Goal: Information Seeking & Learning: Learn about a topic

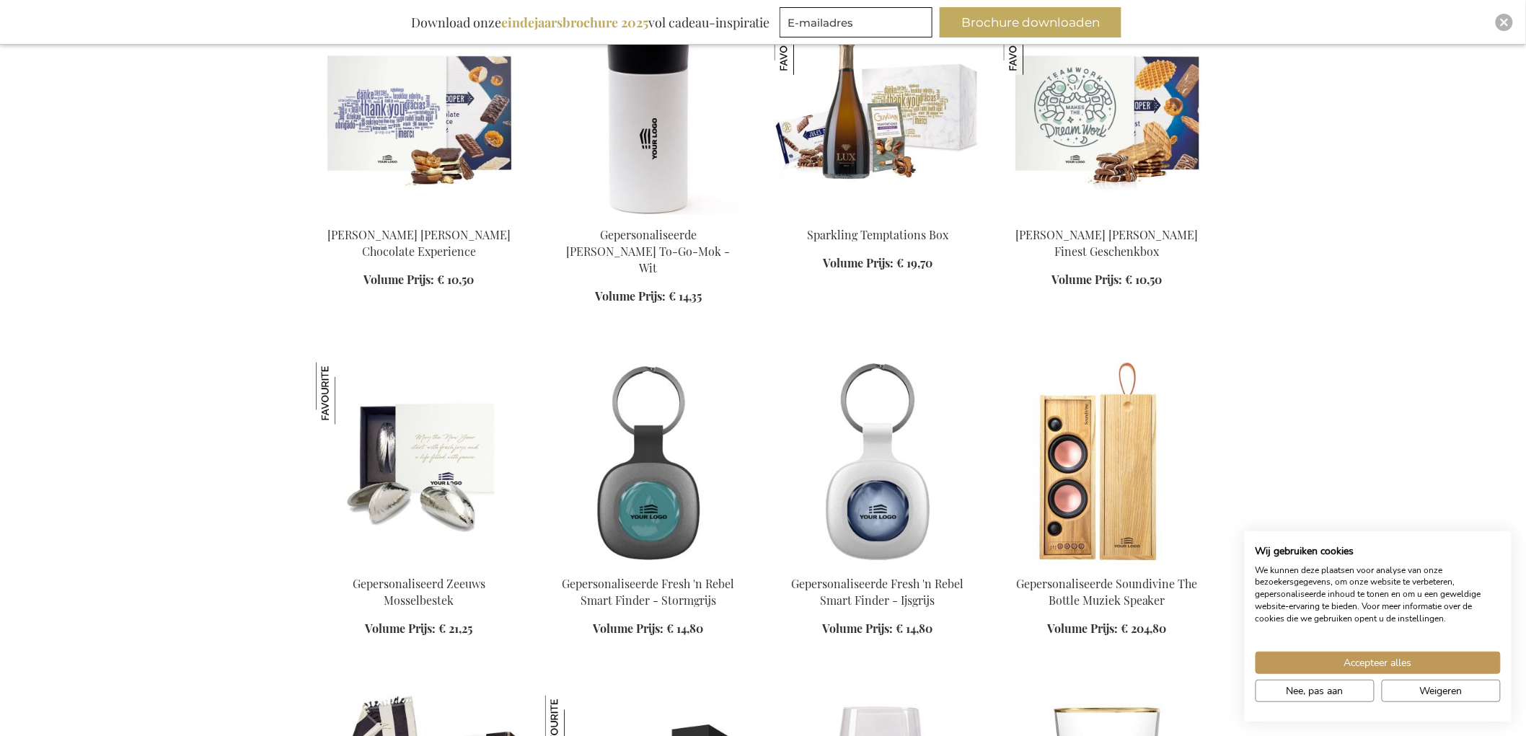
scroll to position [881, 0]
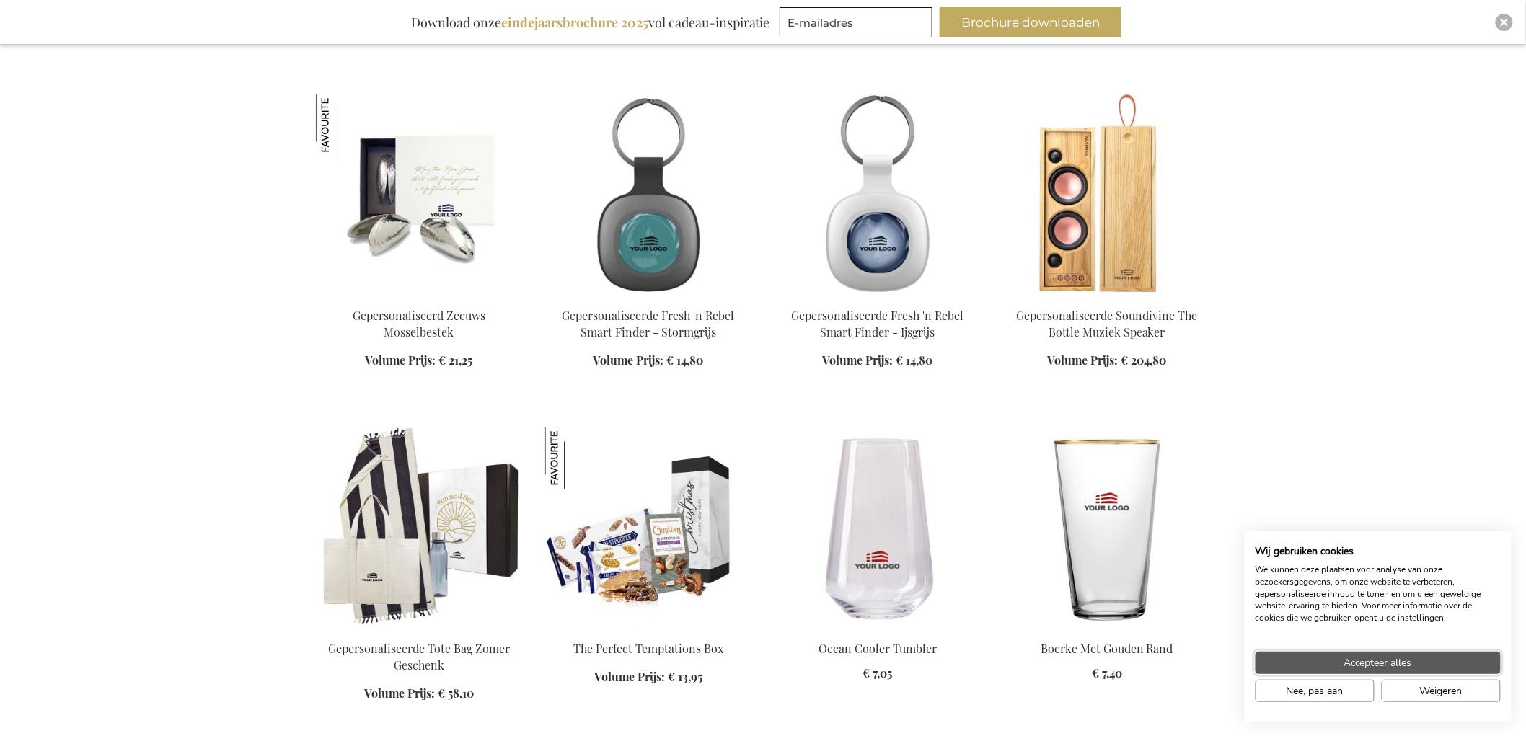
click at [1338, 658] on button "Accepteer alles" at bounding box center [1377, 663] width 245 height 22
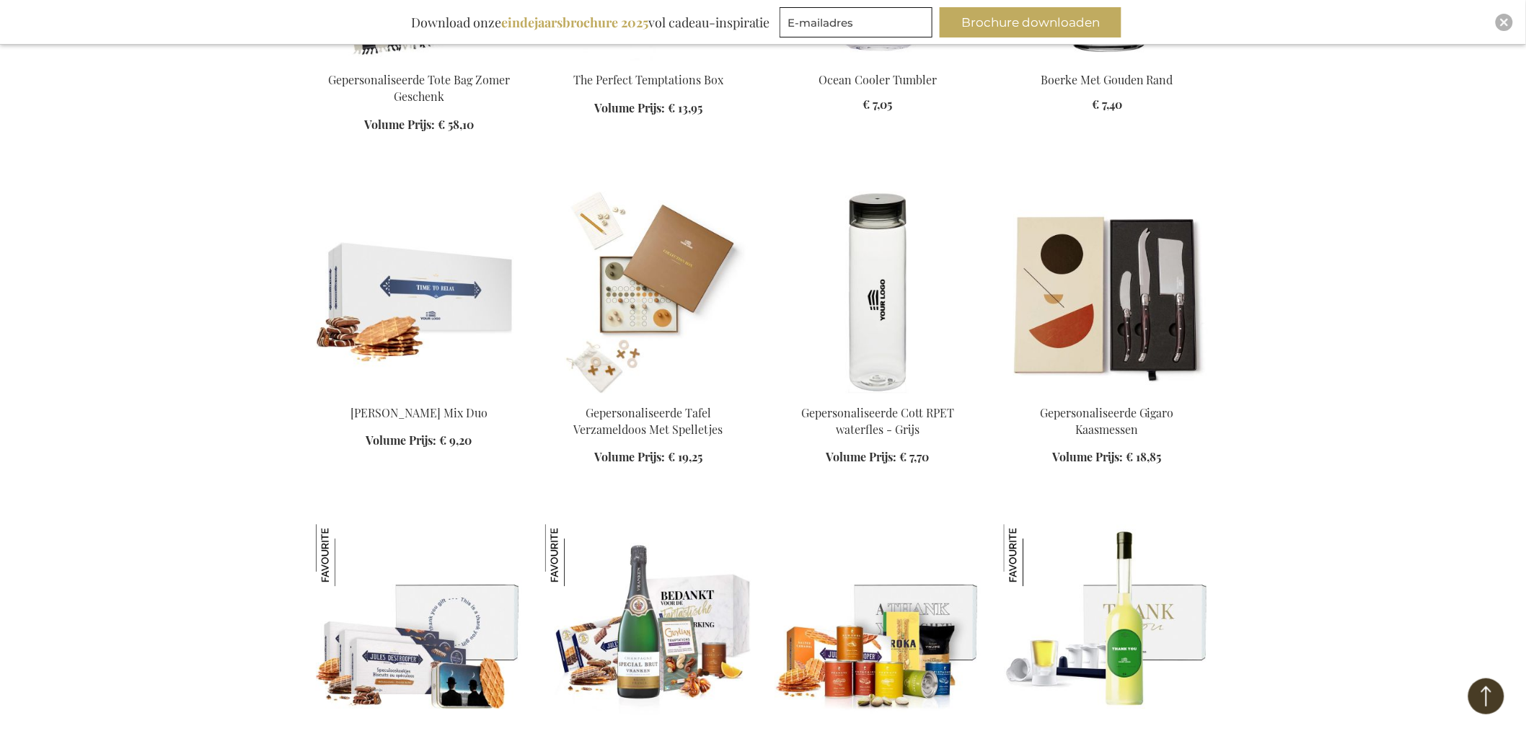
scroll to position [1522, 0]
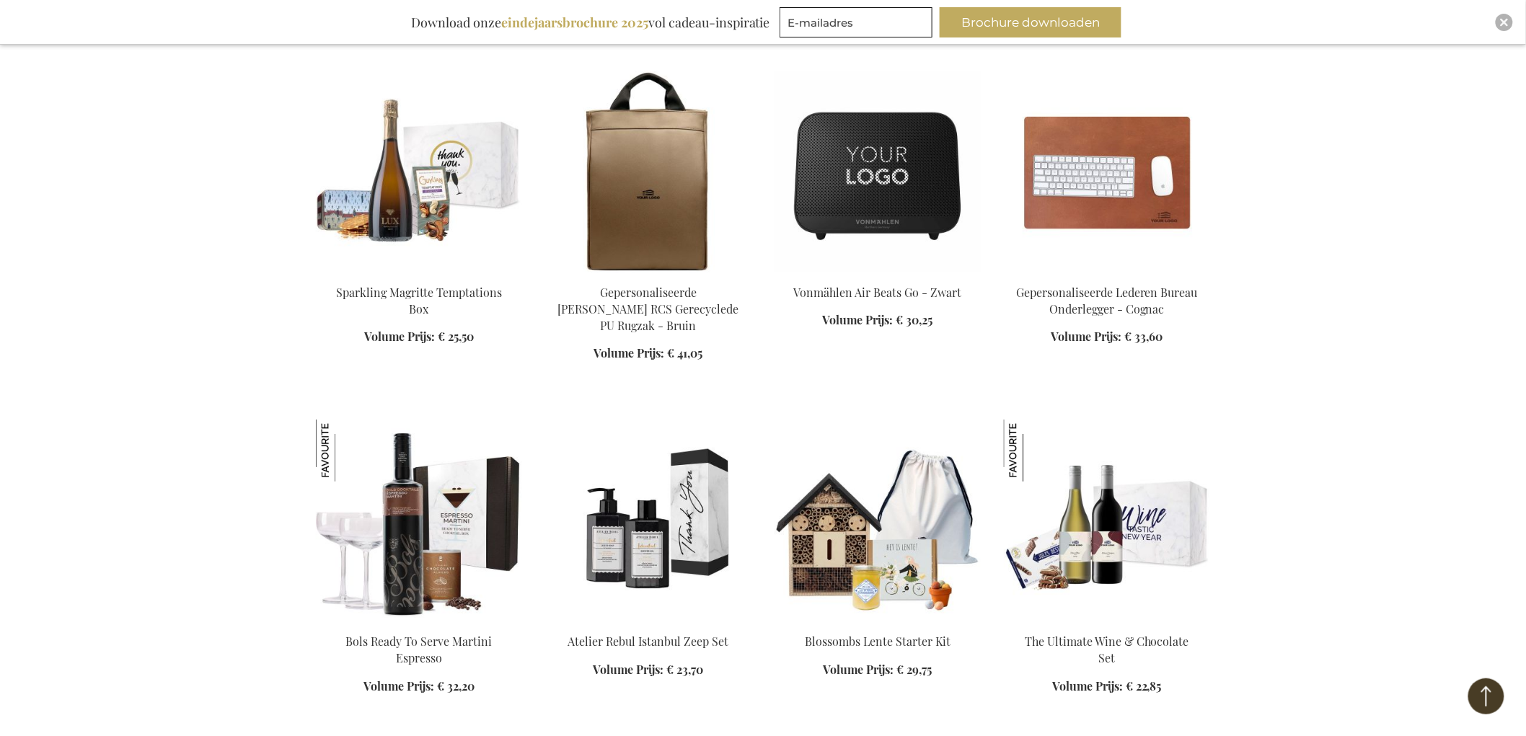
scroll to position [2243, 0]
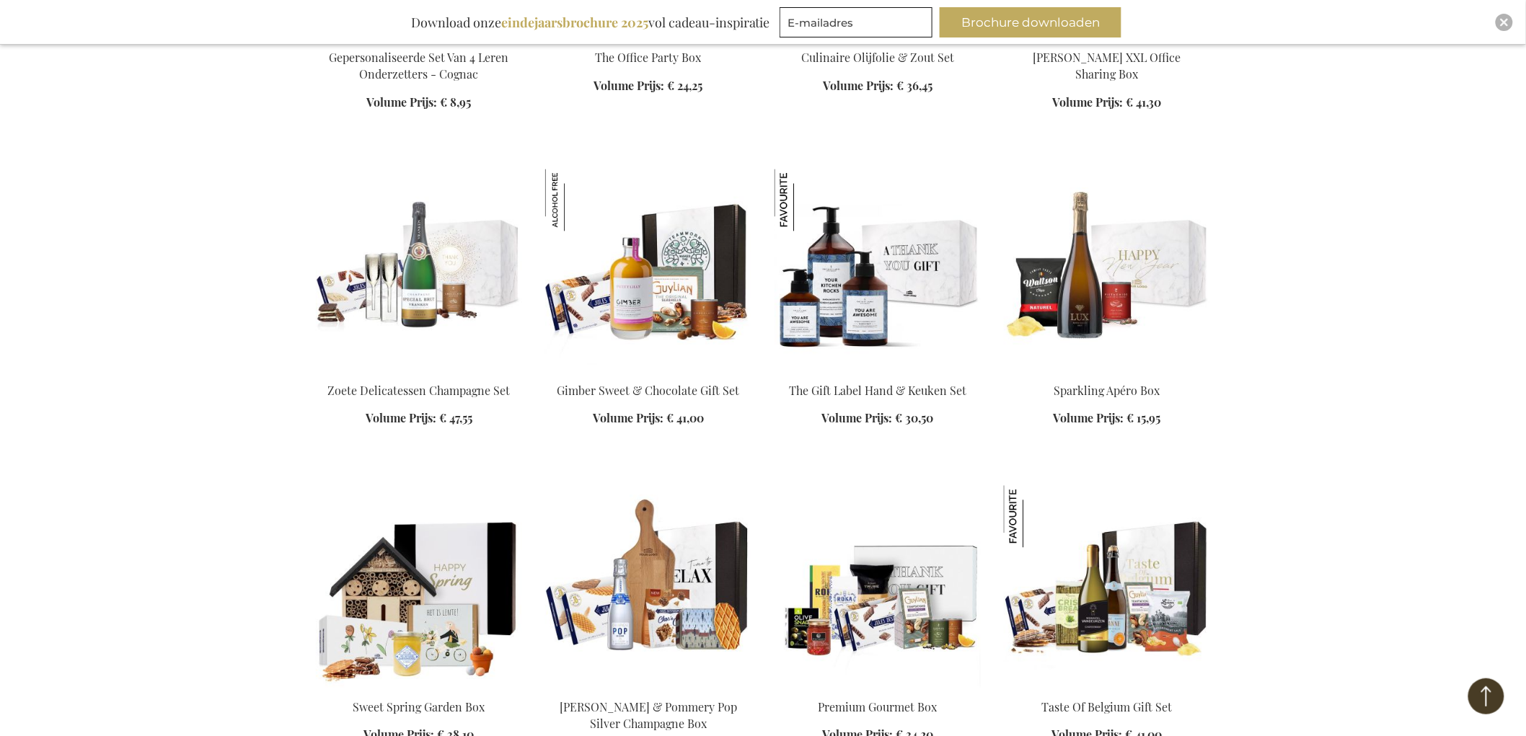
scroll to position [3525, 0]
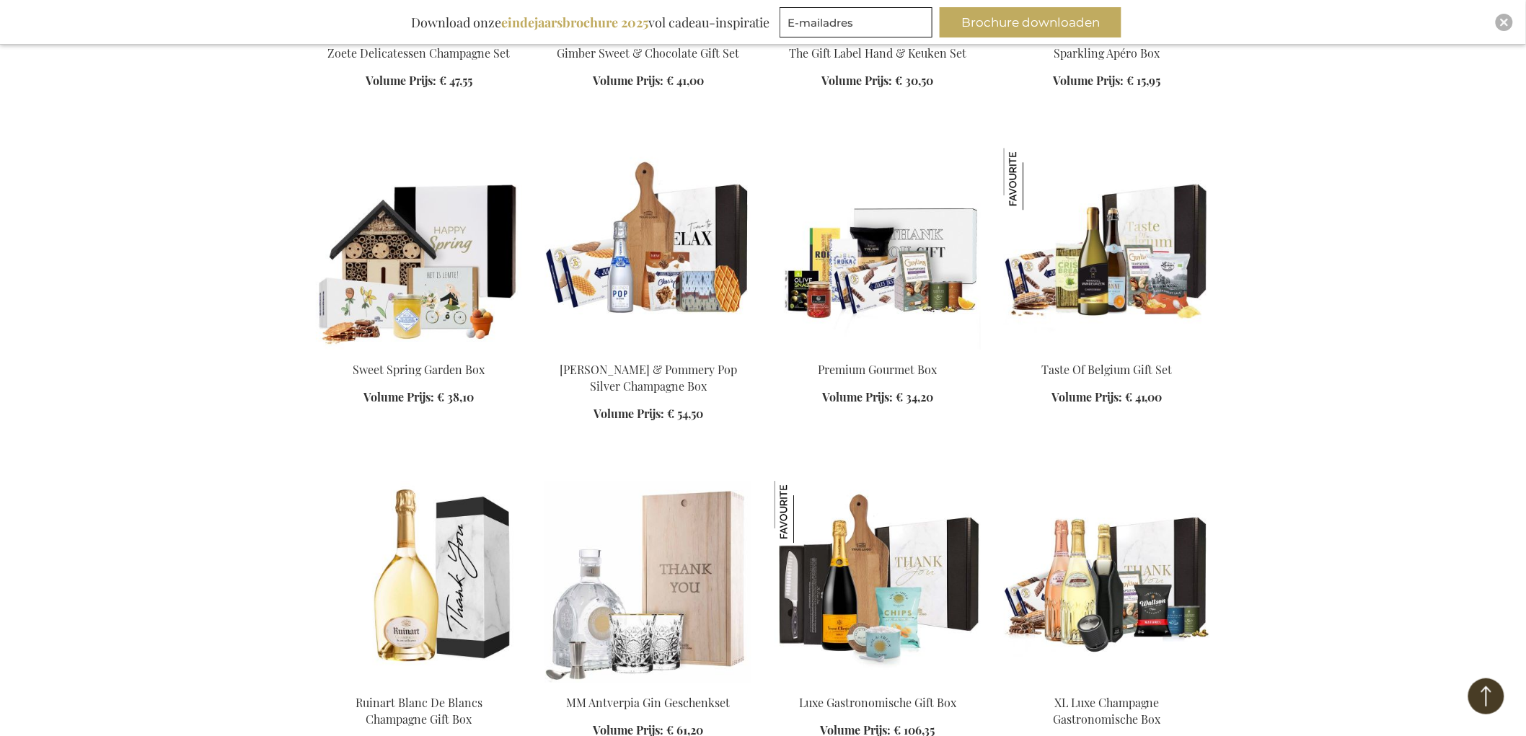
scroll to position [4086, 0]
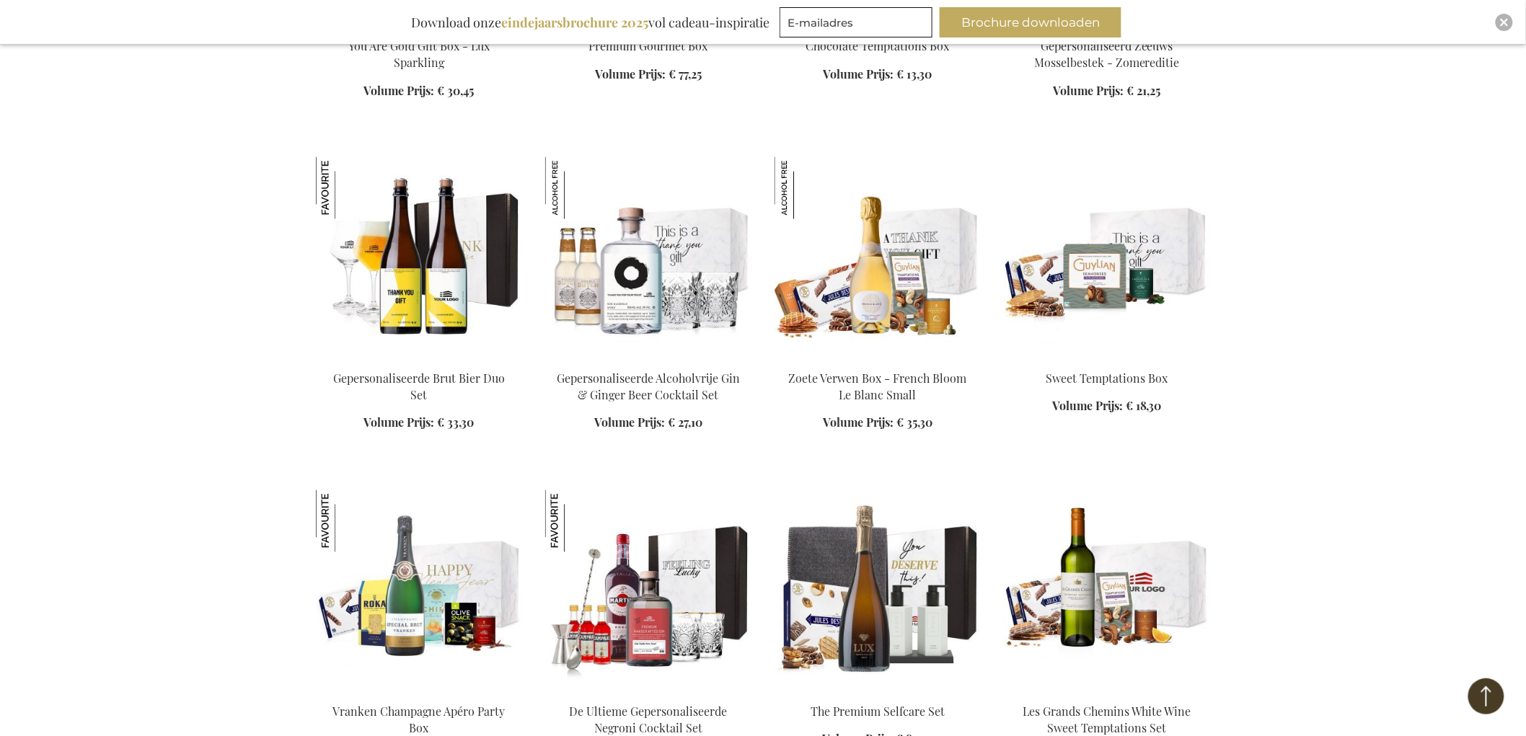
scroll to position [5528, 0]
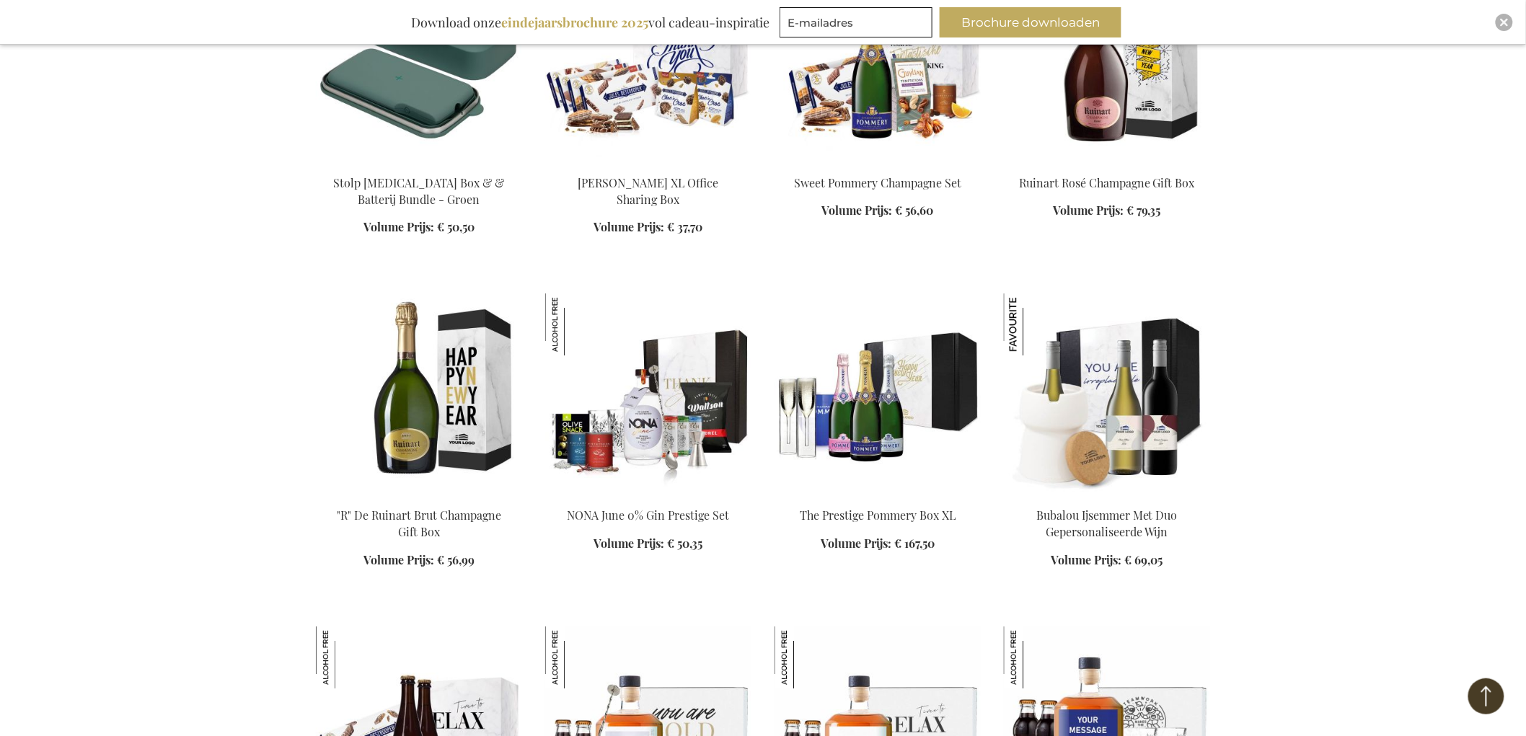
scroll to position [6409, 0]
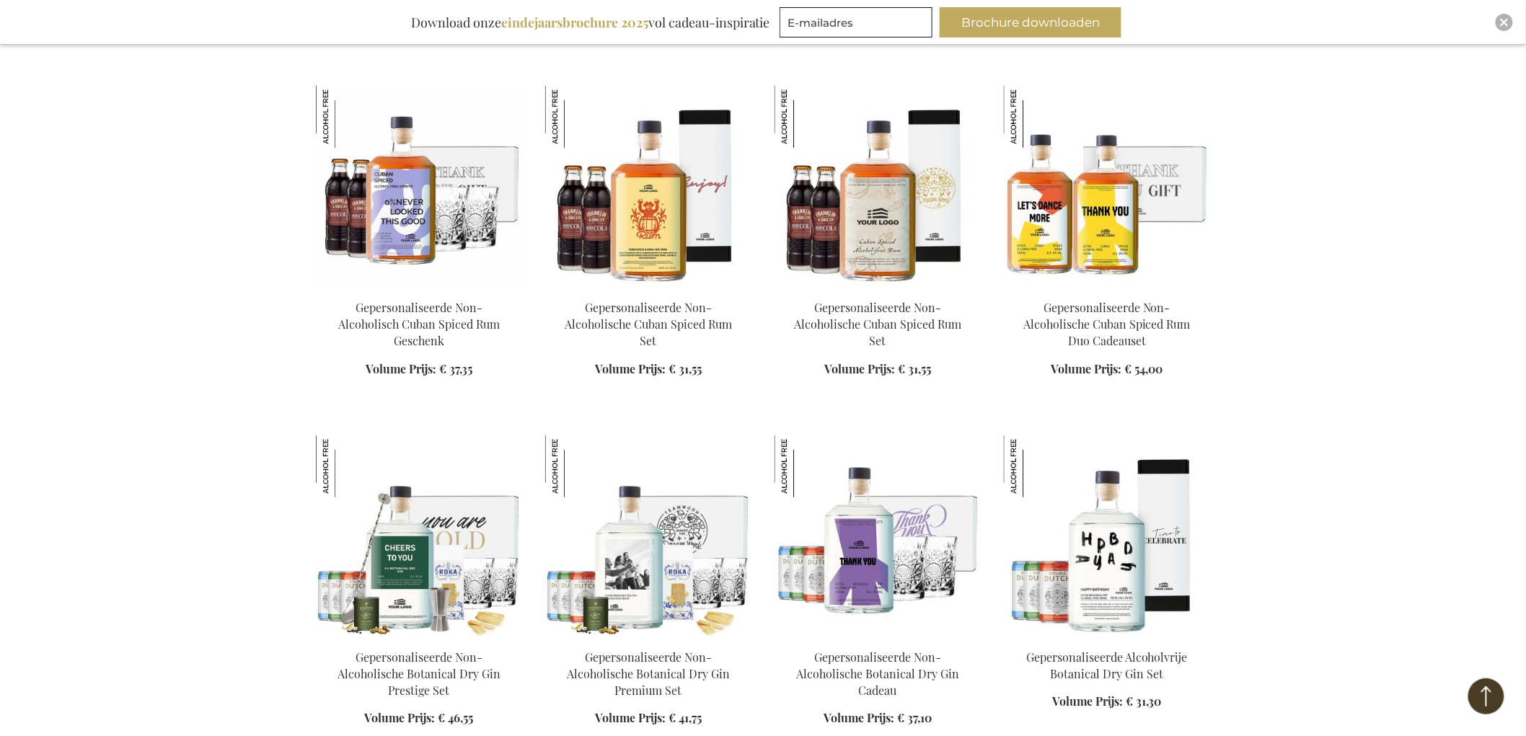
scroll to position [7531, 0]
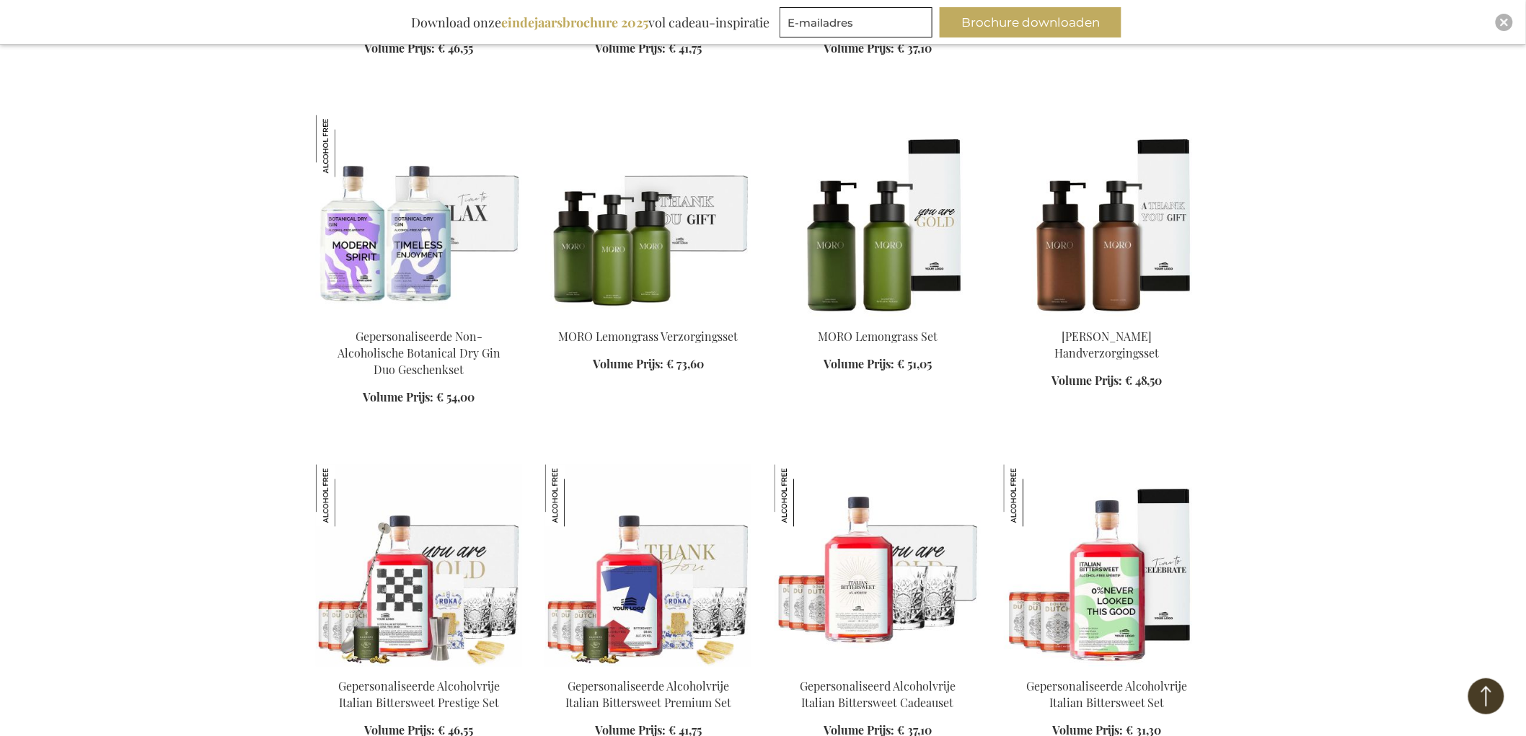
scroll to position [7932, 0]
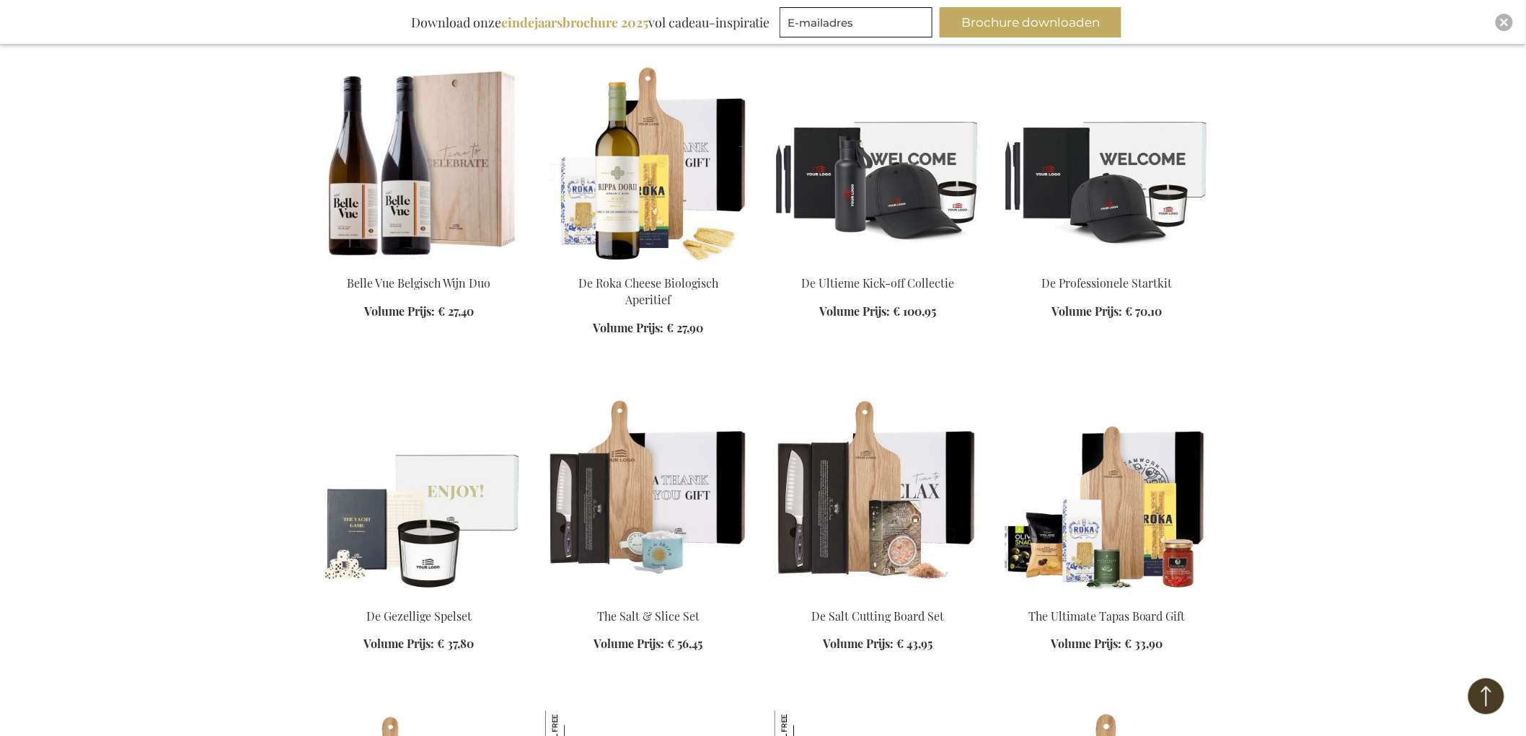
scroll to position [9454, 0]
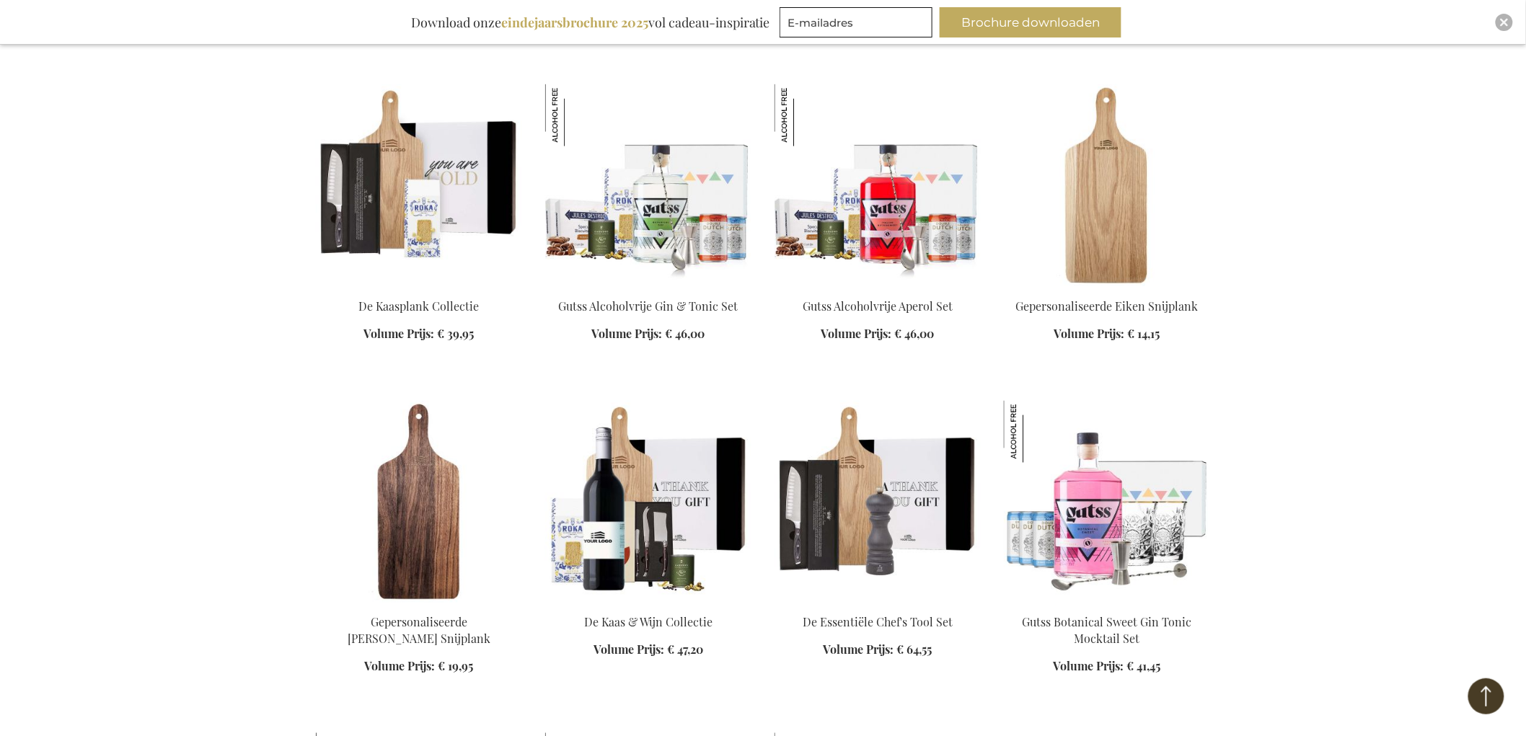
scroll to position [10014, 0]
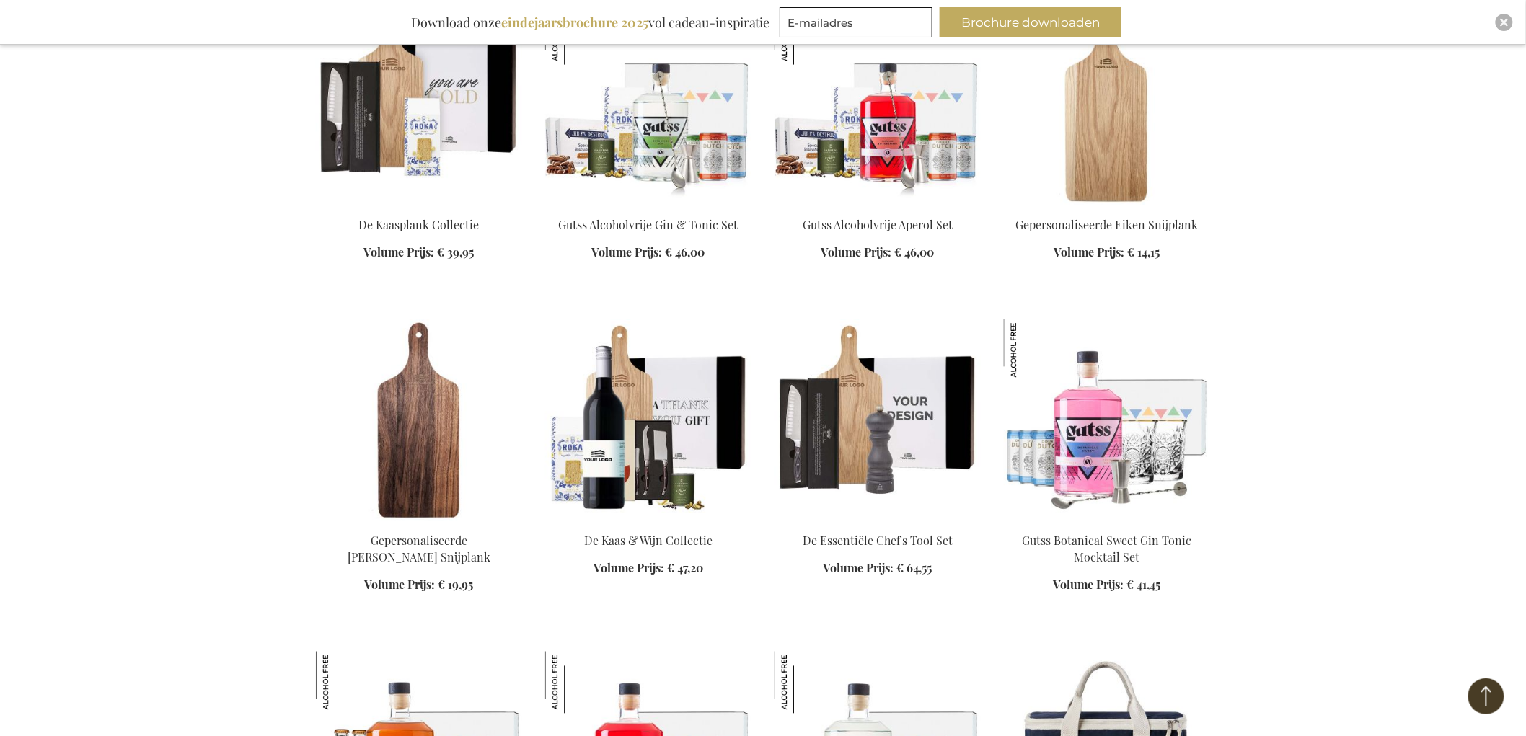
click at [885, 534] on div "In Winkelwagen" at bounding box center [877, 564] width 206 height 61
click at [890, 418] on img at bounding box center [877, 420] width 206 height 202
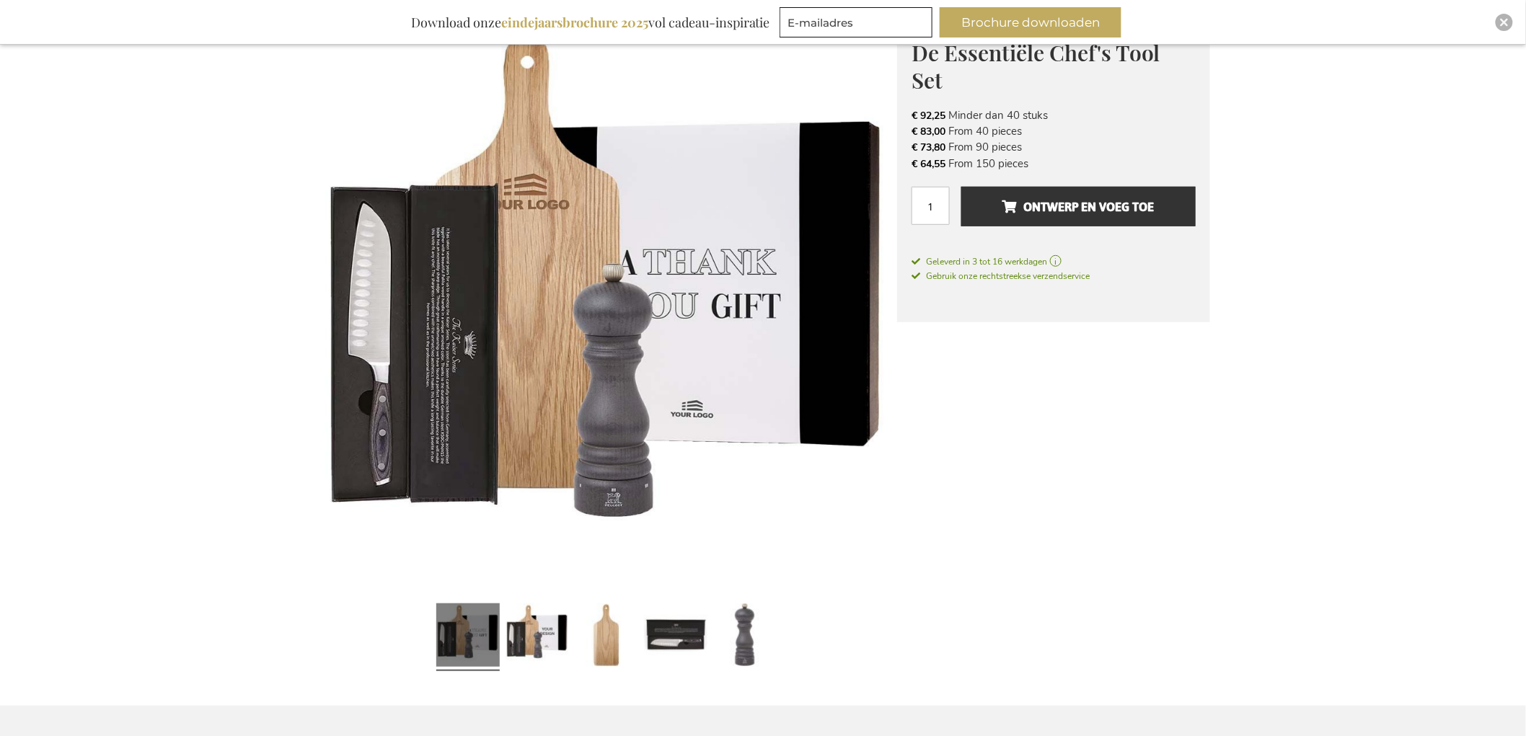
scroll to position [80, 0]
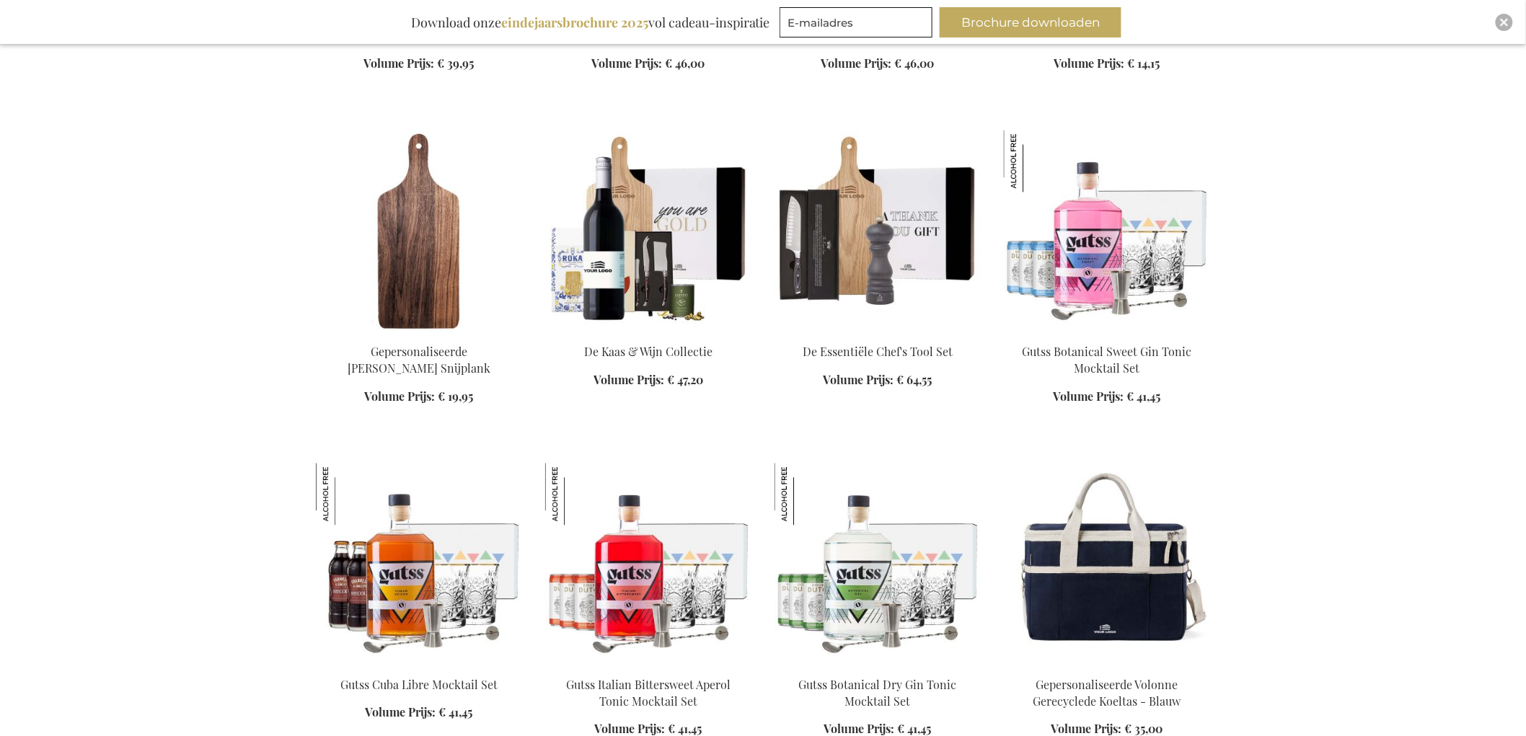
scroll to position [1257, 0]
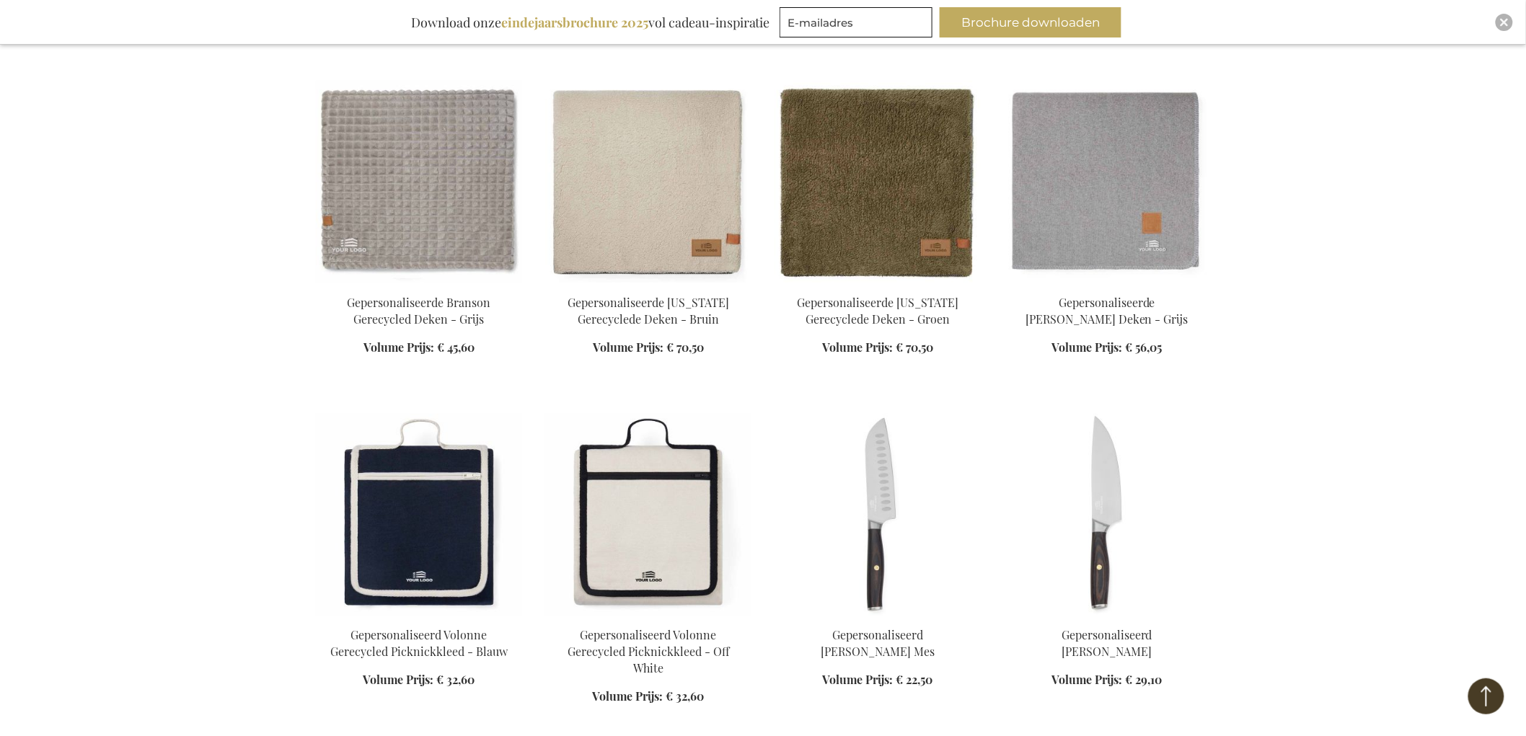
scroll to position [3420, 0]
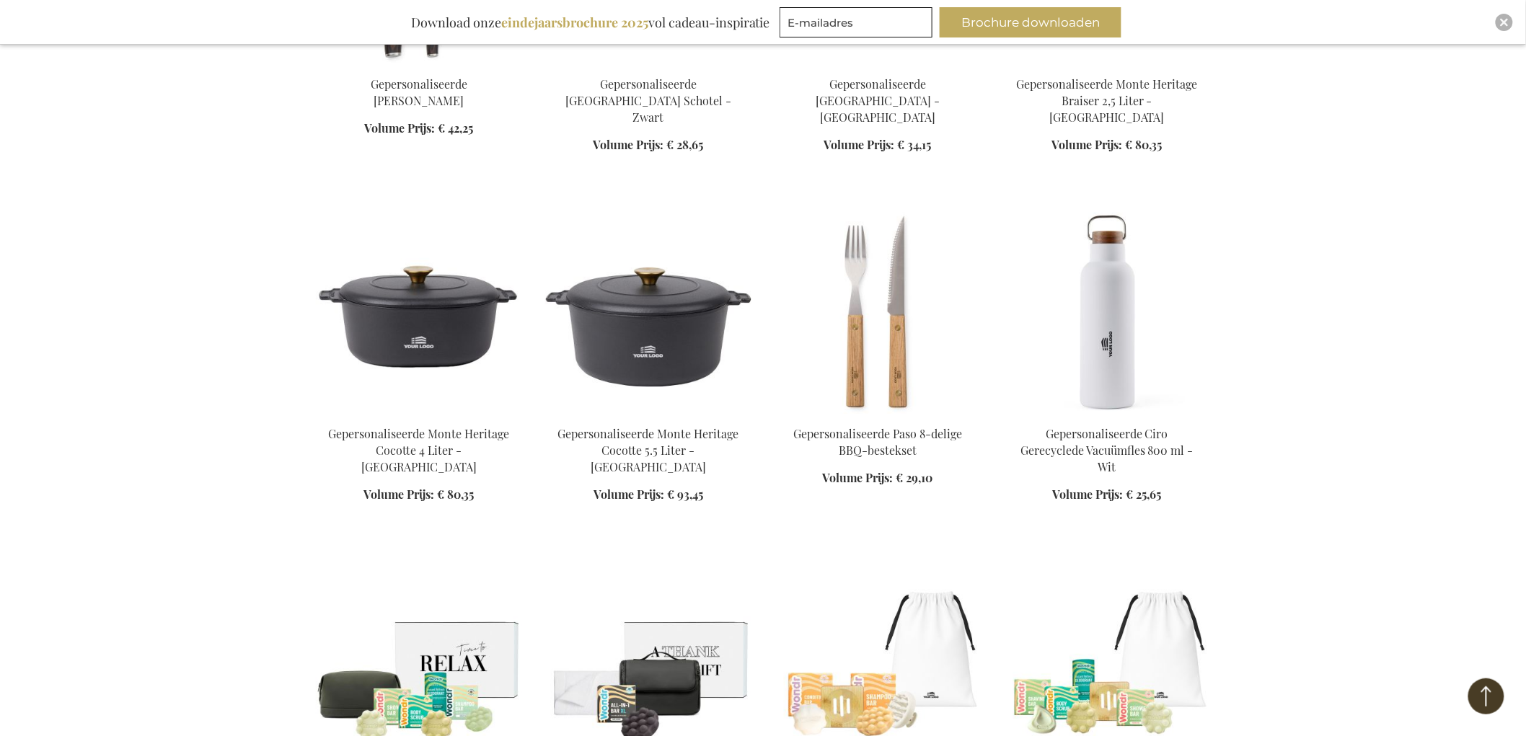
scroll to position [4141, 0]
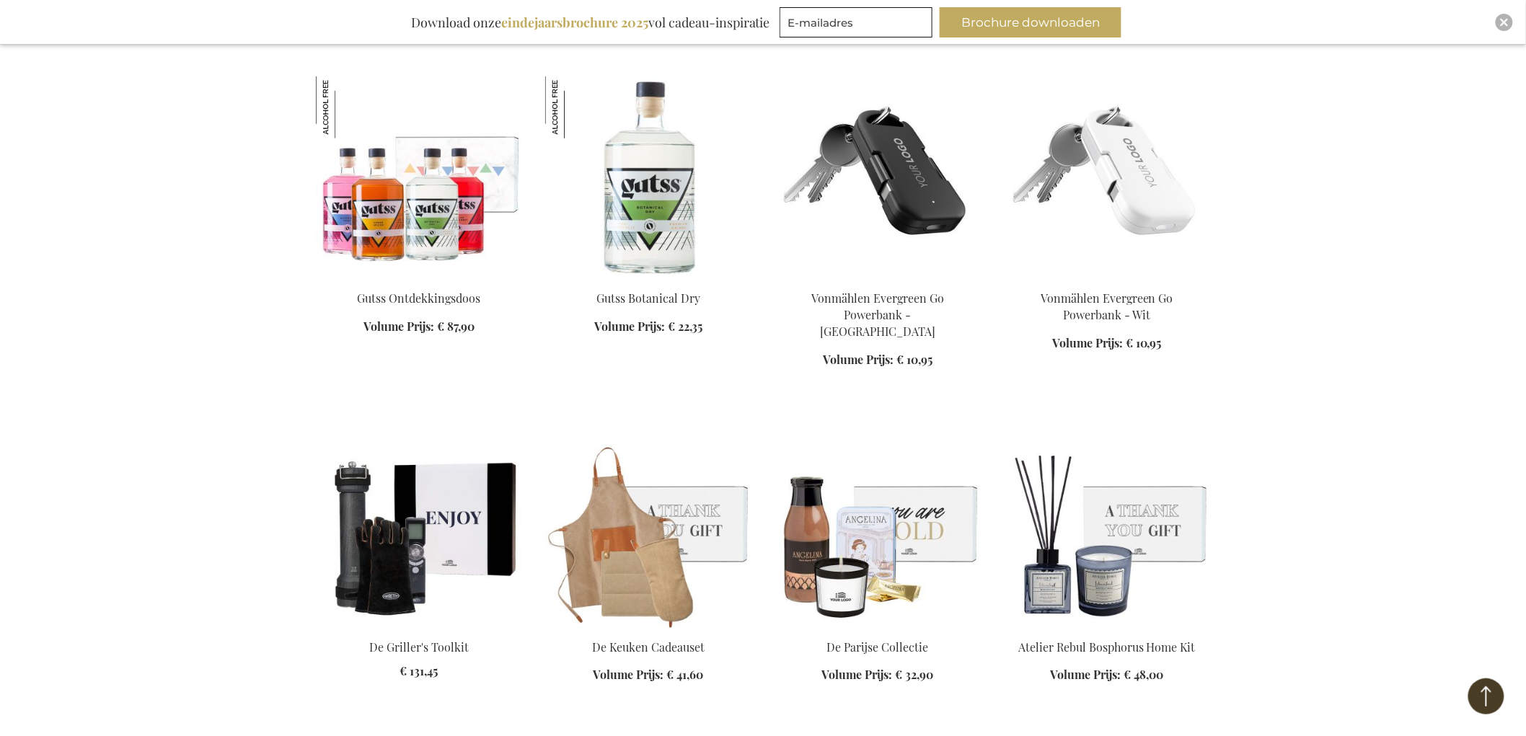
scroll to position [5343, 0]
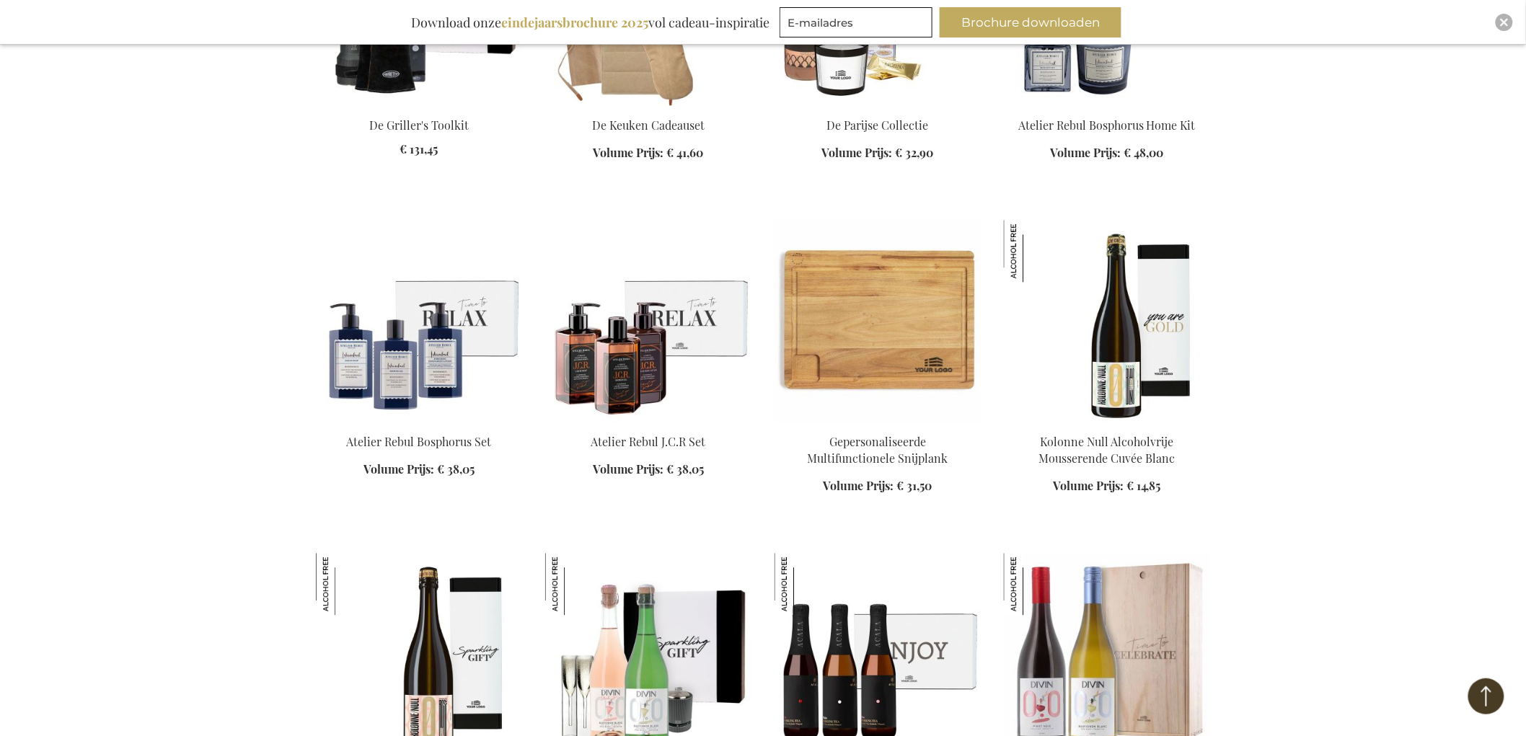
scroll to position [5903, 0]
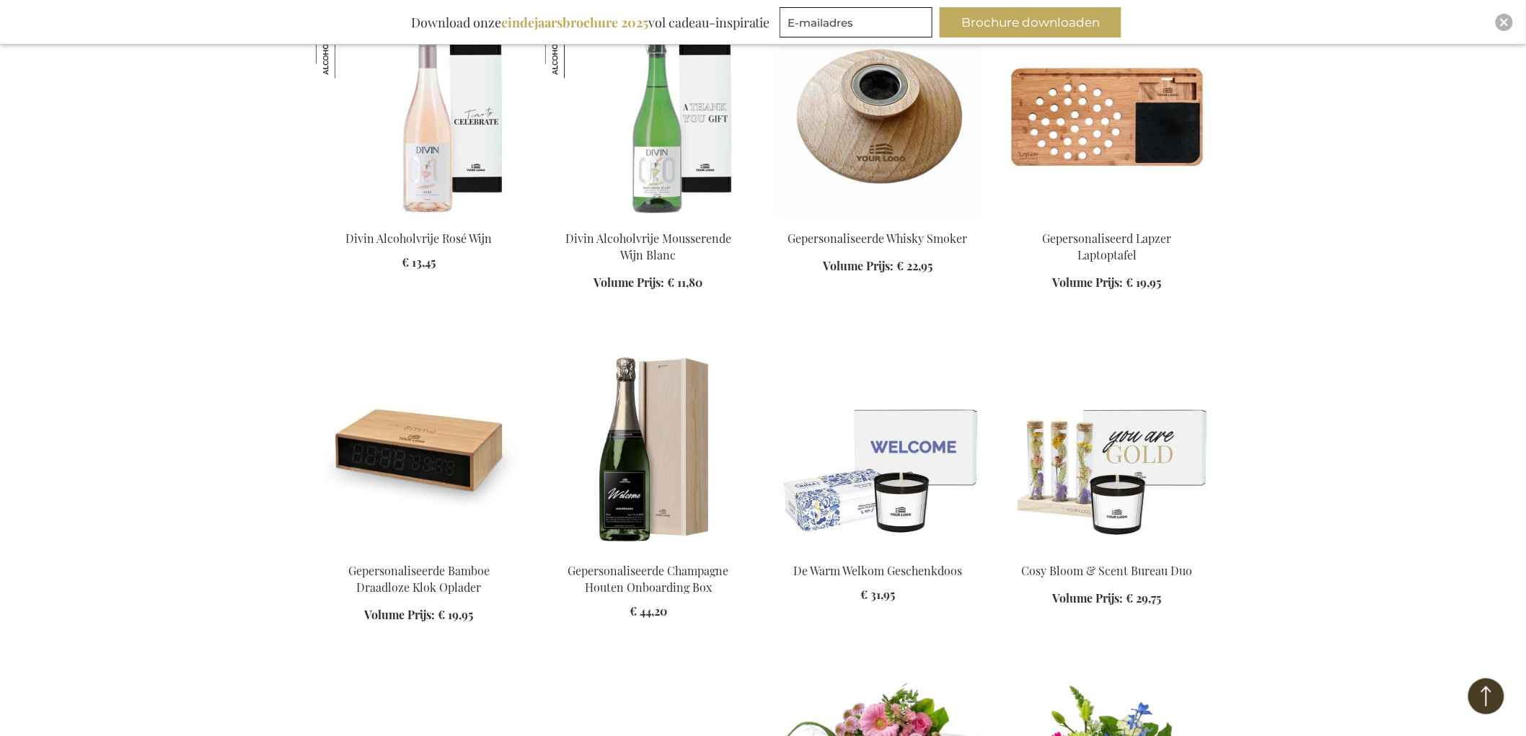
scroll to position [7826, 0]
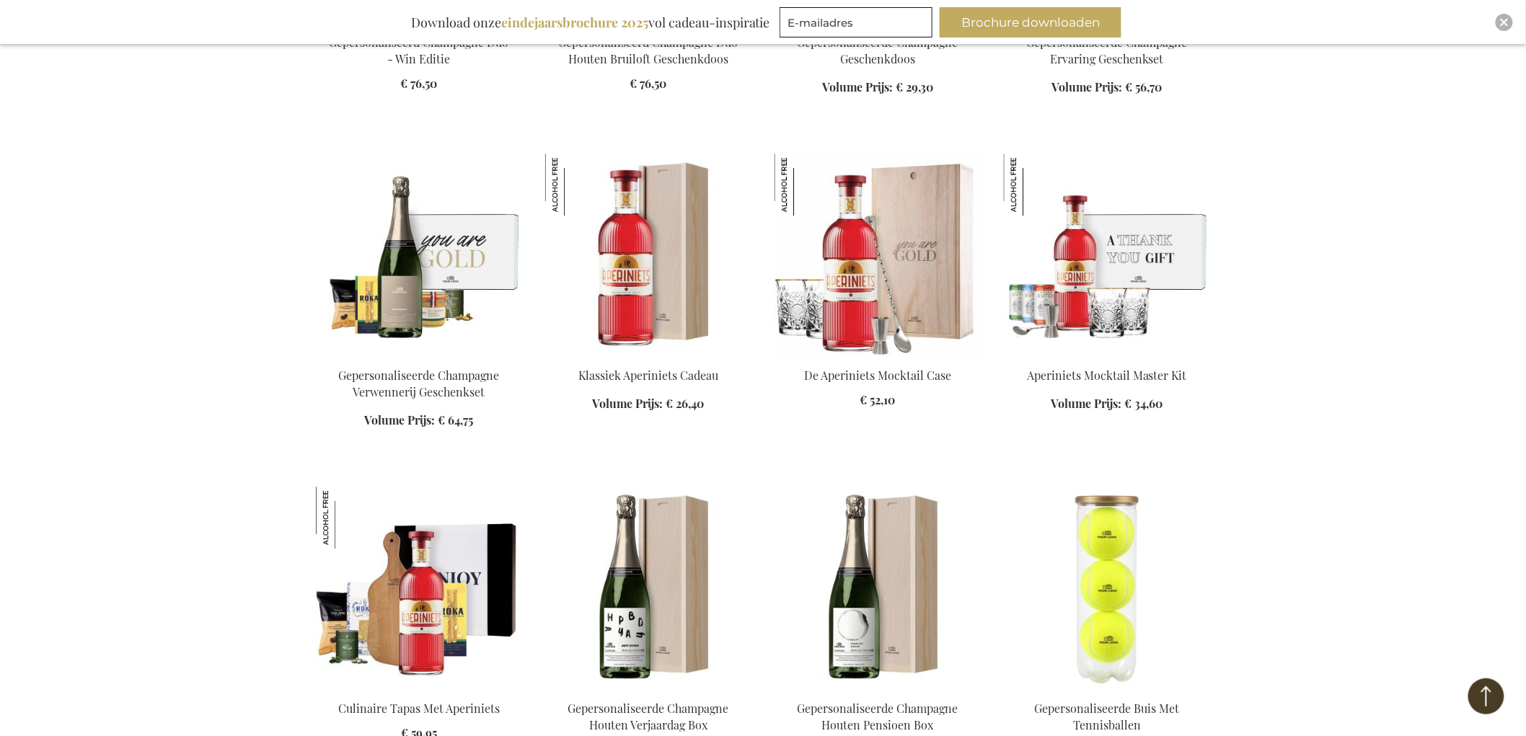
scroll to position [10871, 0]
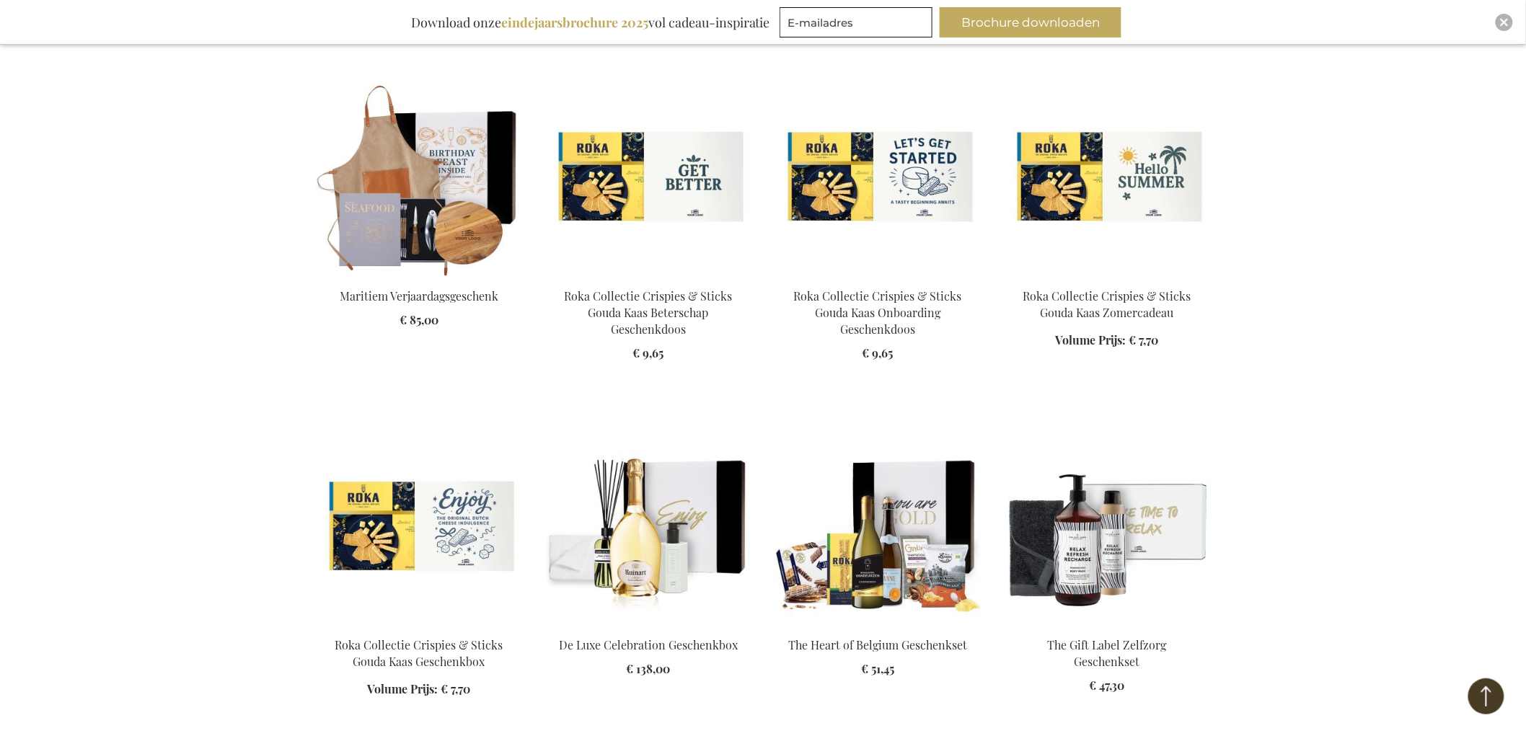
scroll to position [12153, 0]
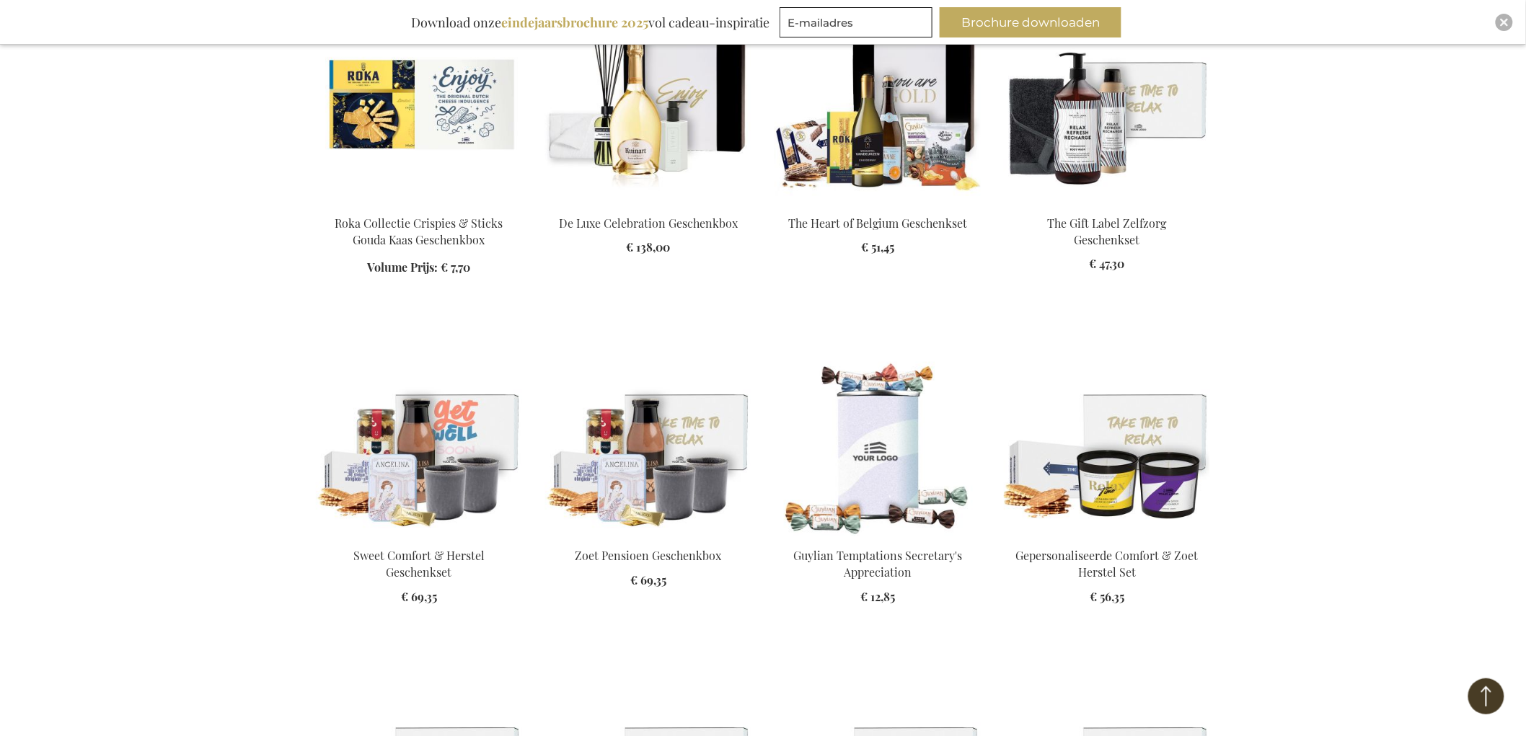
scroll to position [12554, 0]
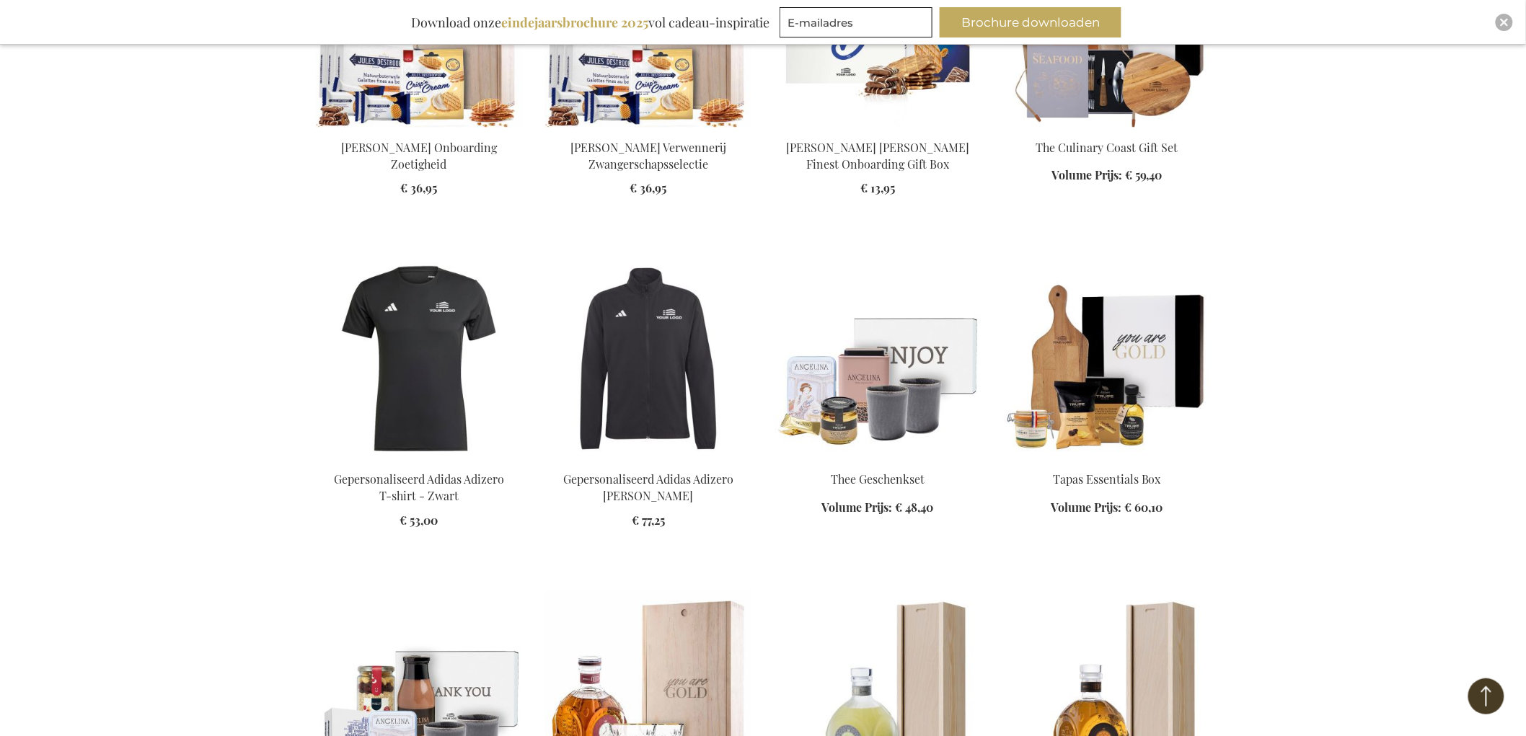
scroll to position [14636, 0]
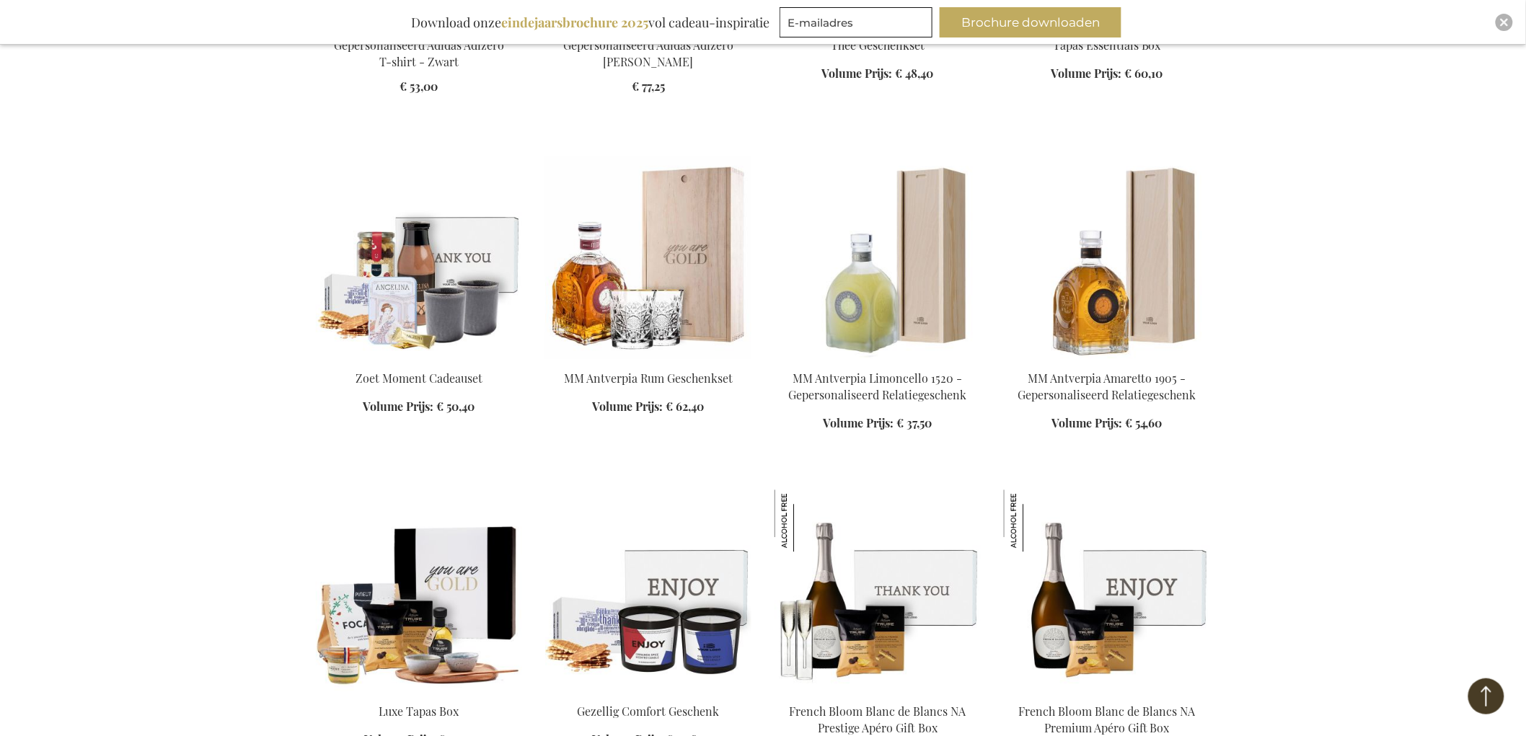
scroll to position [15037, 0]
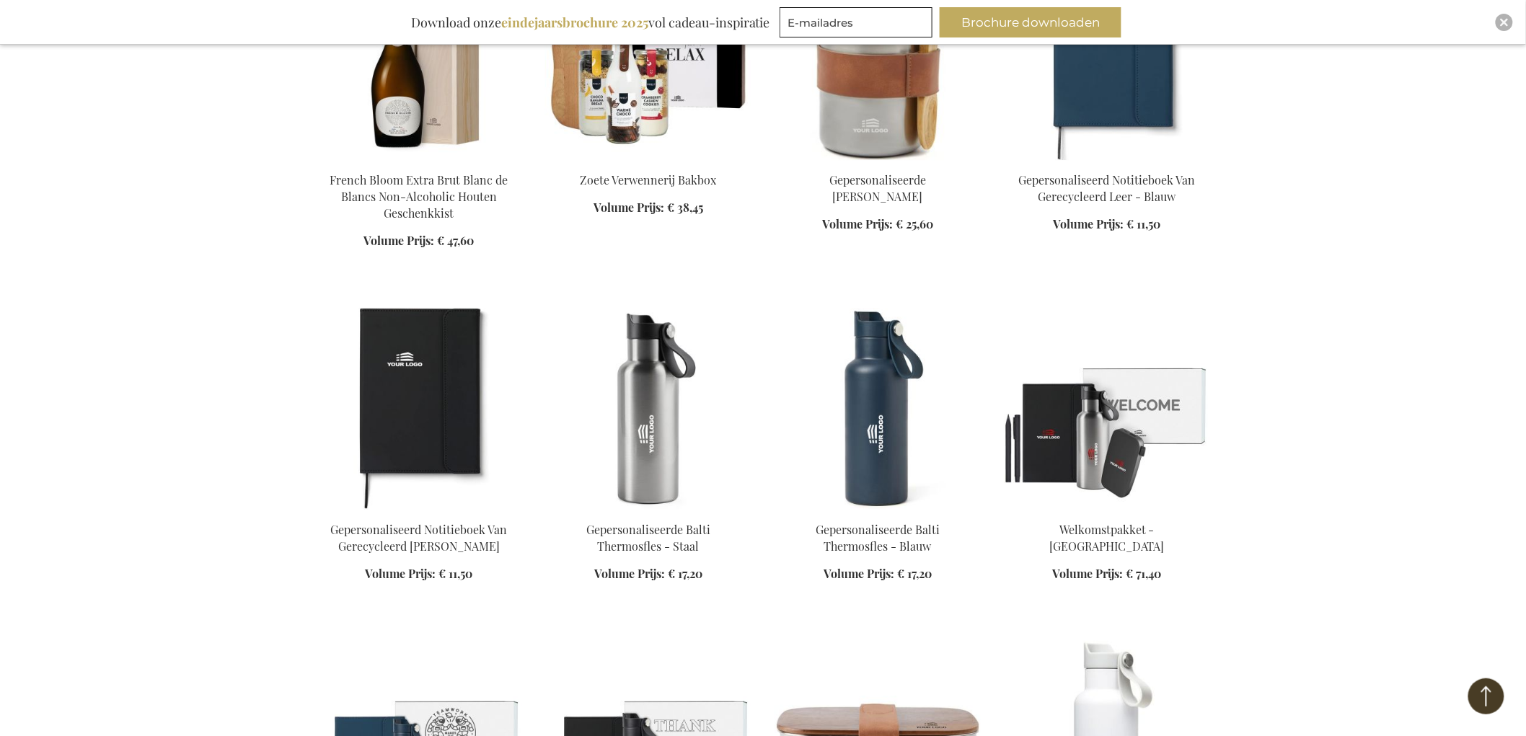
scroll to position [15918, 0]
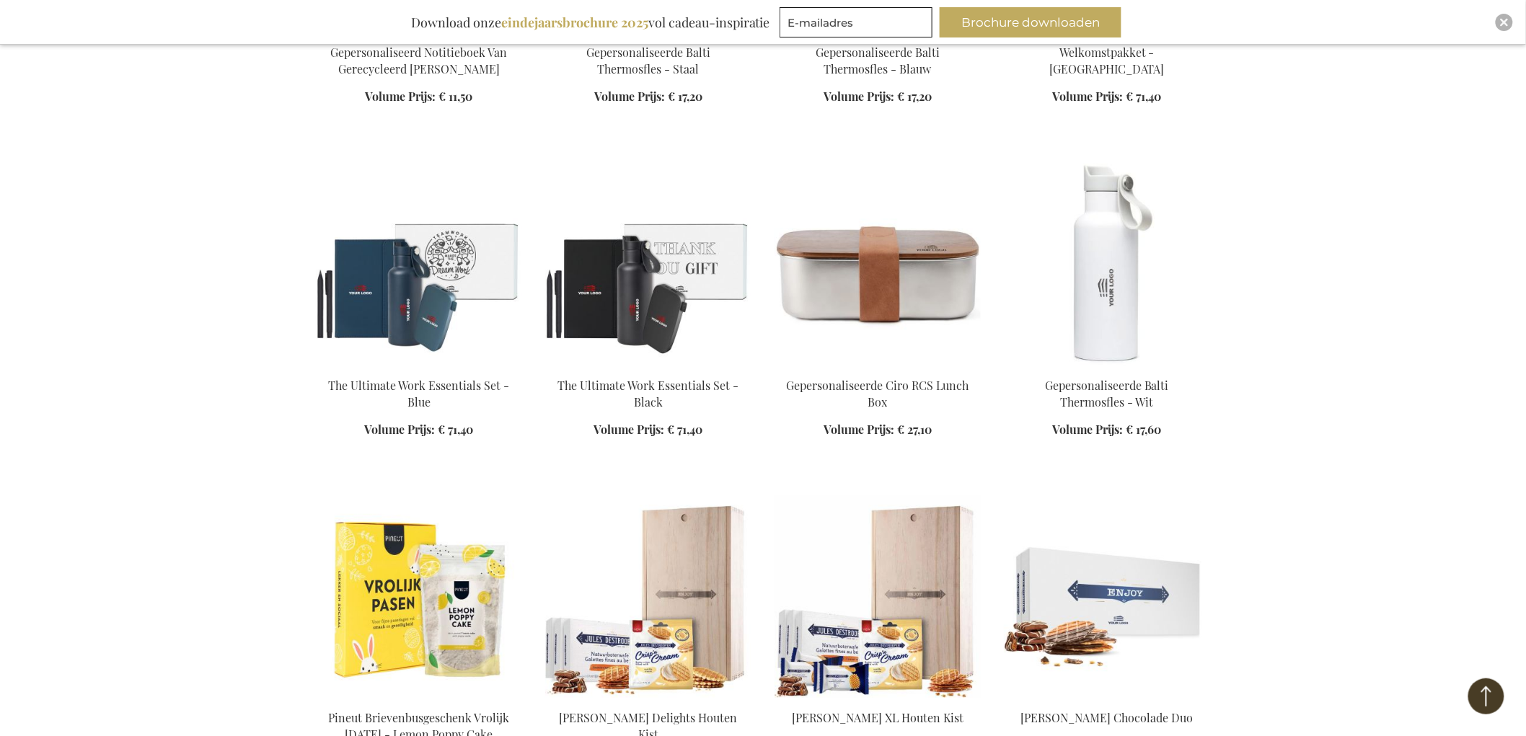
scroll to position [16559, 0]
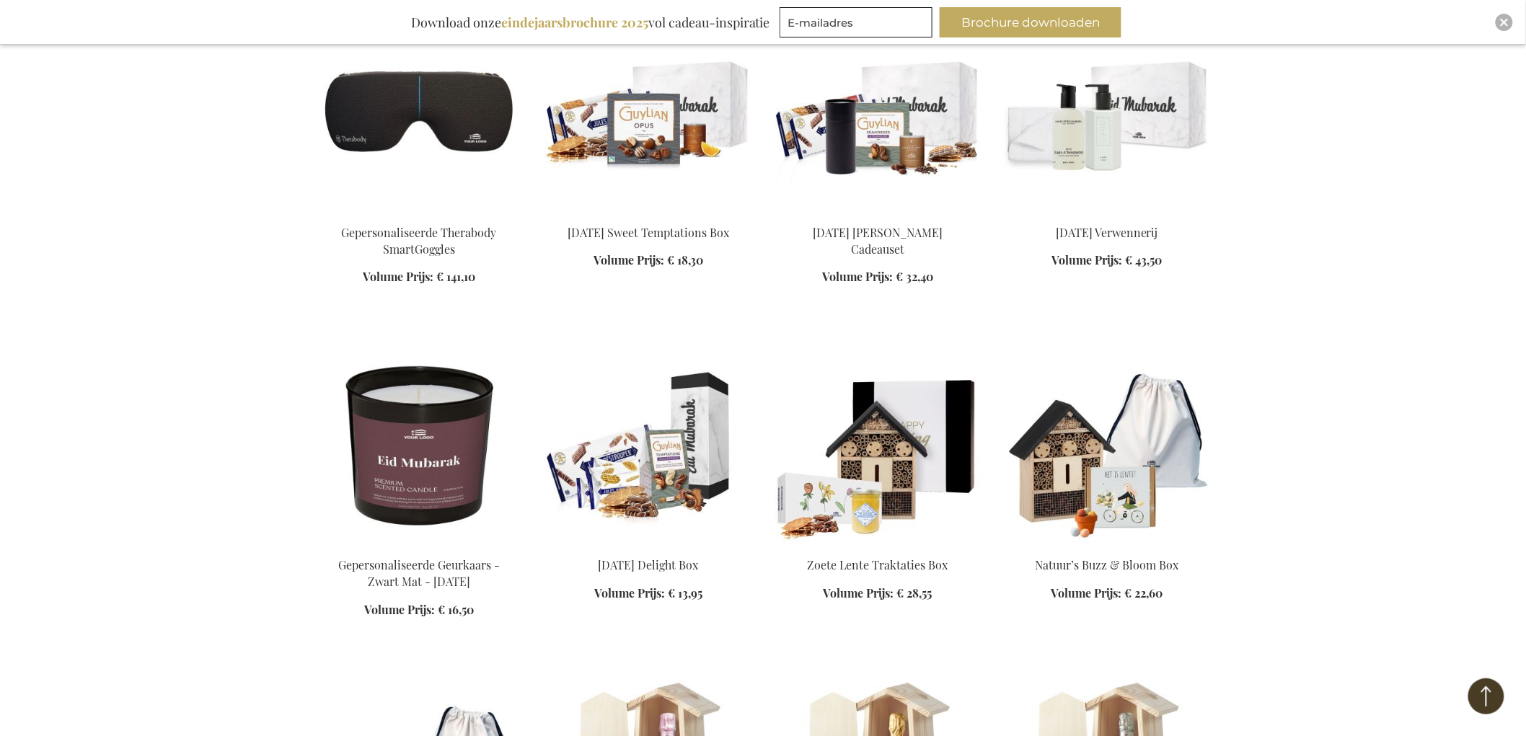
scroll to position [18722, 0]
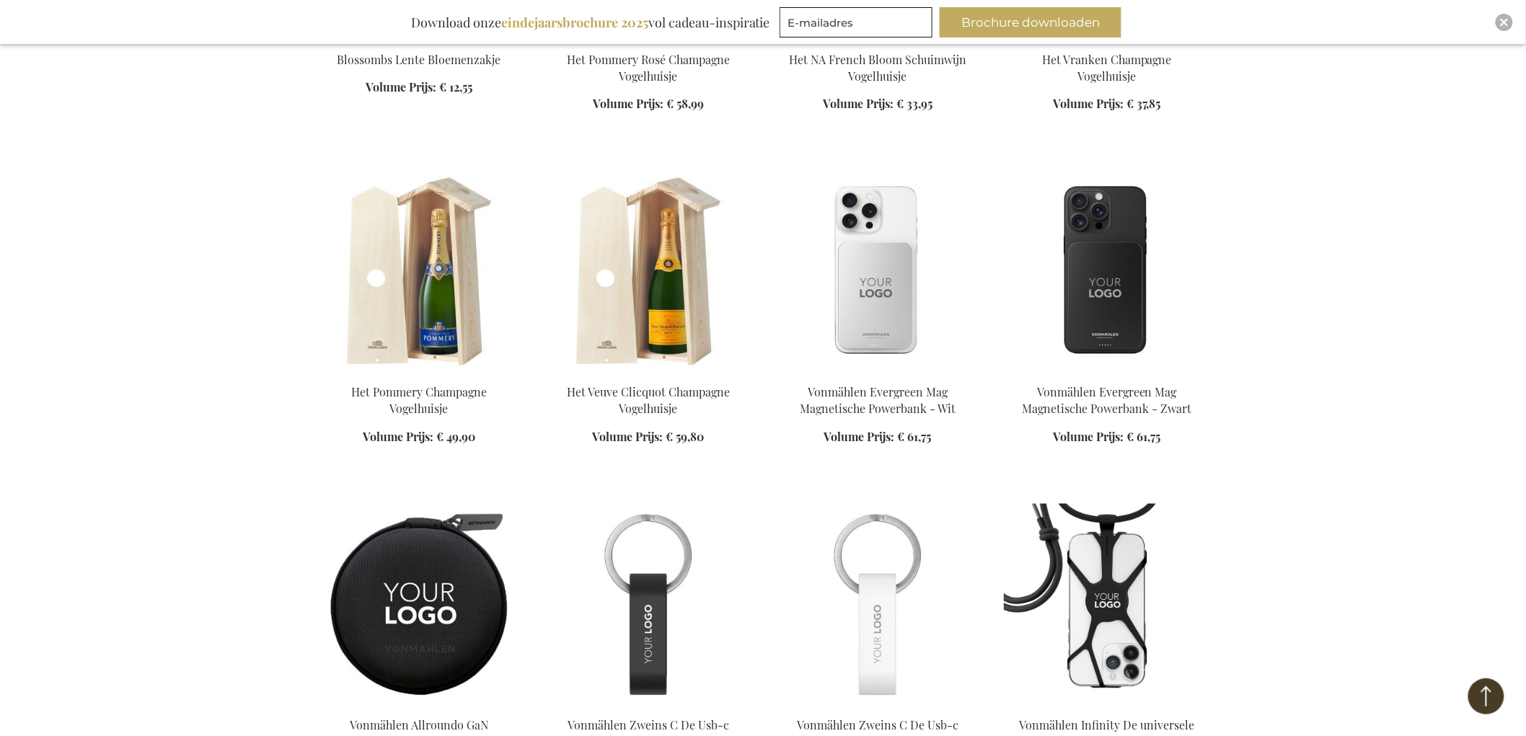
scroll to position [19604, 0]
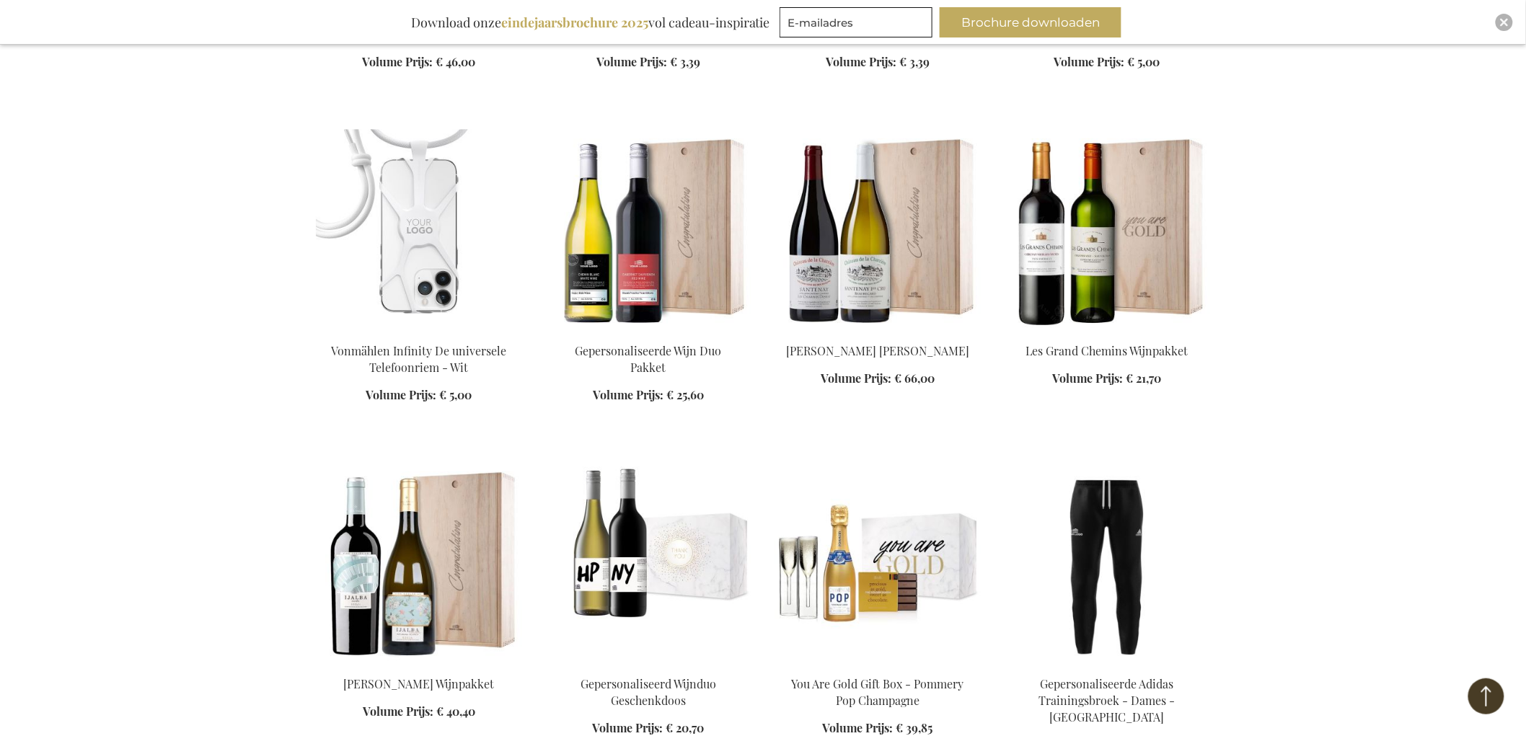
scroll to position [20085, 0]
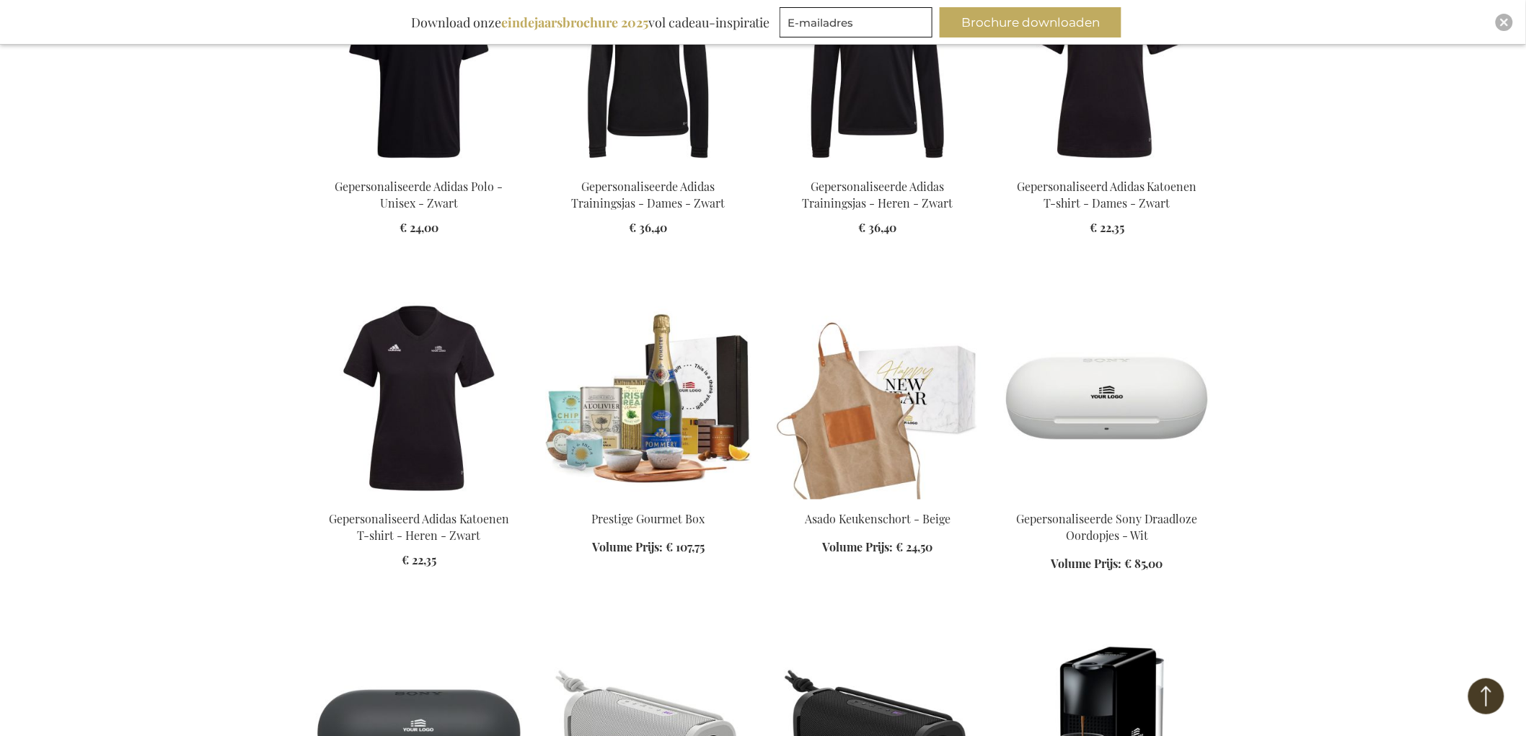
scroll to position [21287, 0]
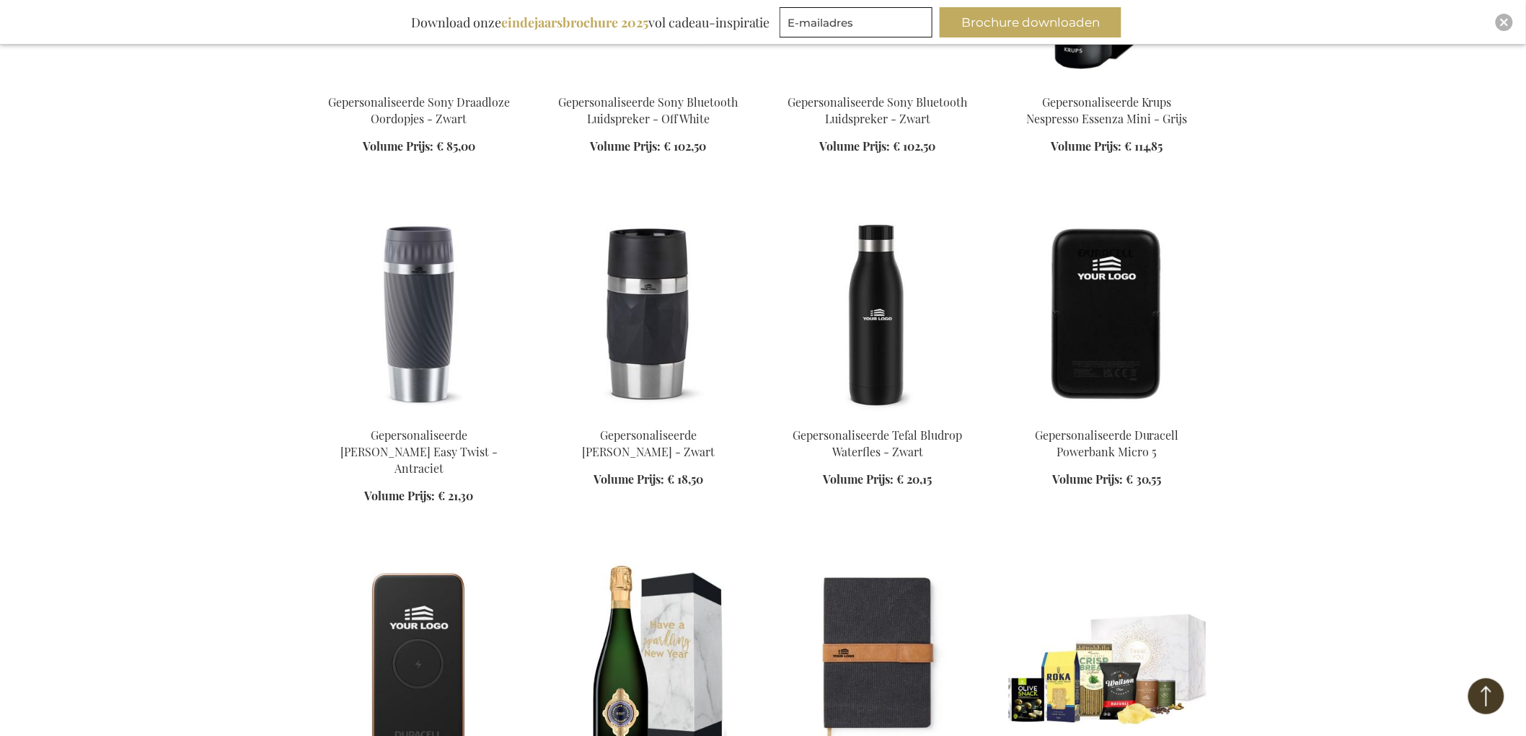
scroll to position [22168, 0]
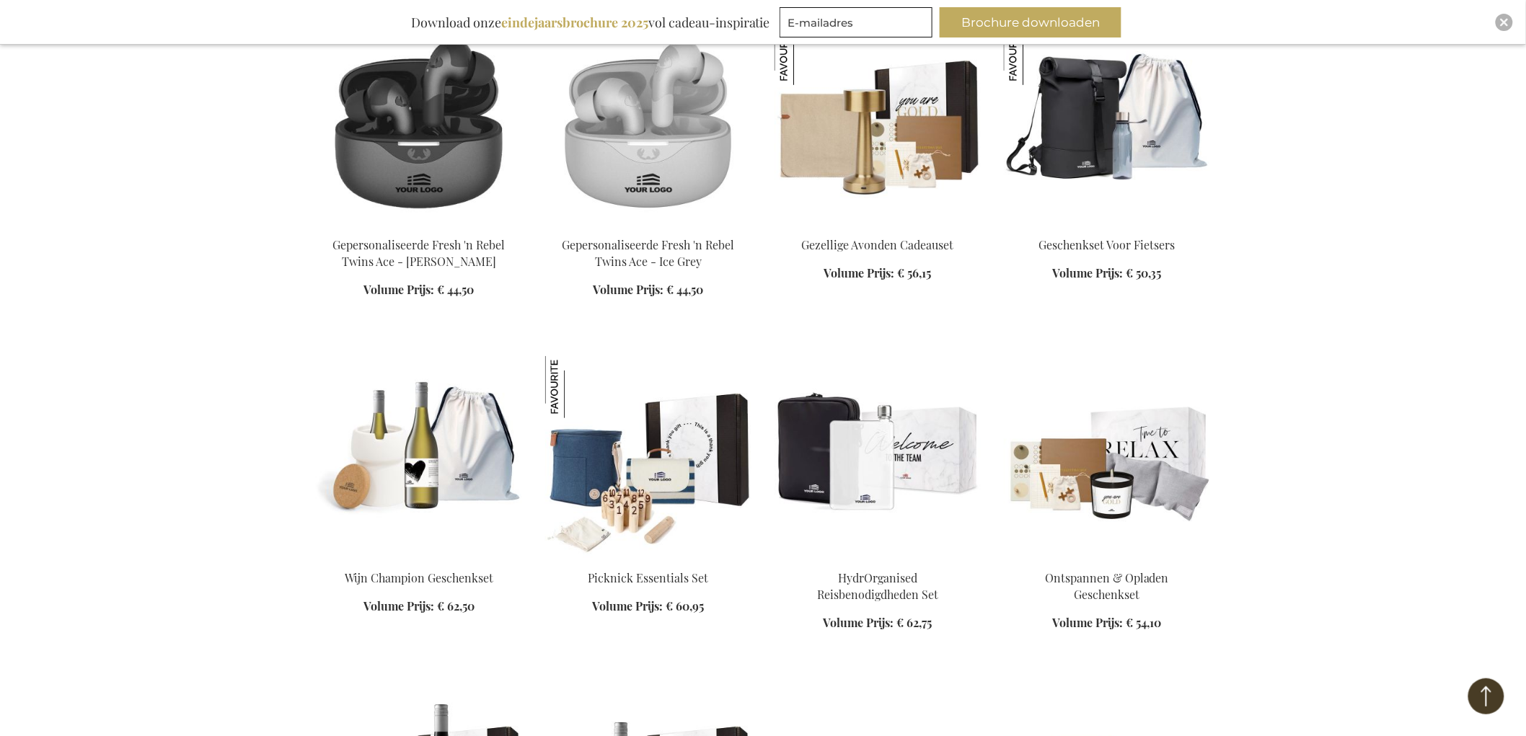
scroll to position [23289, 0]
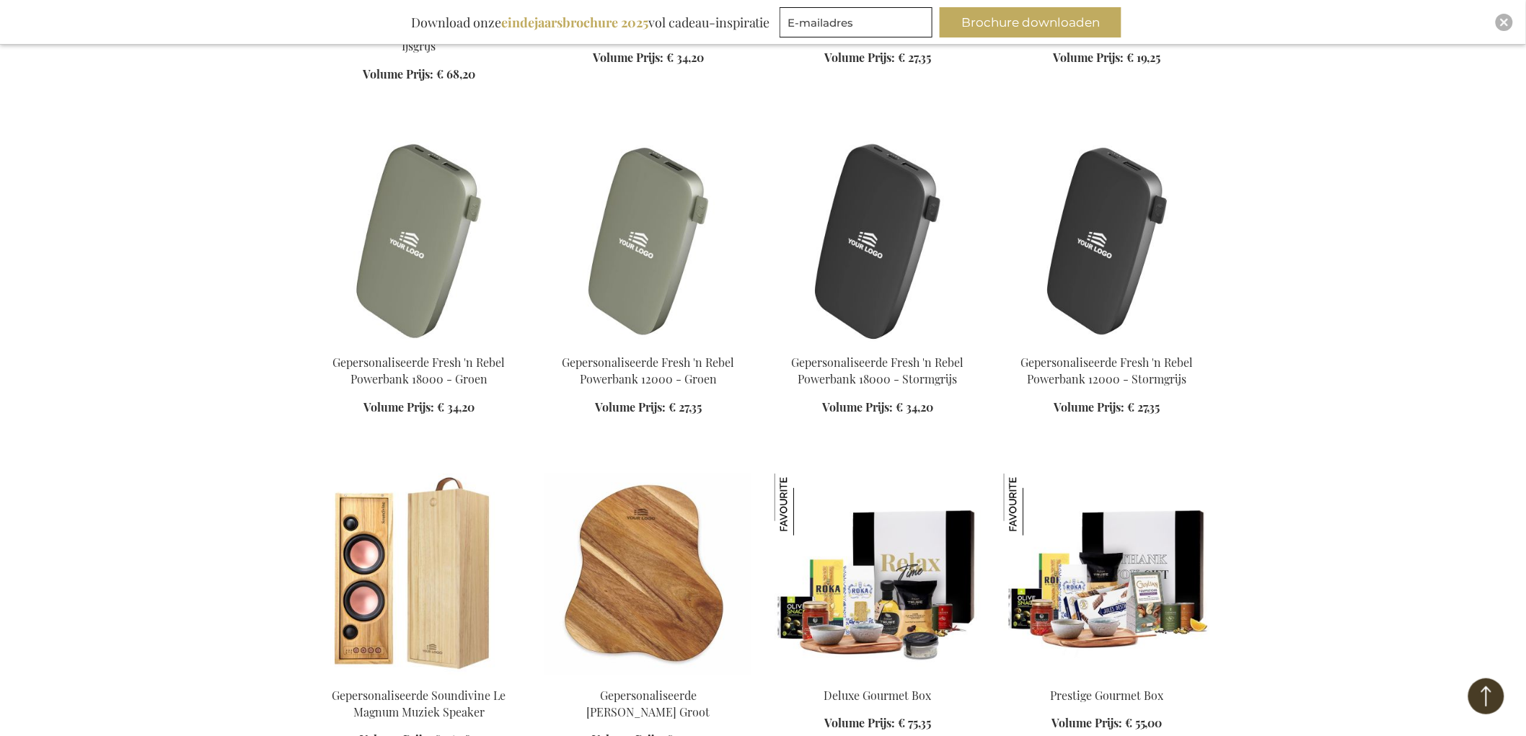
scroll to position [25533, 0]
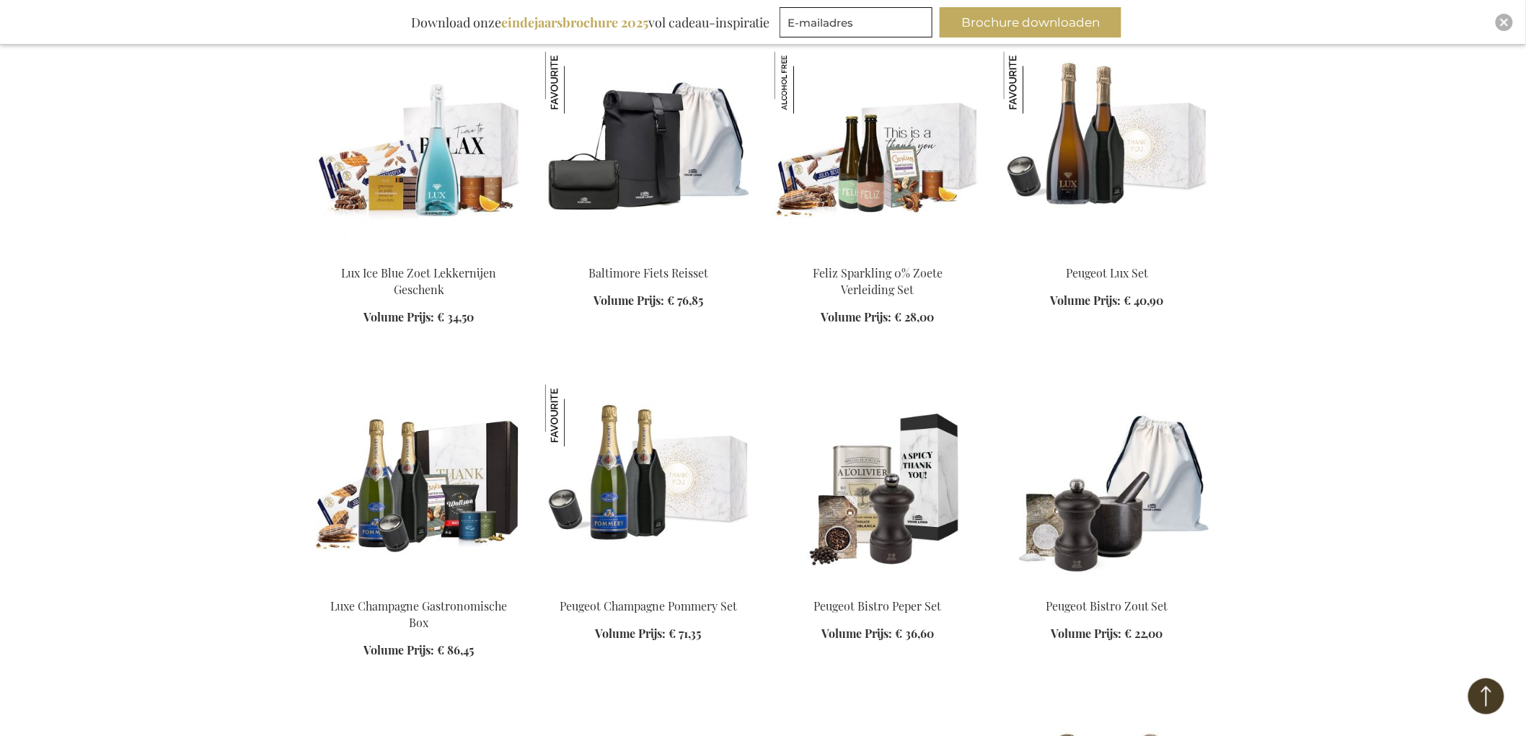
scroll to position [26334, 0]
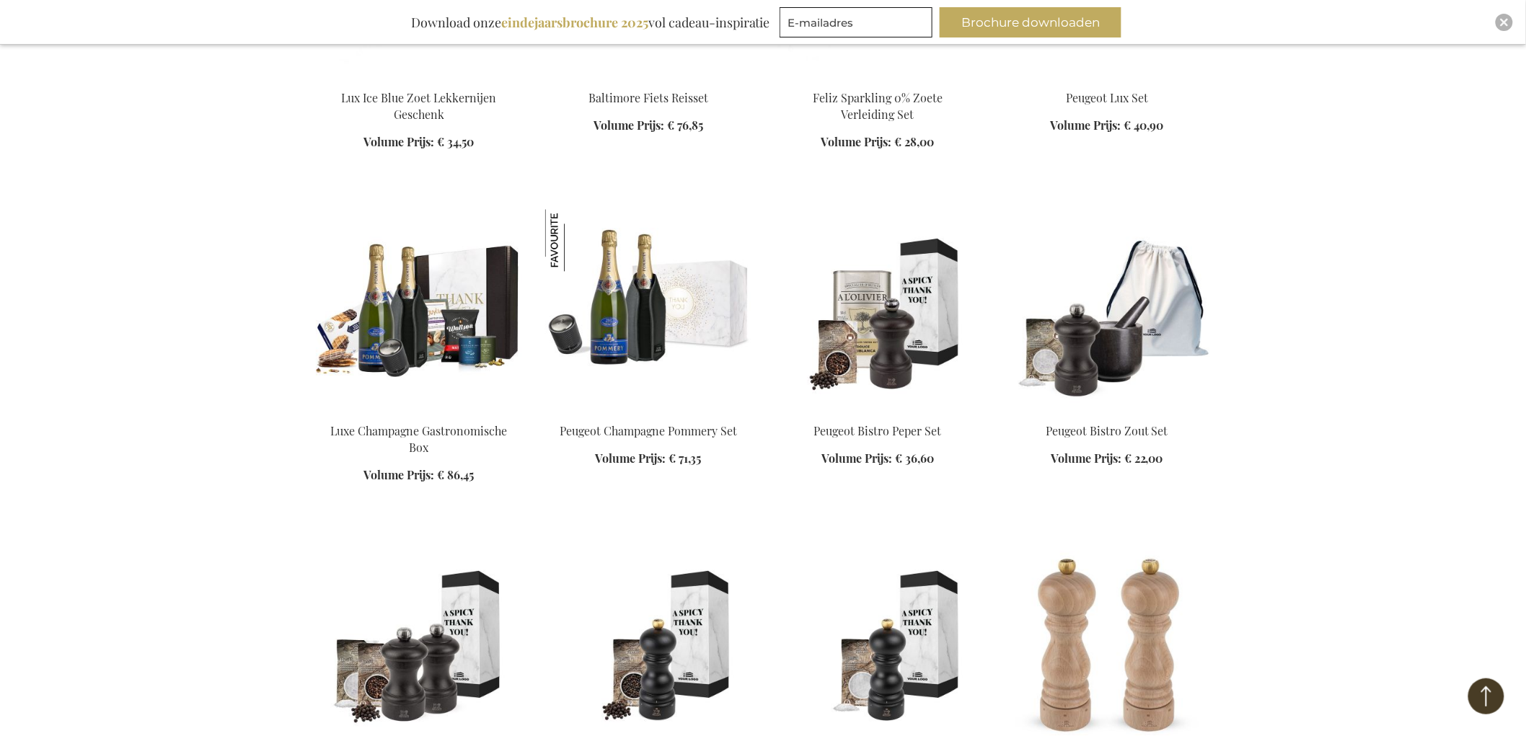
scroll to position [26414, 0]
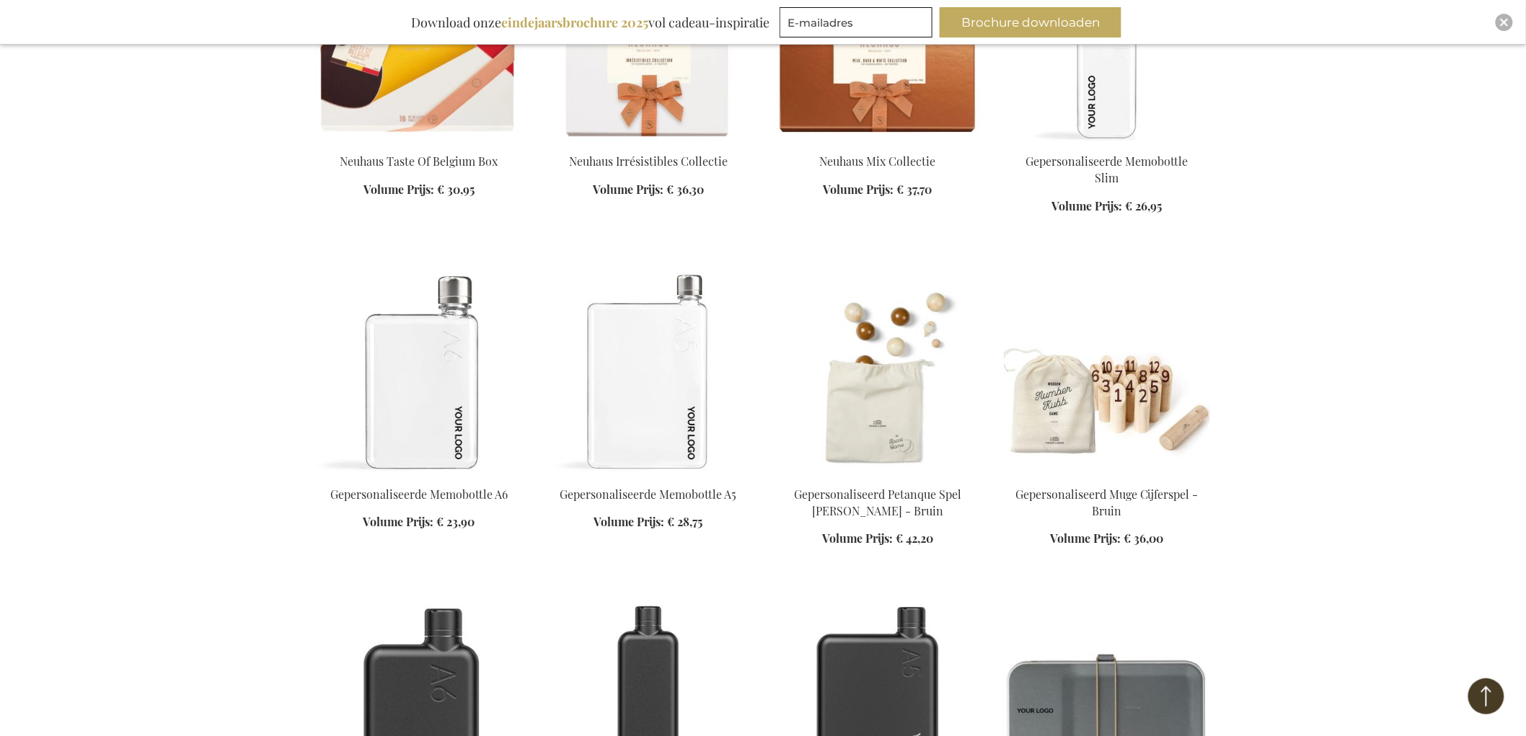
scroll to position [27776, 0]
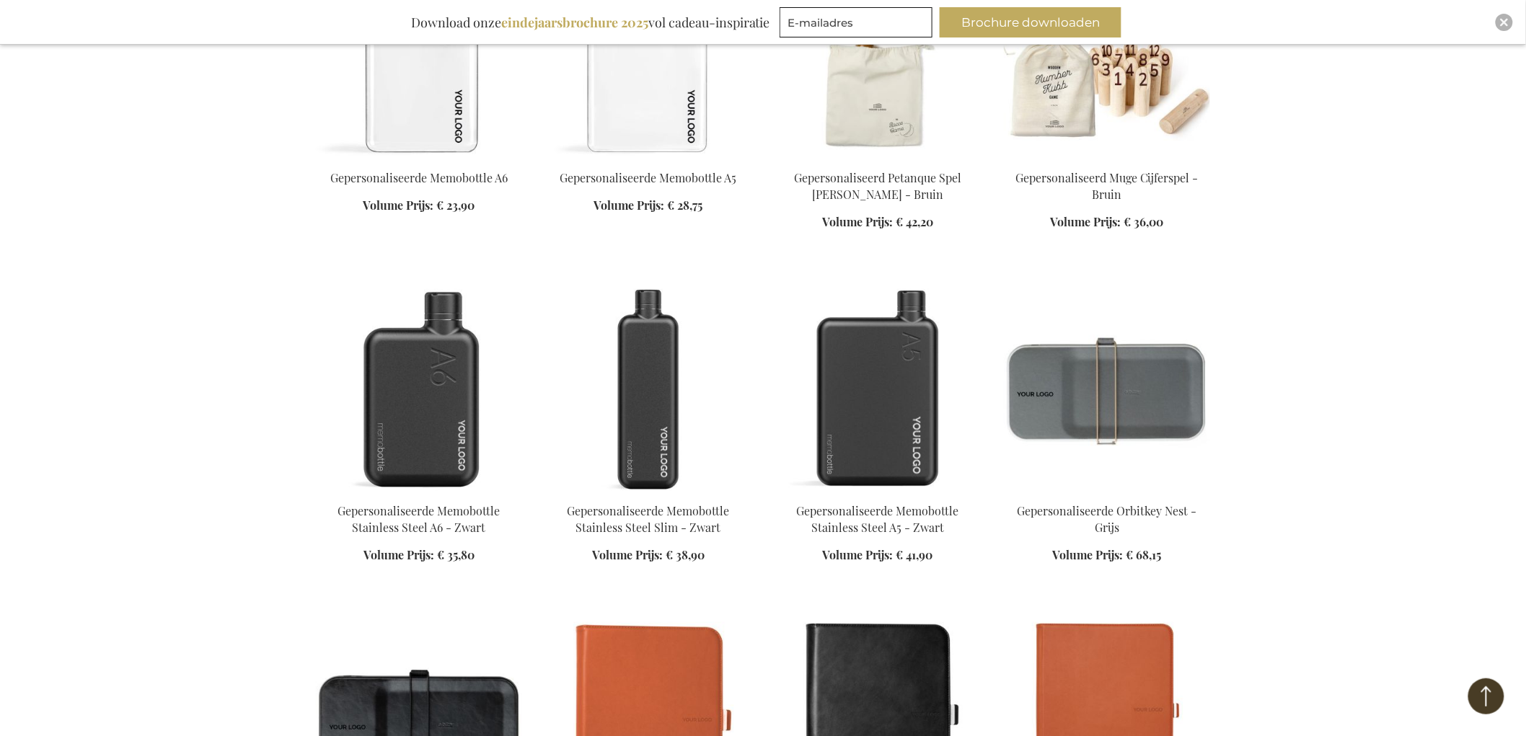
scroll to position [28096, 0]
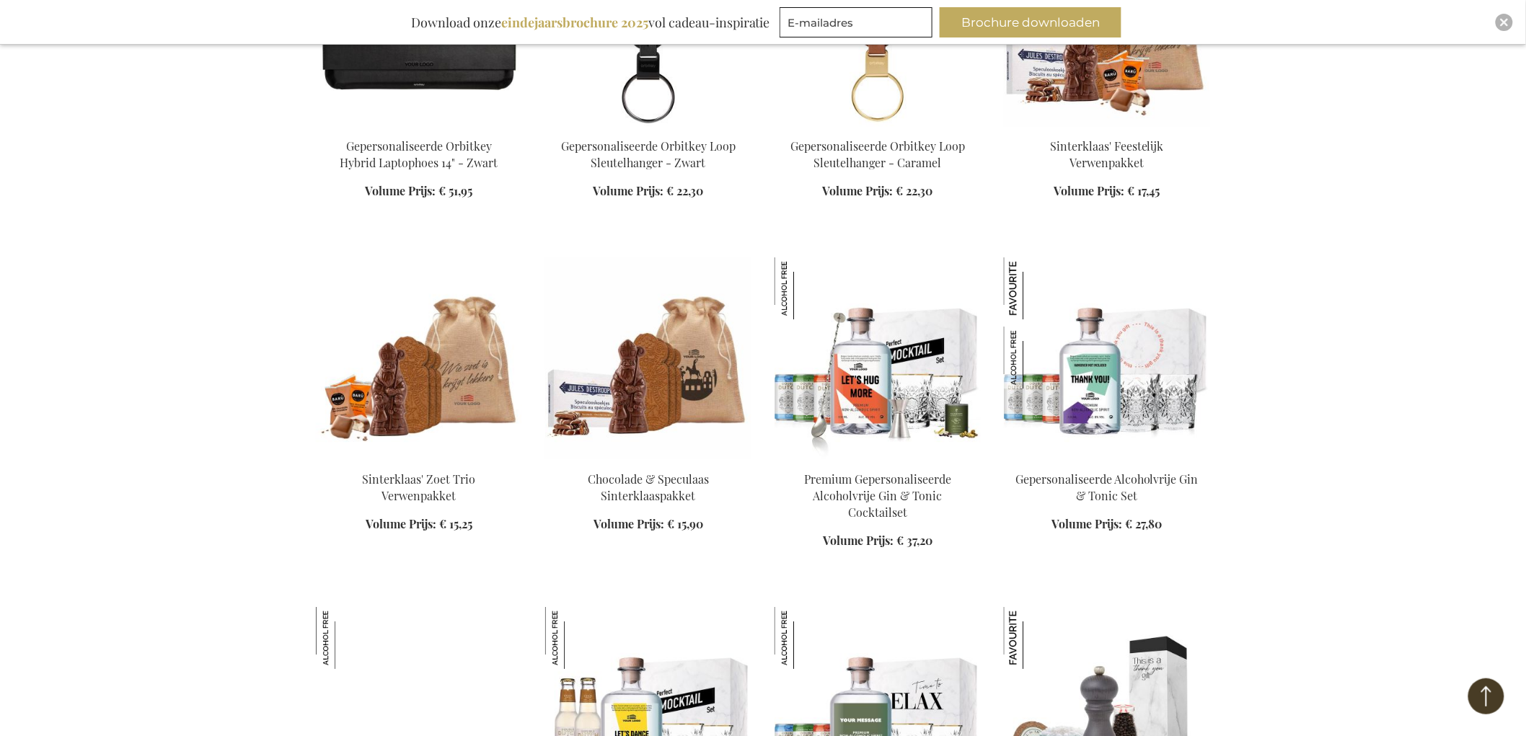
scroll to position [29458, 0]
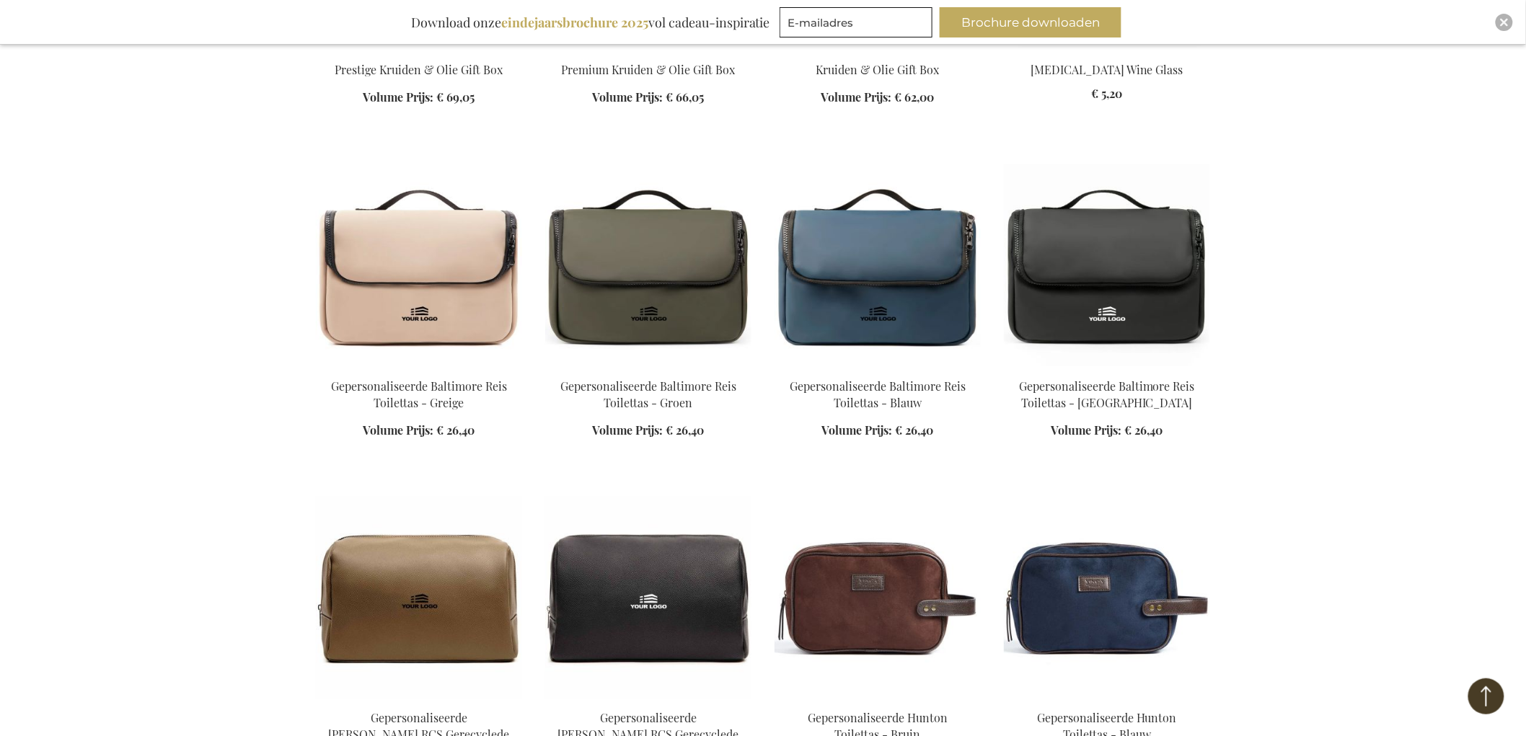
scroll to position [30500, 0]
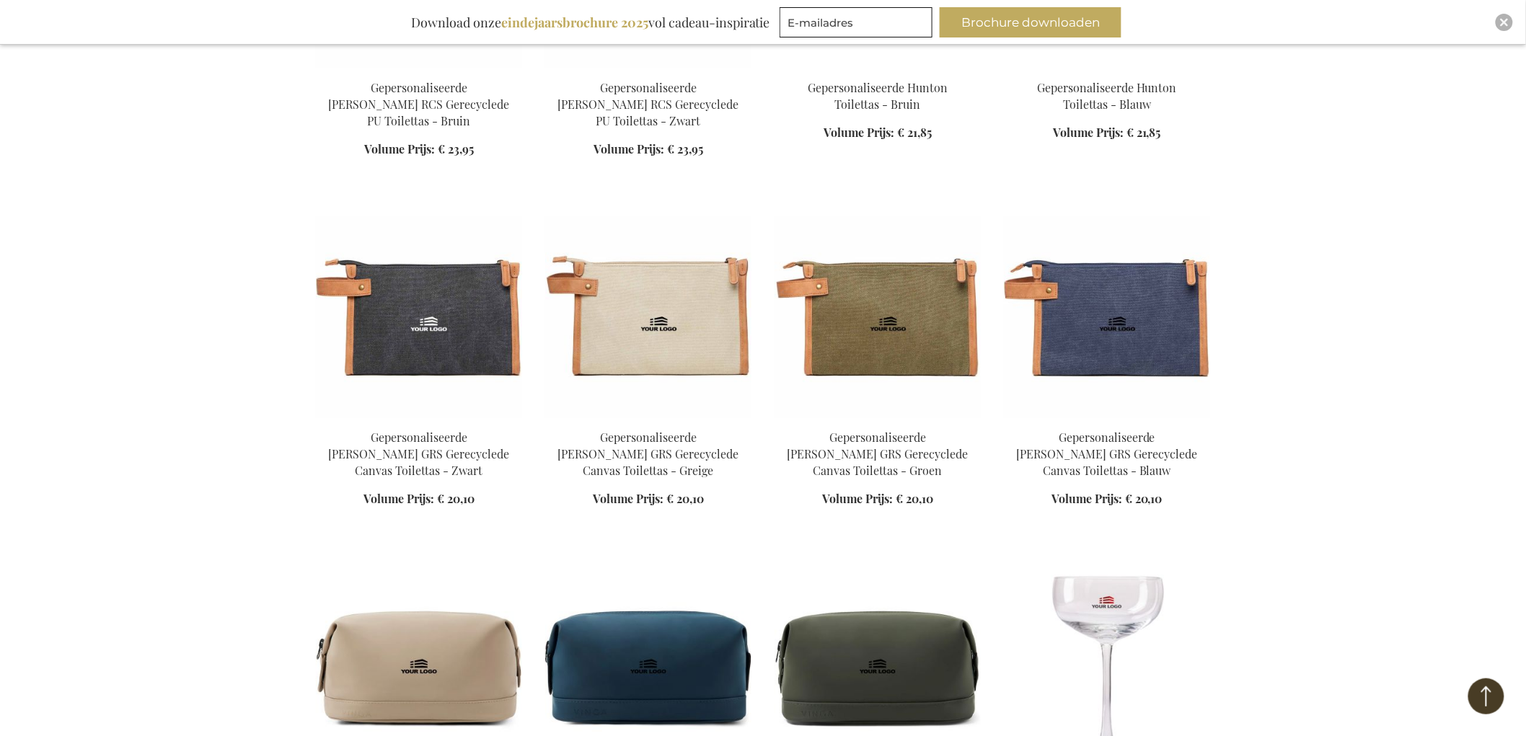
scroll to position [31141, 0]
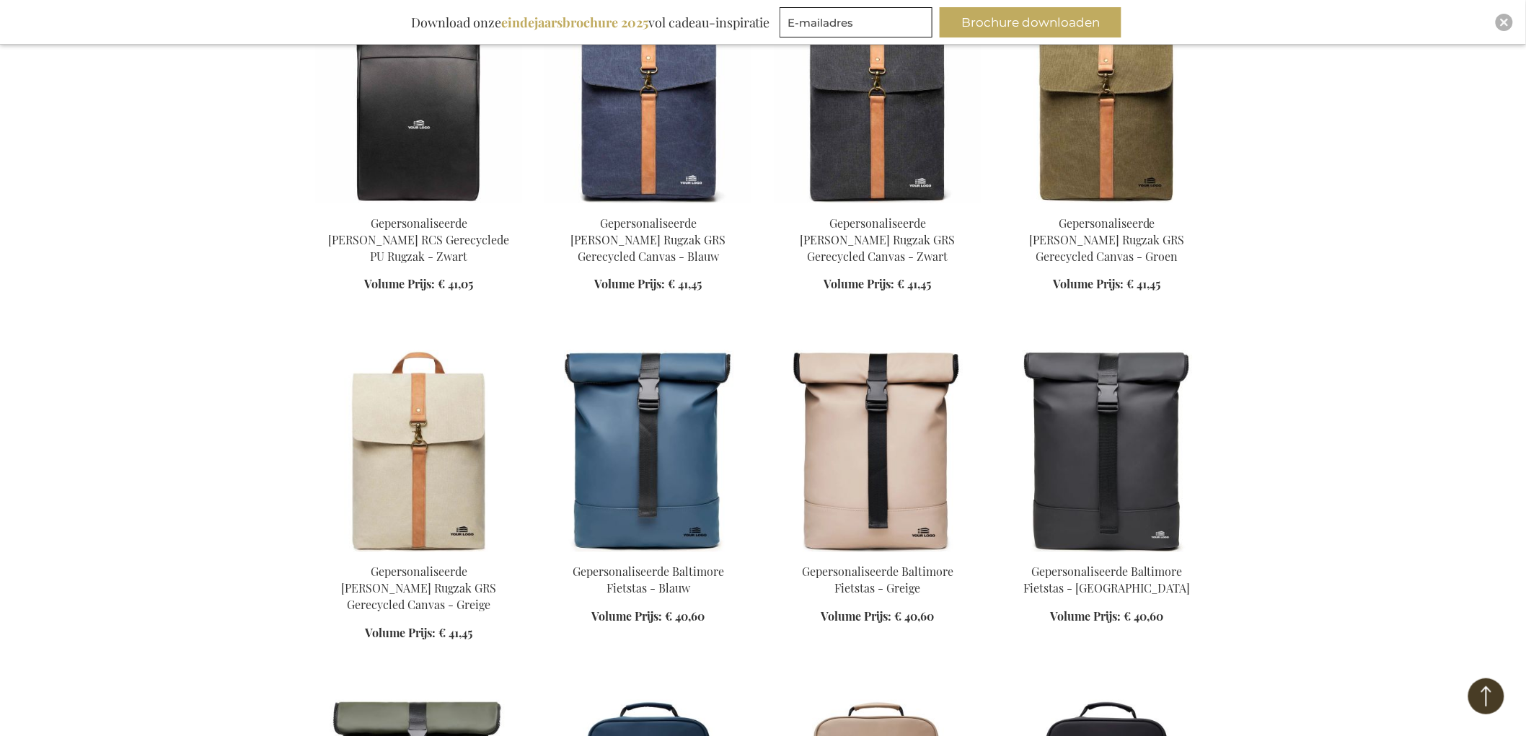
scroll to position [32824, 0]
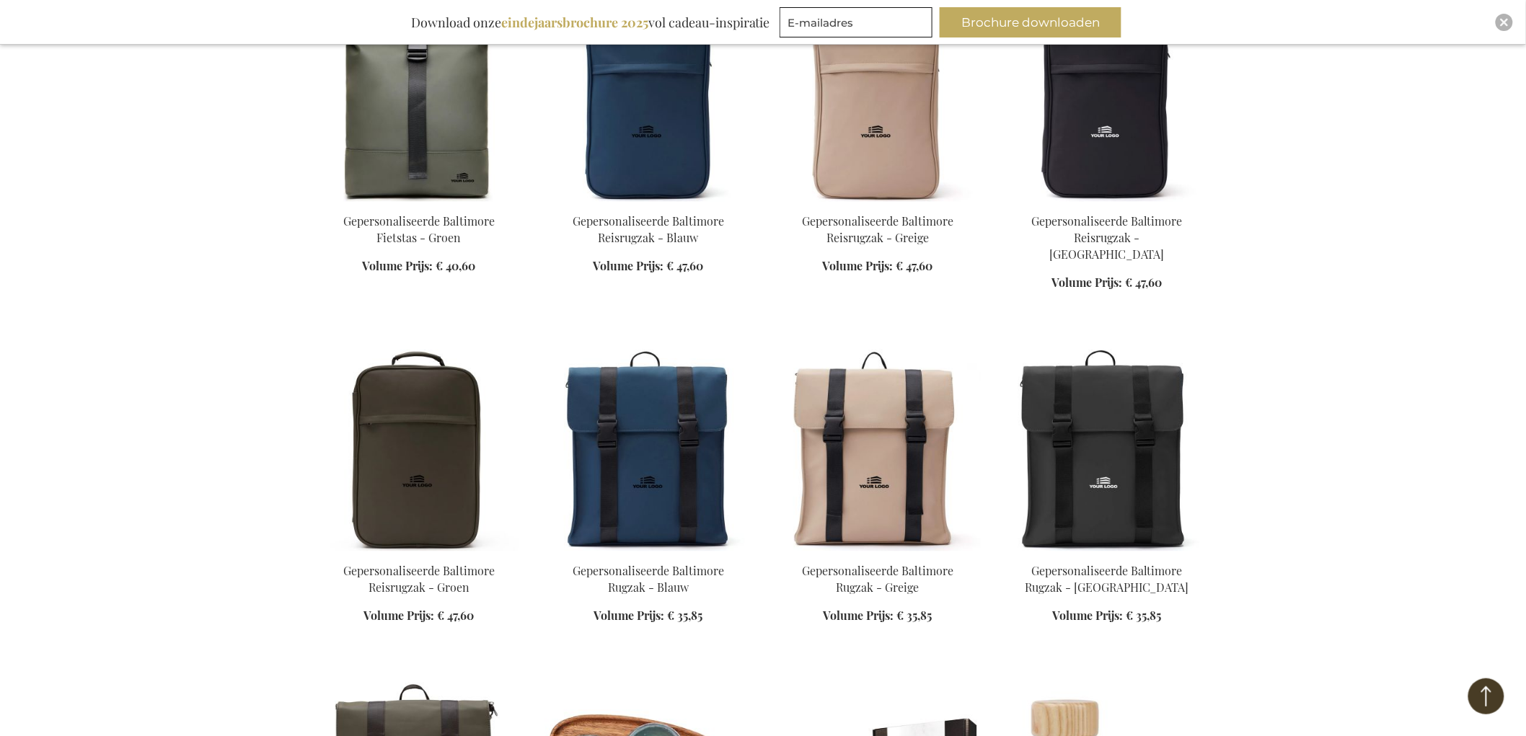
scroll to position [33465, 0]
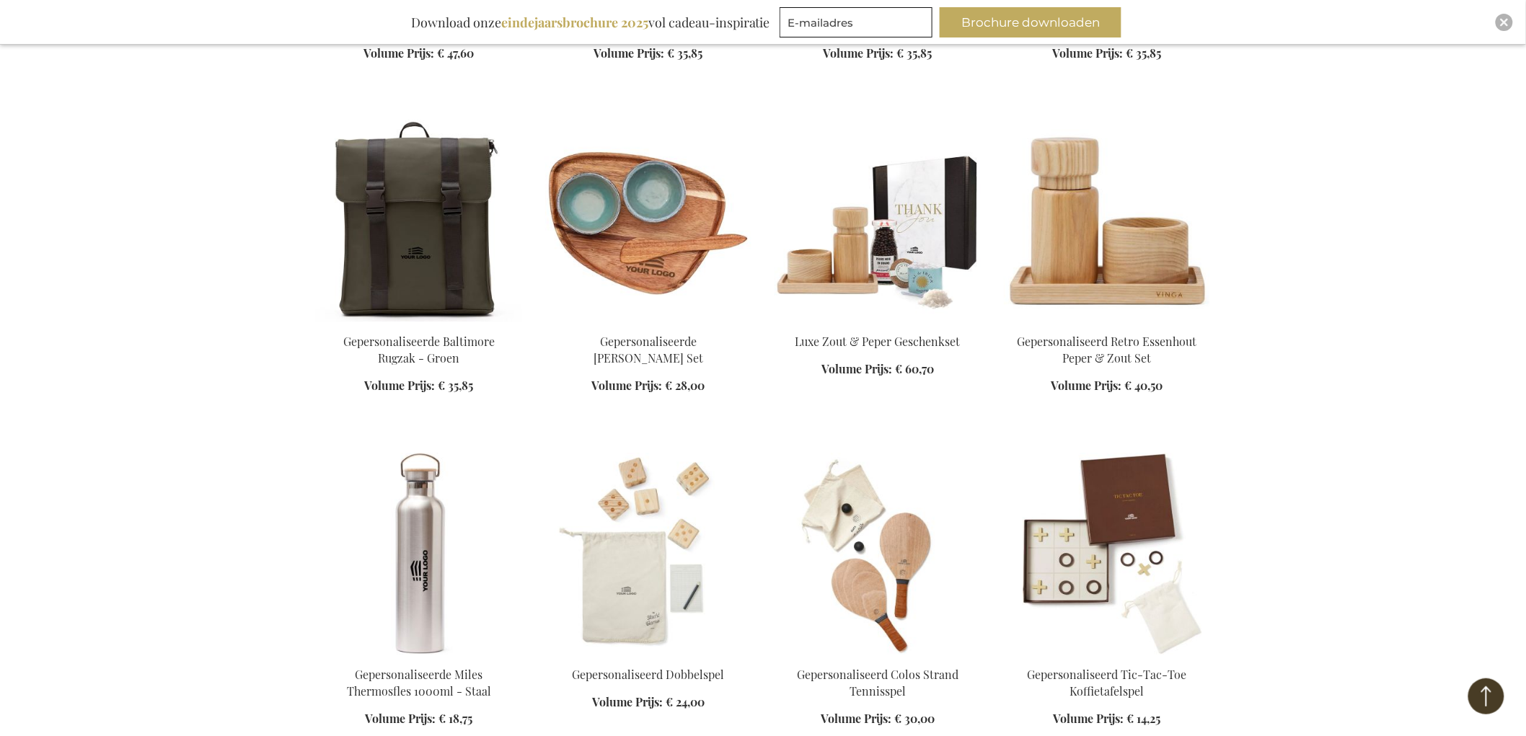
scroll to position [34025, 0]
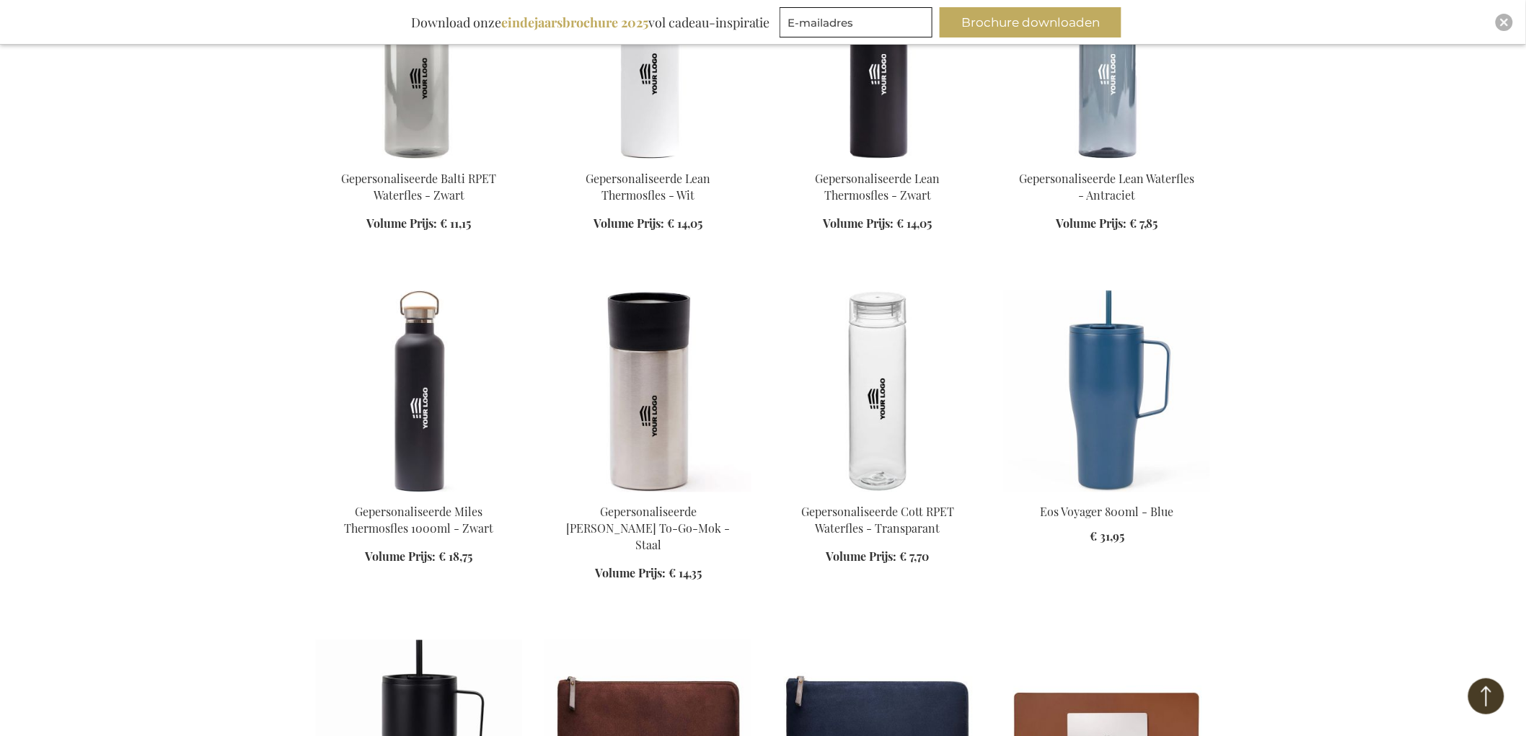
scroll to position [35467, 0]
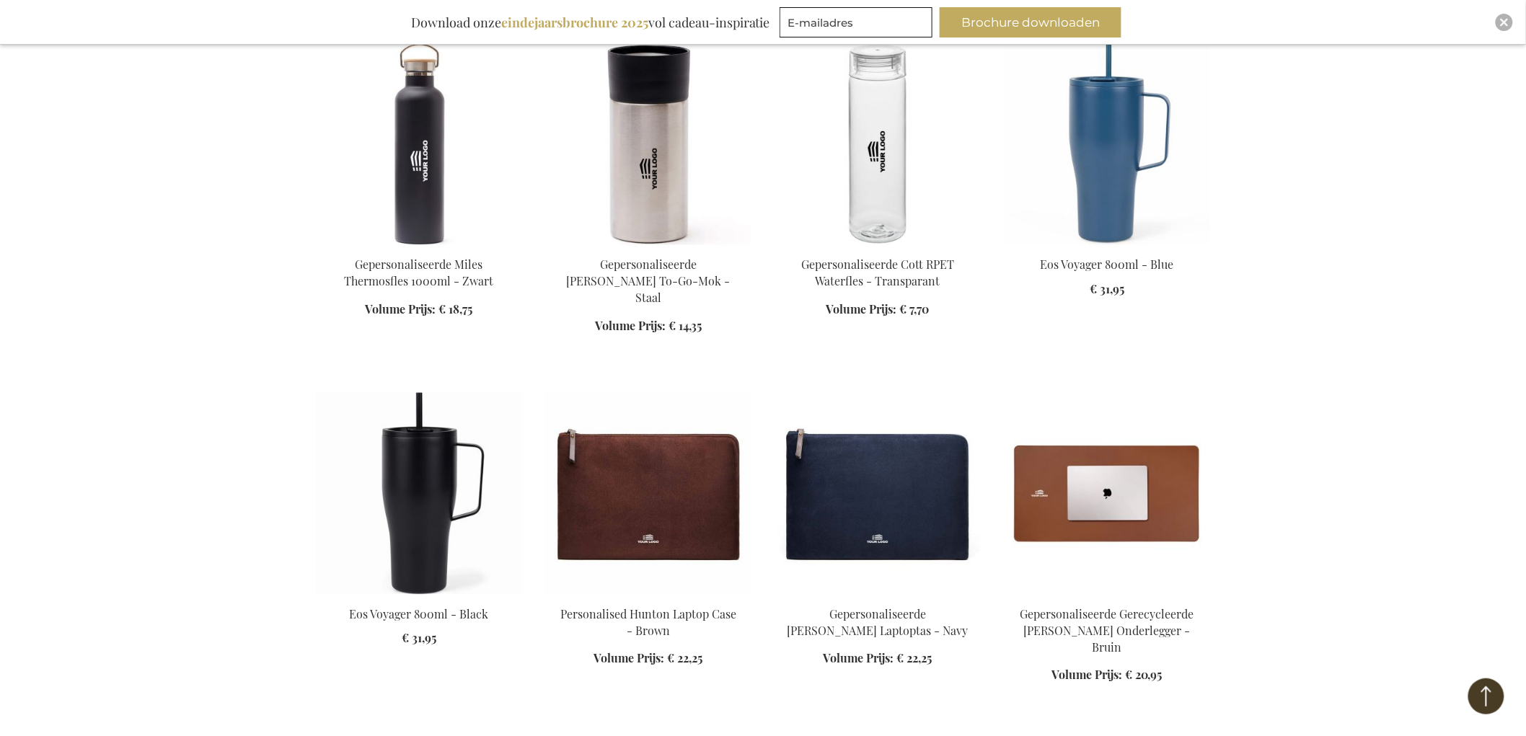
scroll to position [35788, 0]
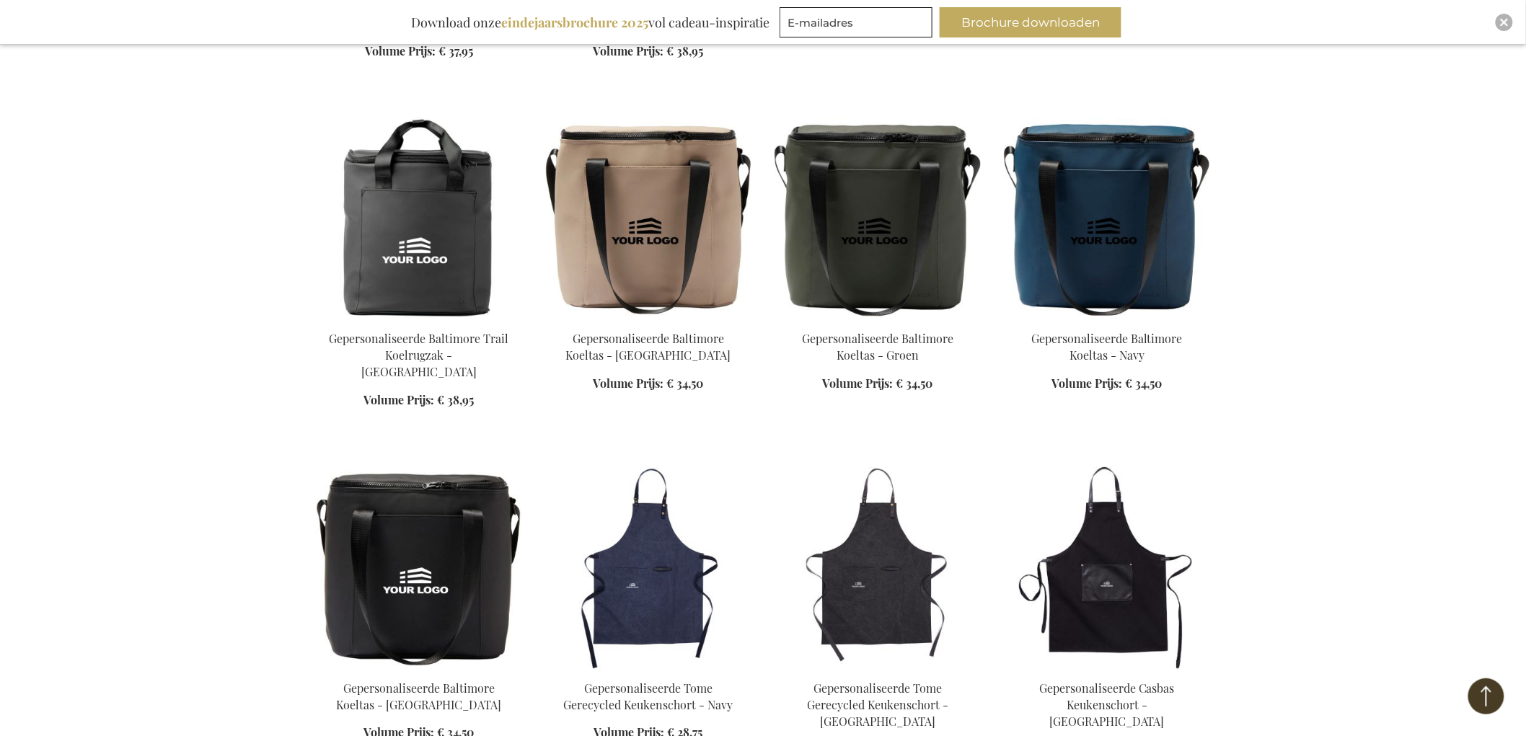
scroll to position [37791, 0]
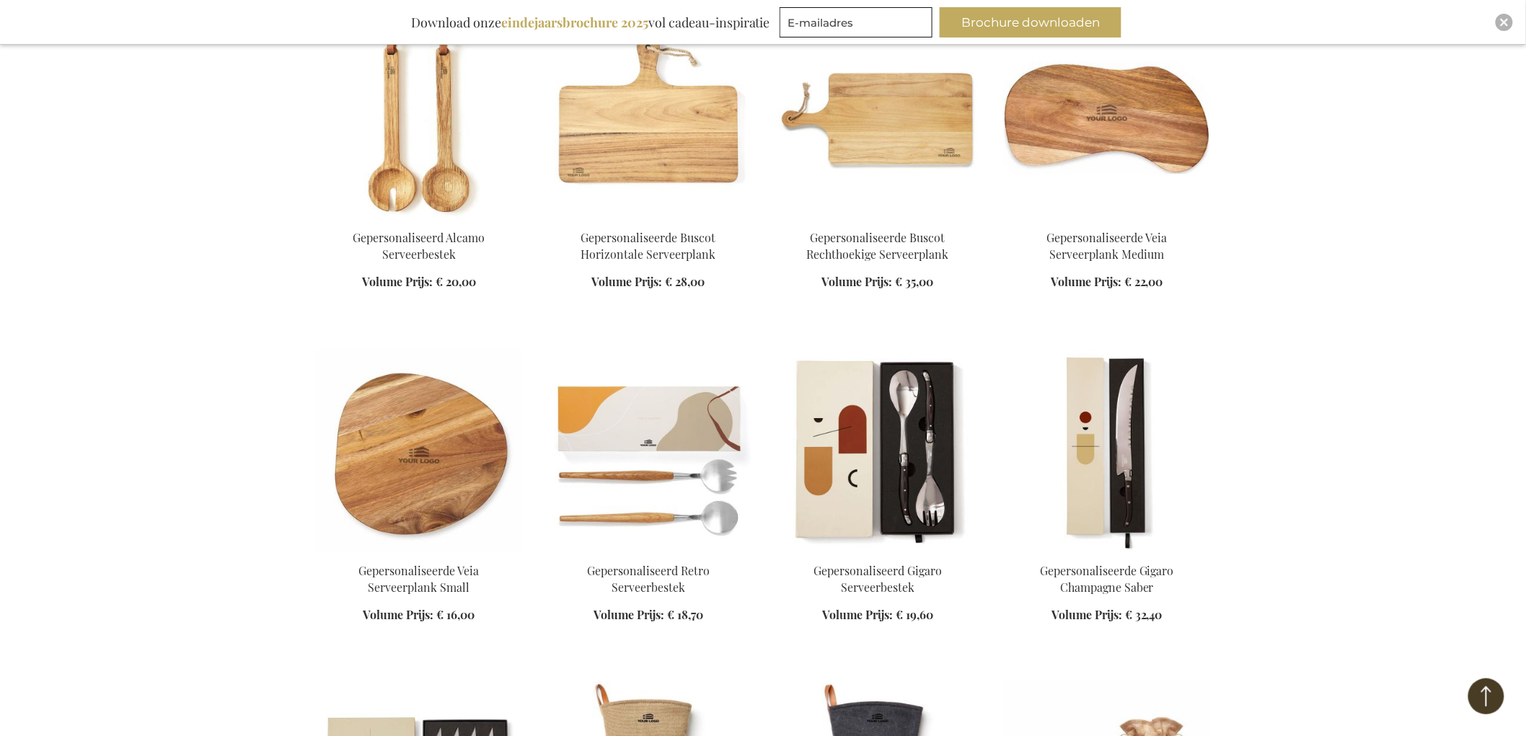
scroll to position [38512, 0]
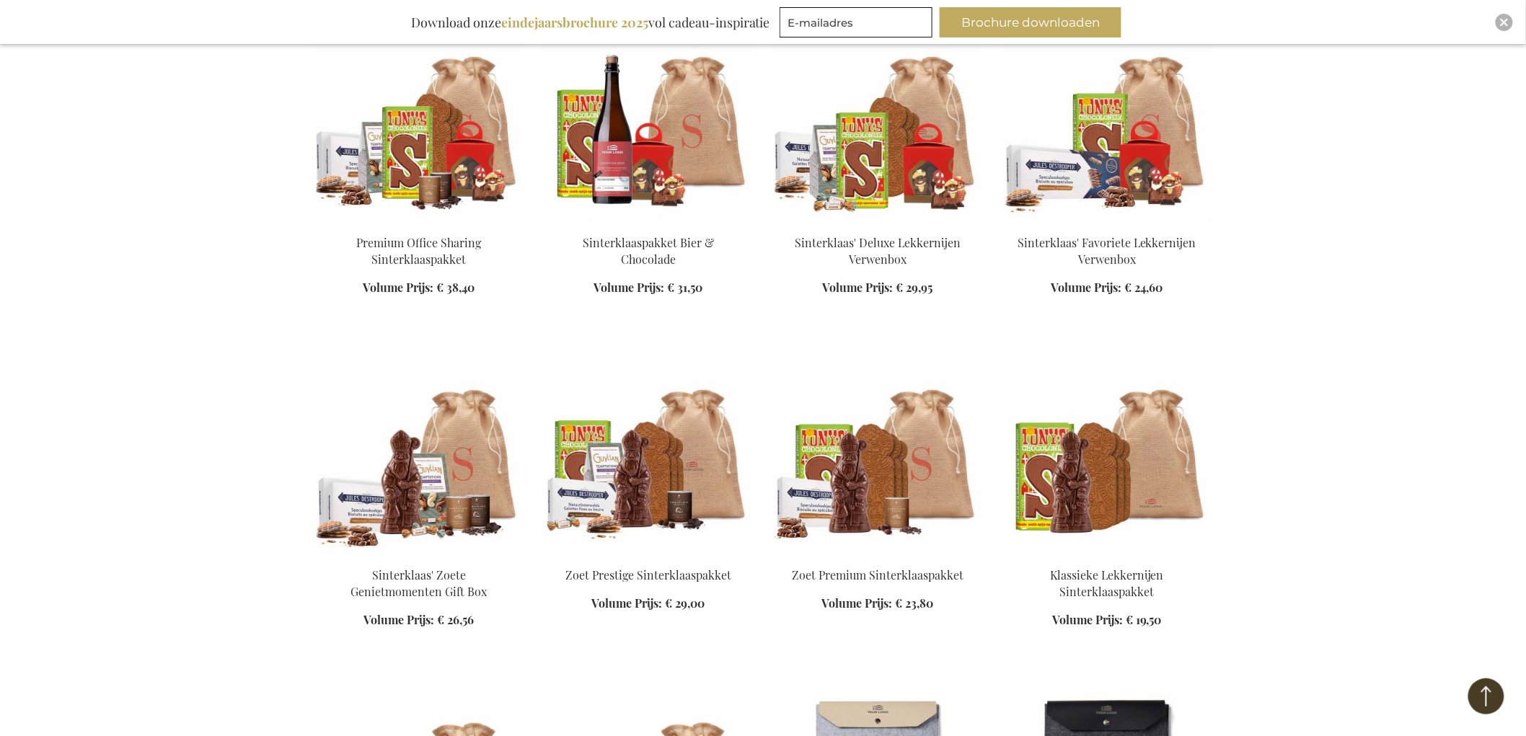
scroll to position [39553, 0]
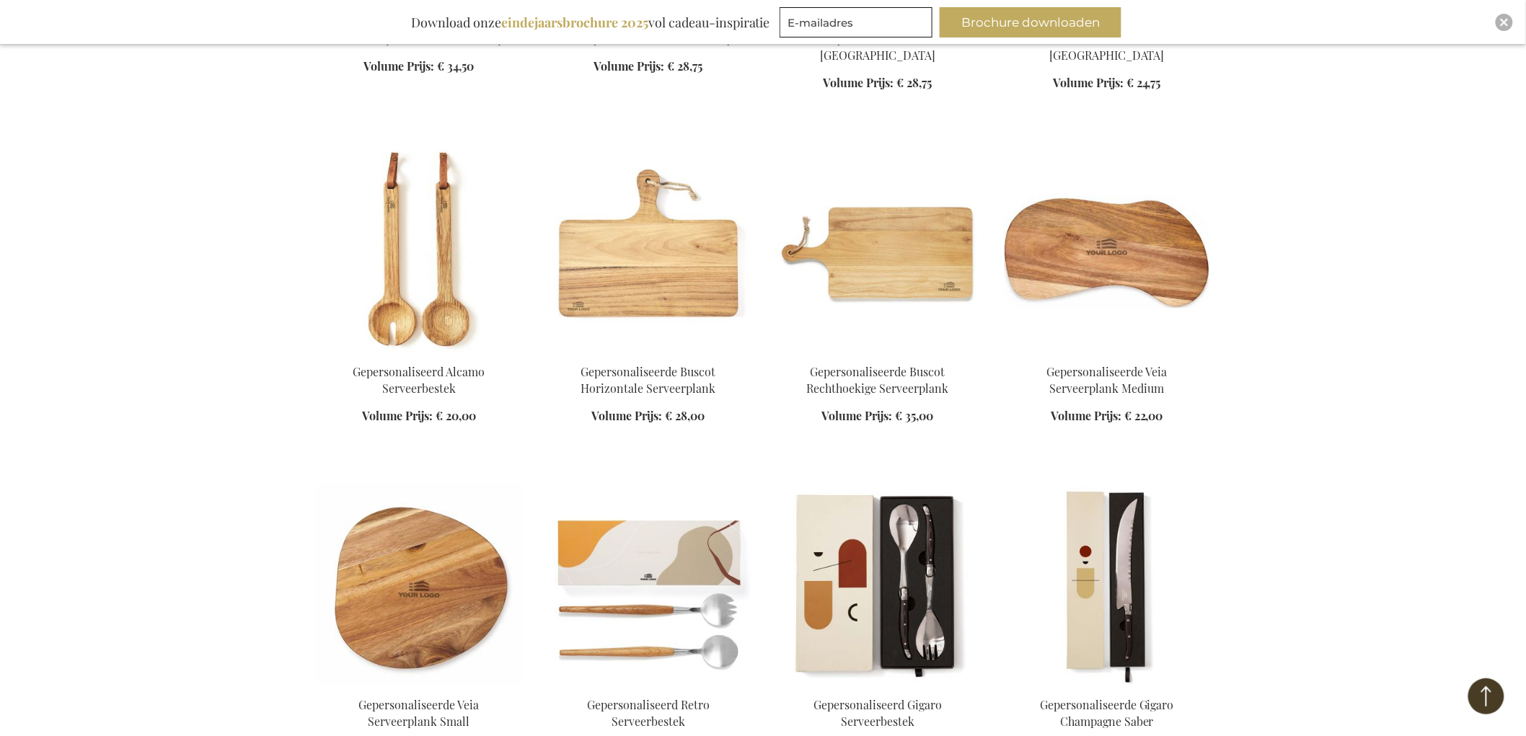
scroll to position [38271, 0]
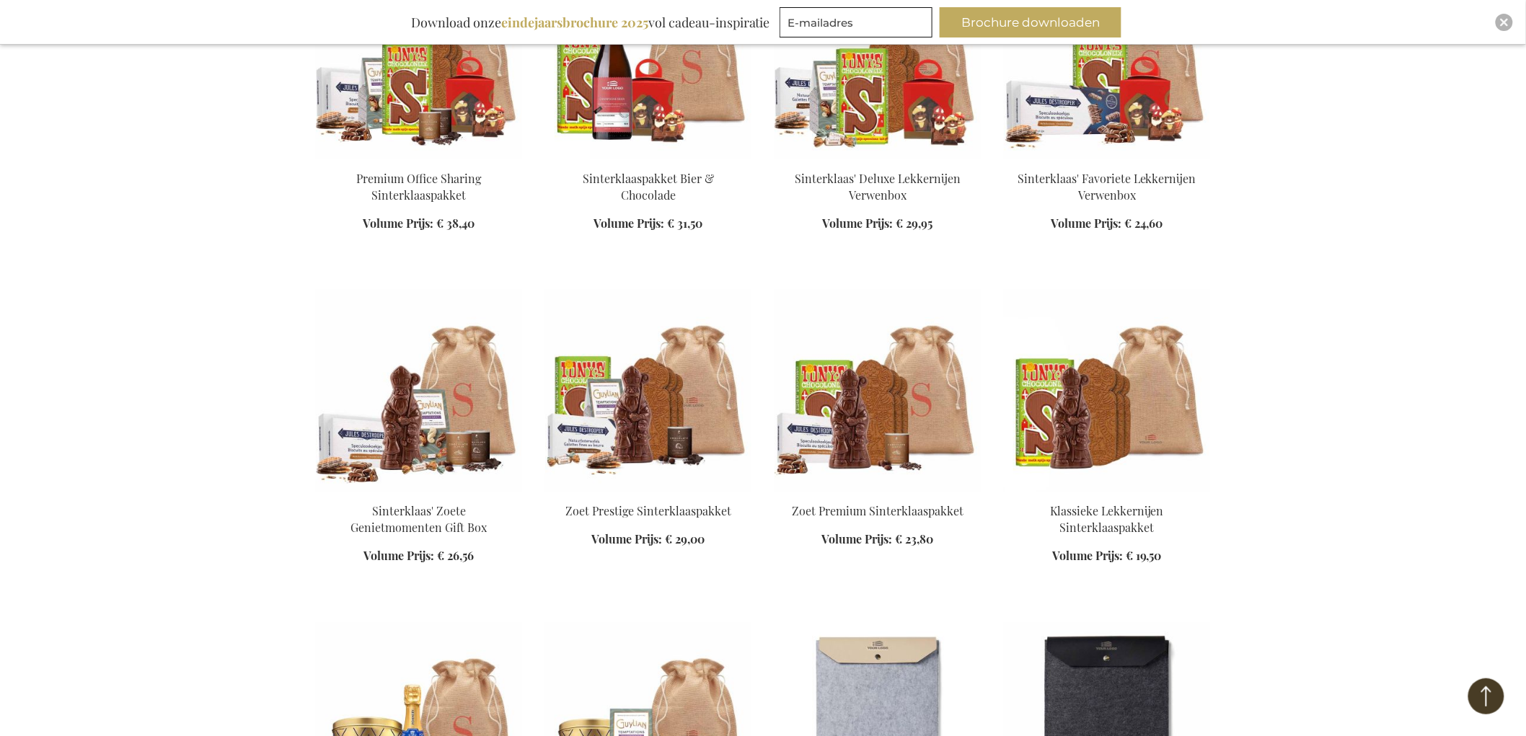
scroll to position [39793, 0]
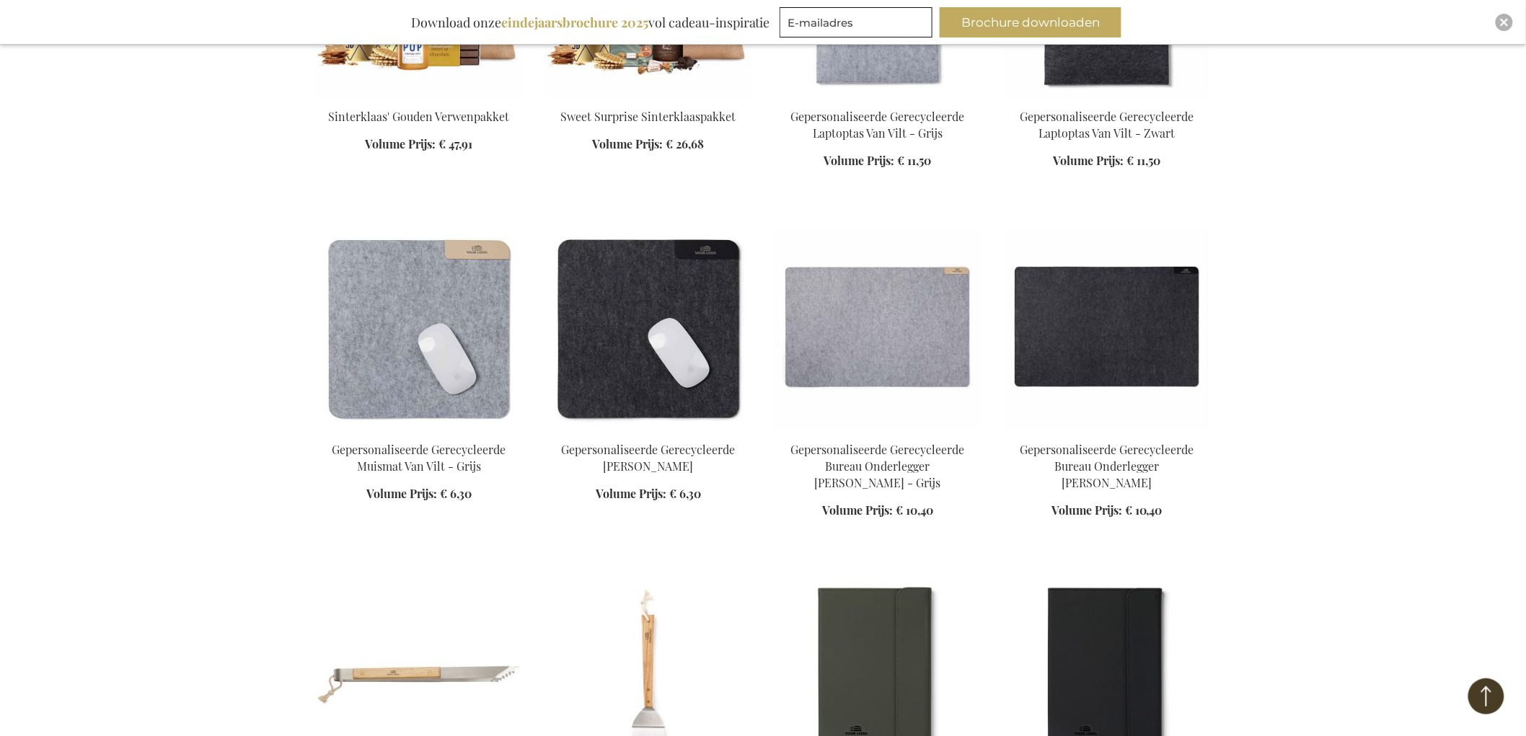
scroll to position [40514, 0]
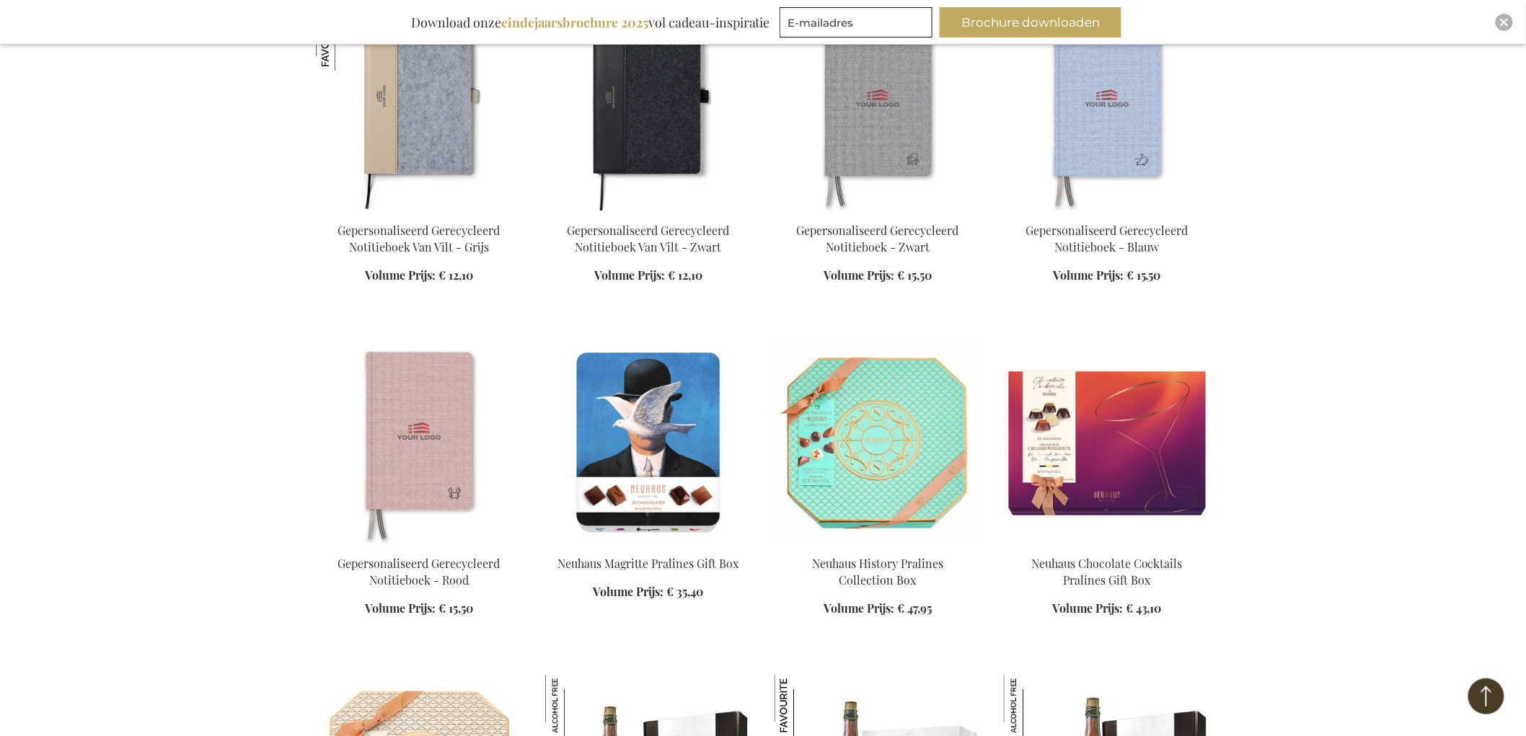
scroll to position [41236, 0]
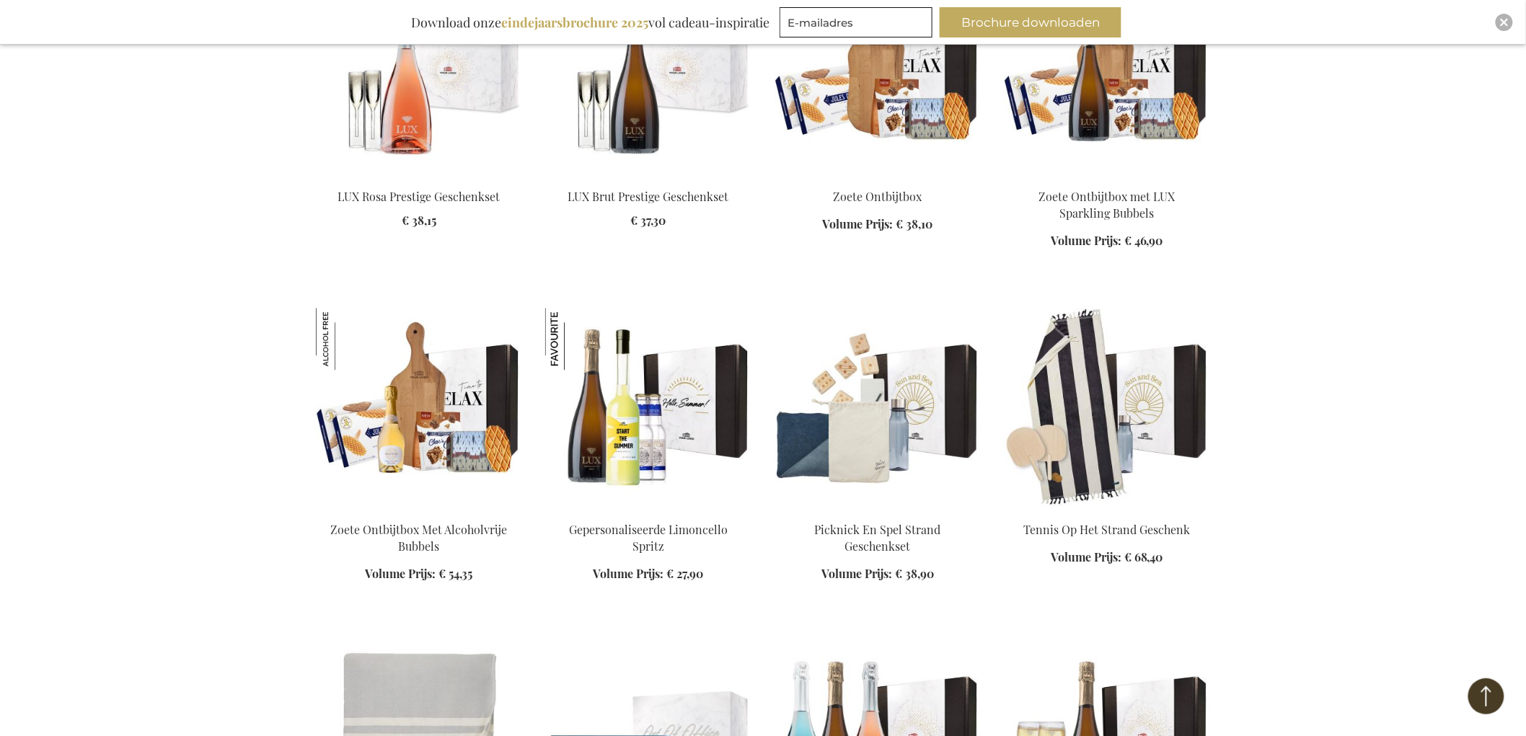
scroll to position [42758, 0]
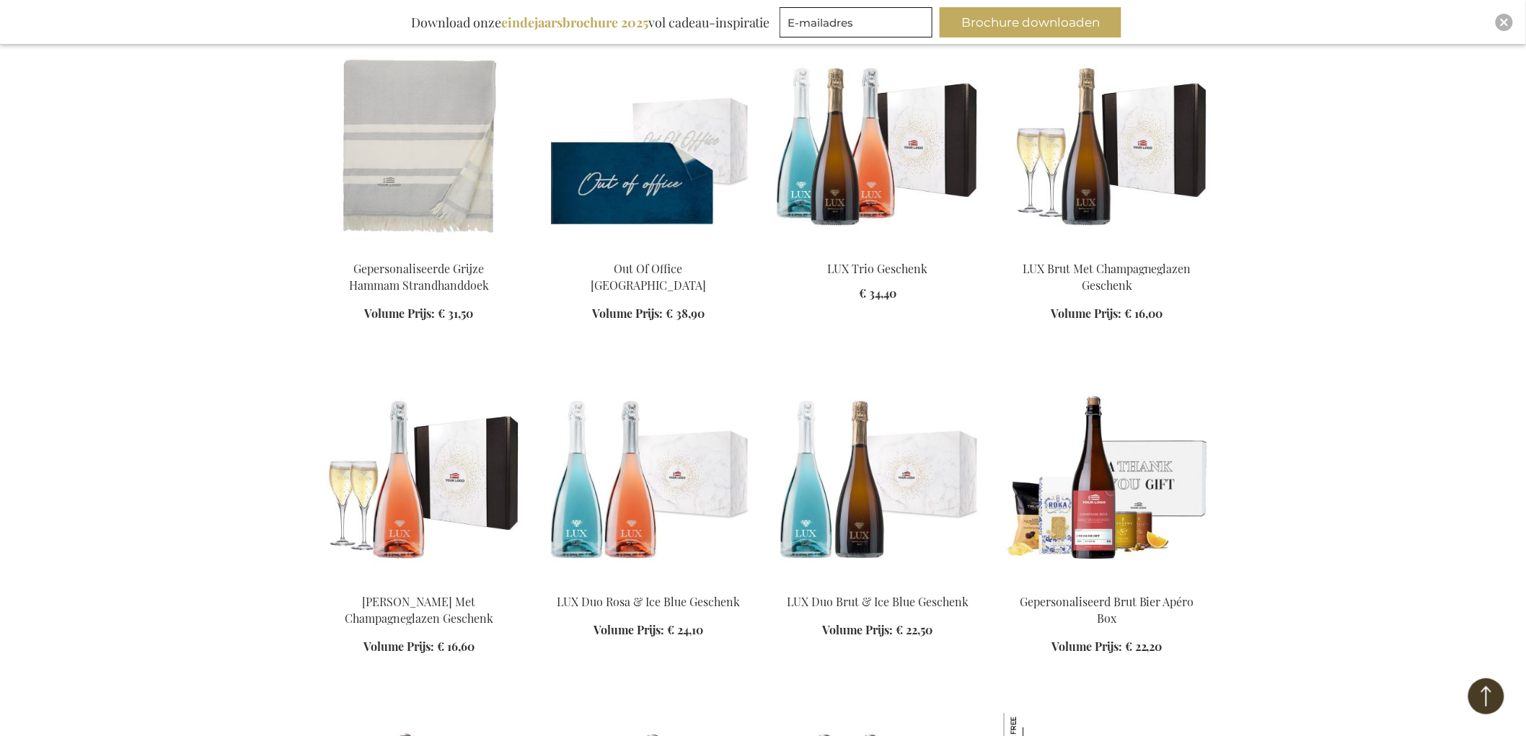
scroll to position [43479, 0]
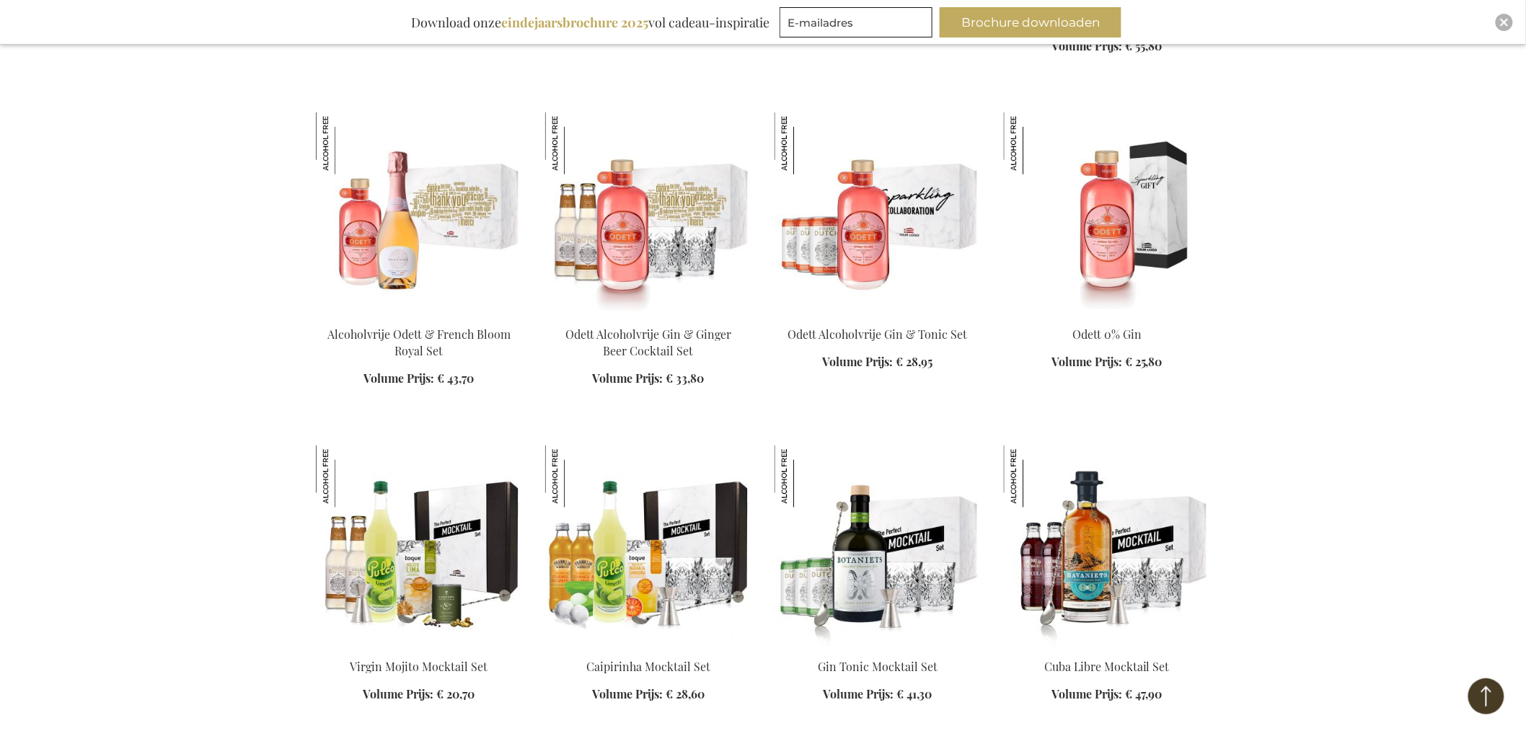
scroll to position [44441, 0]
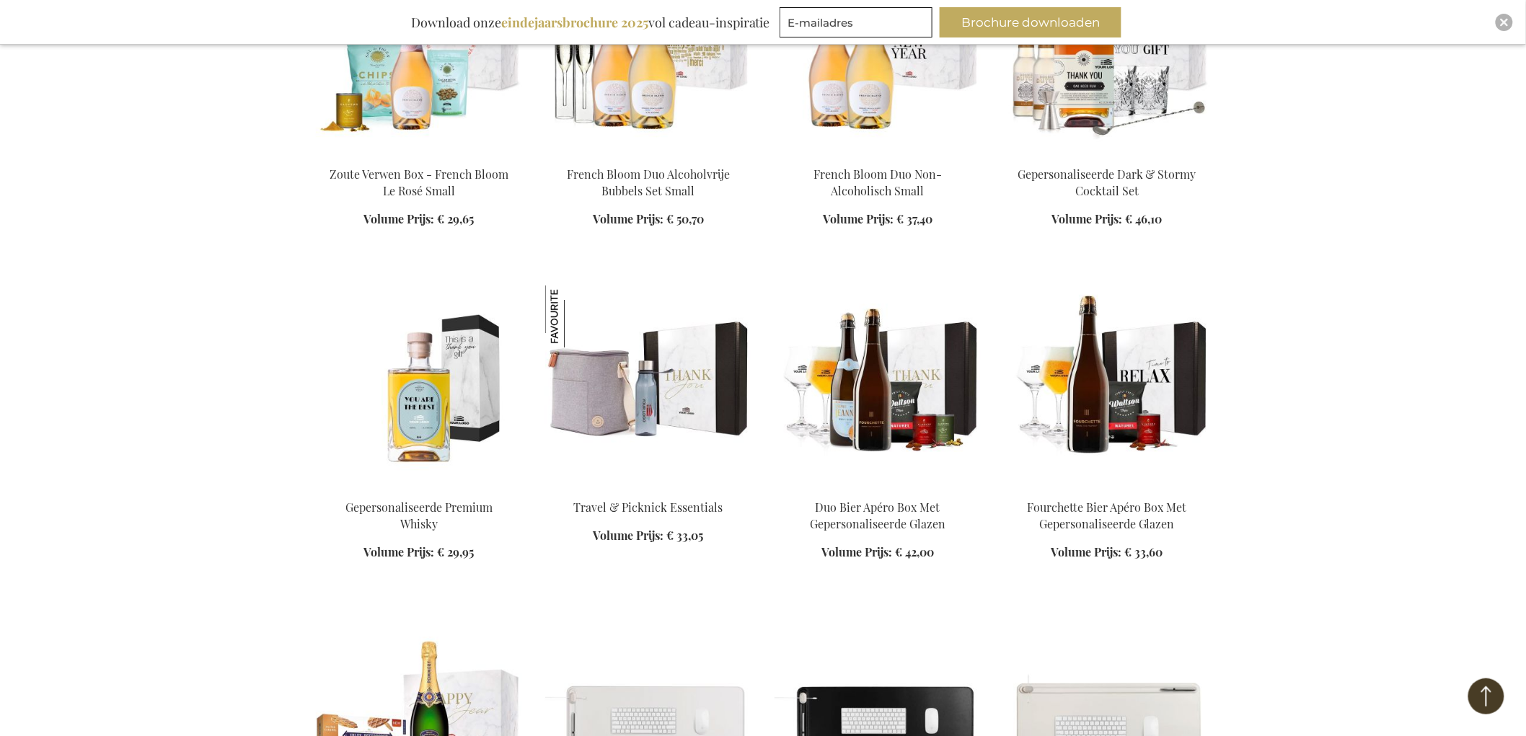
scroll to position [45803, 0]
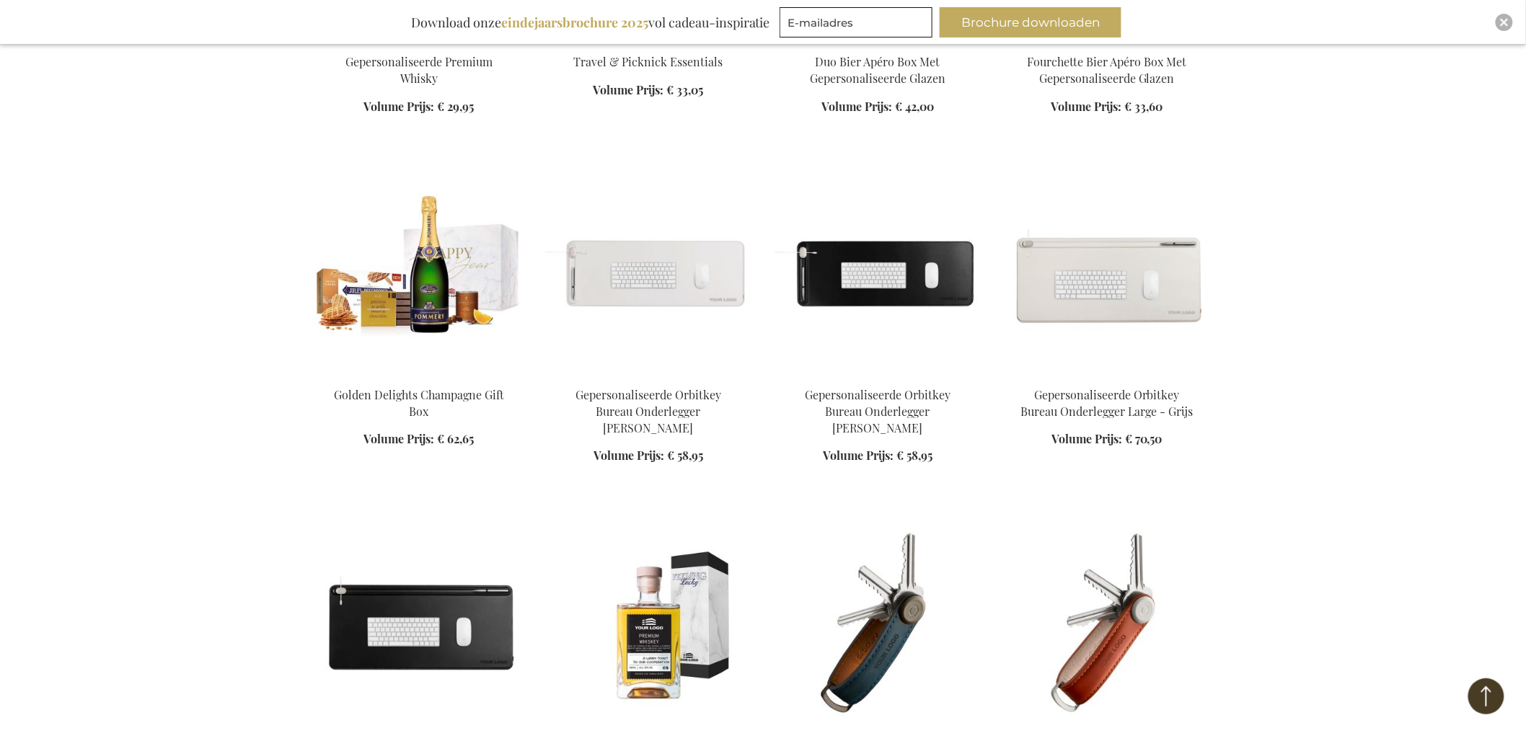
scroll to position [46043, 0]
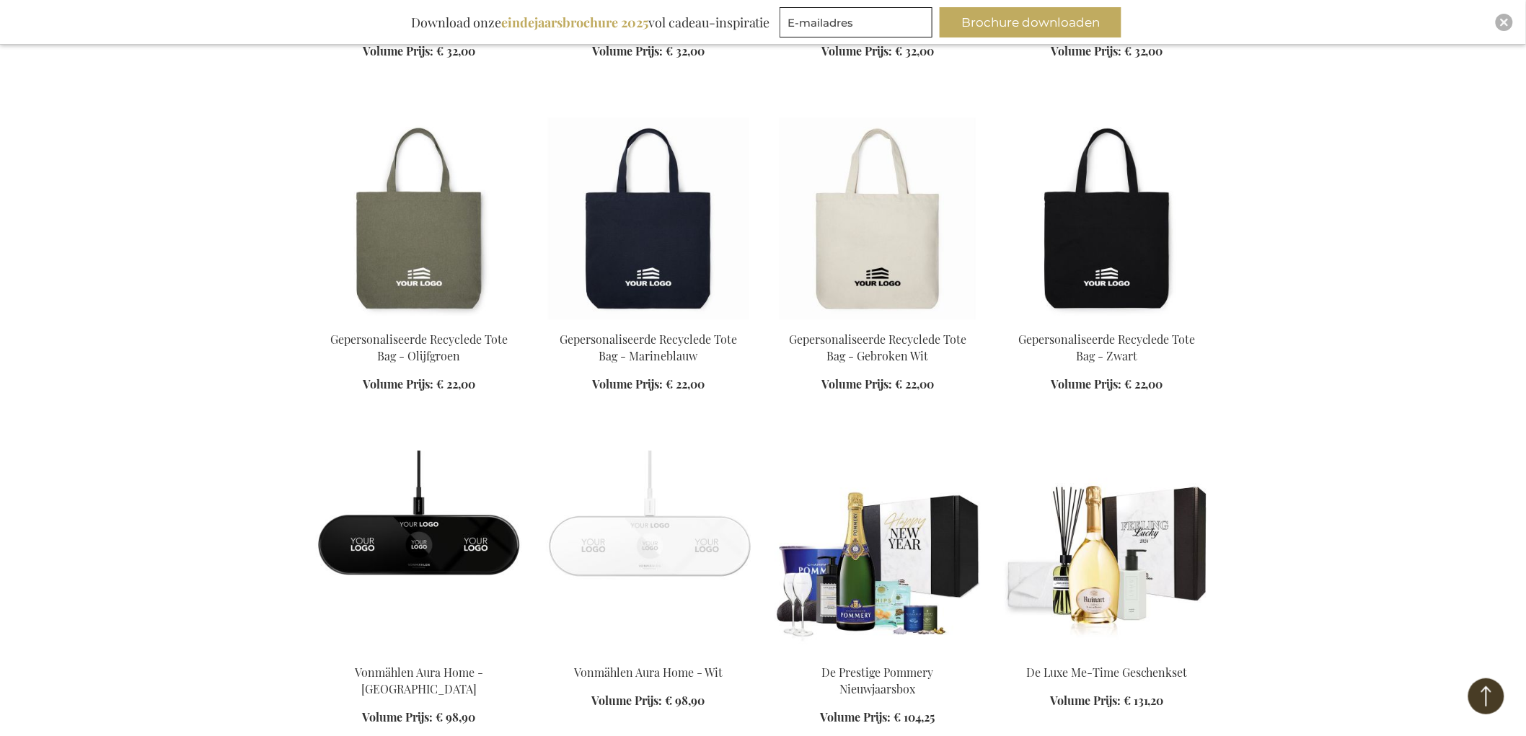
scroll to position [47485, 0]
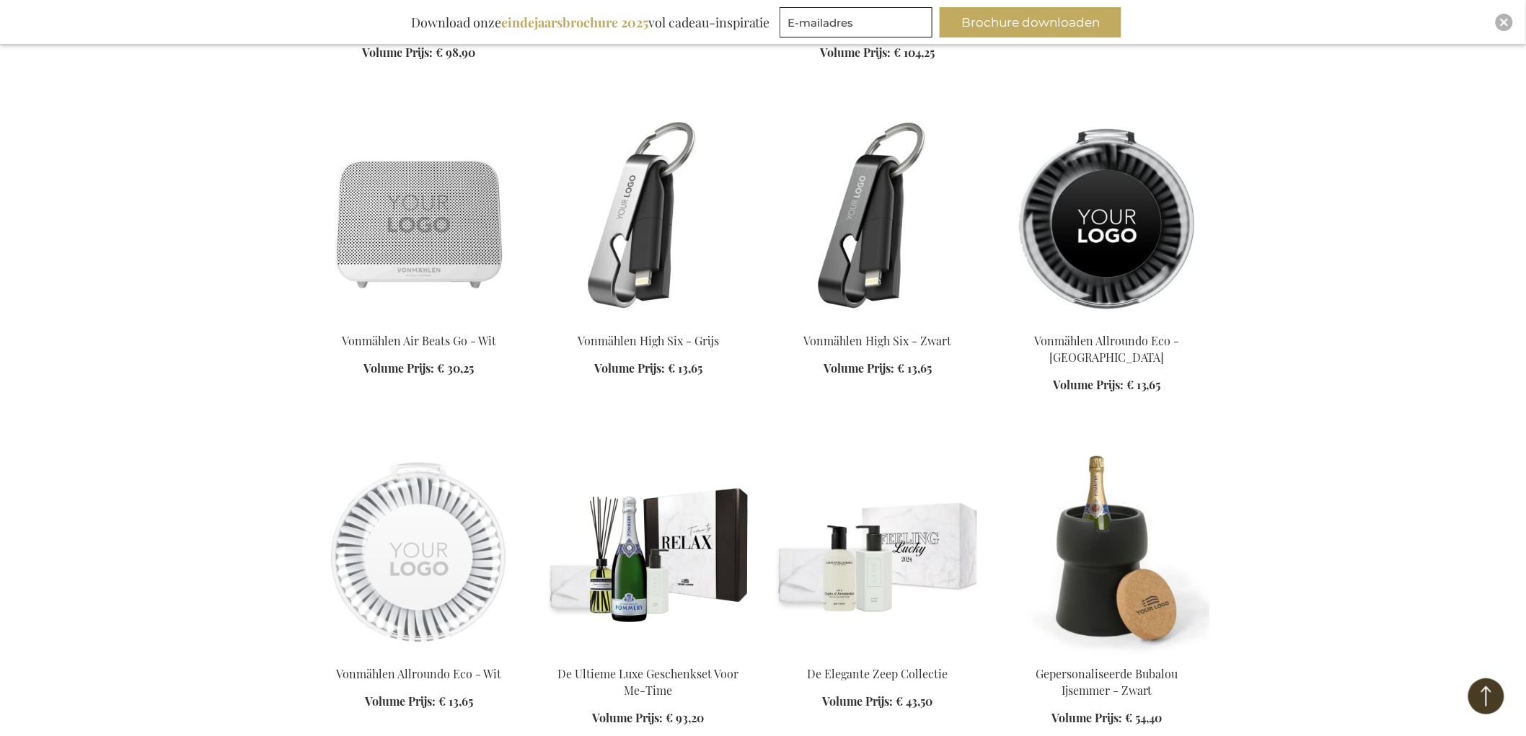
scroll to position [48366, 0]
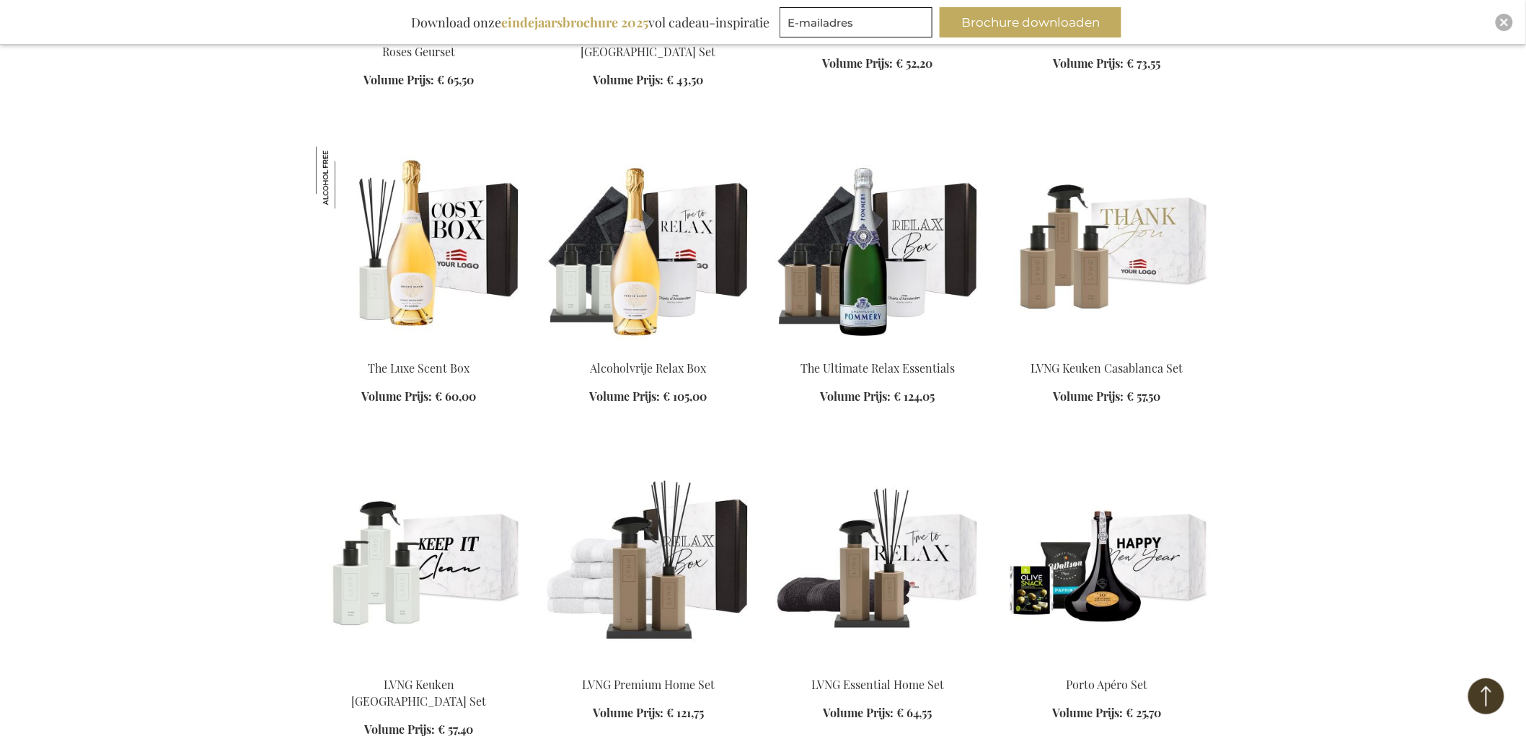
scroll to position [49408, 0]
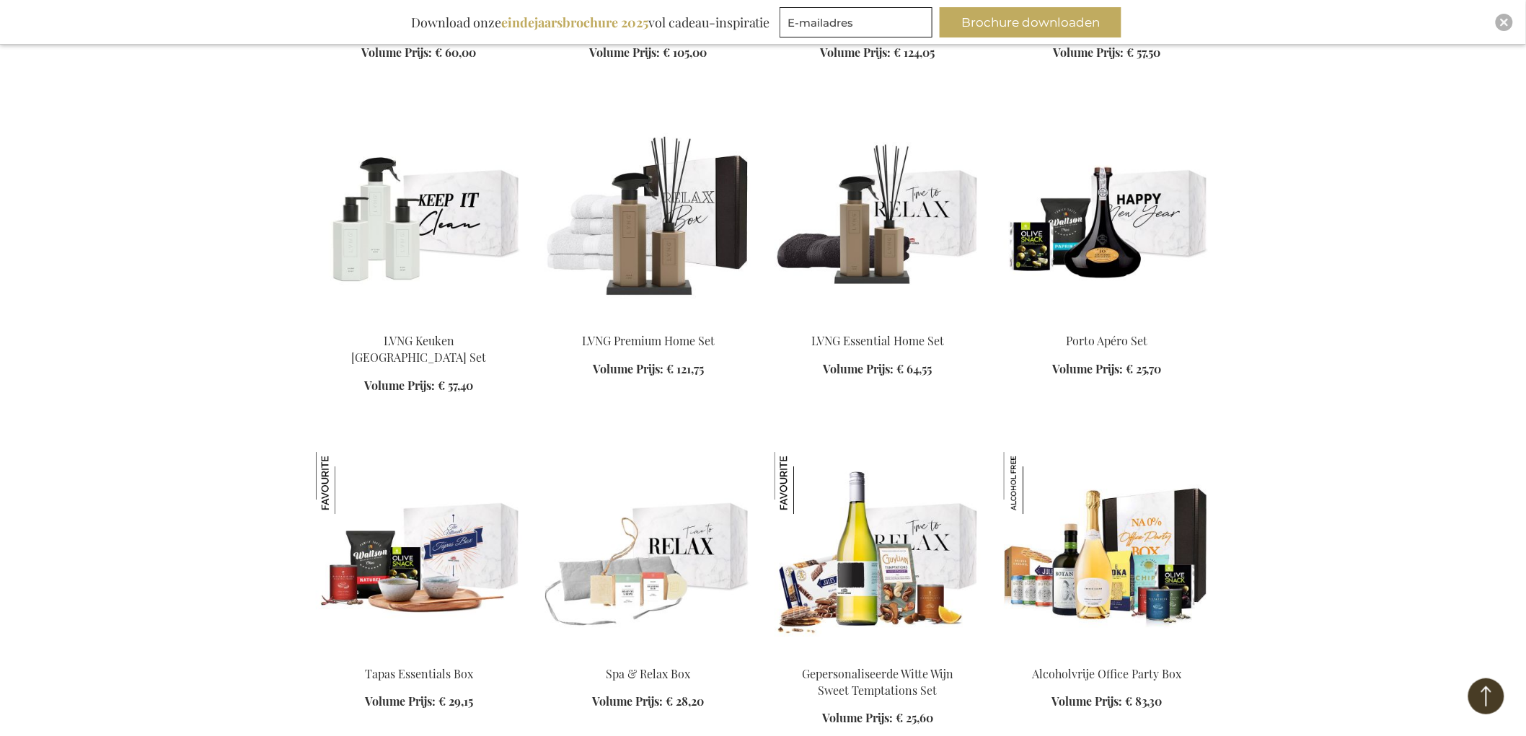
scroll to position [49808, 0]
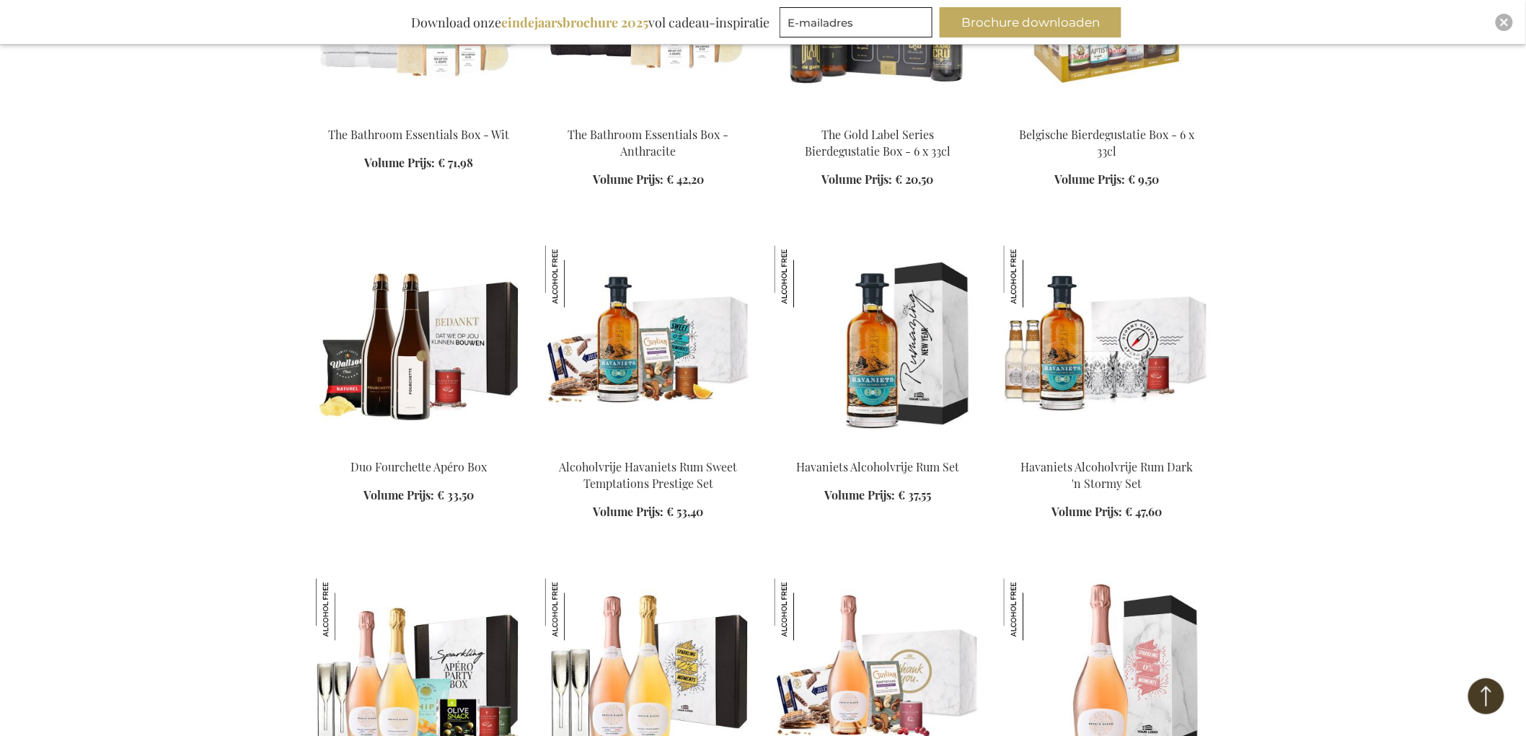
scroll to position [51330, 0]
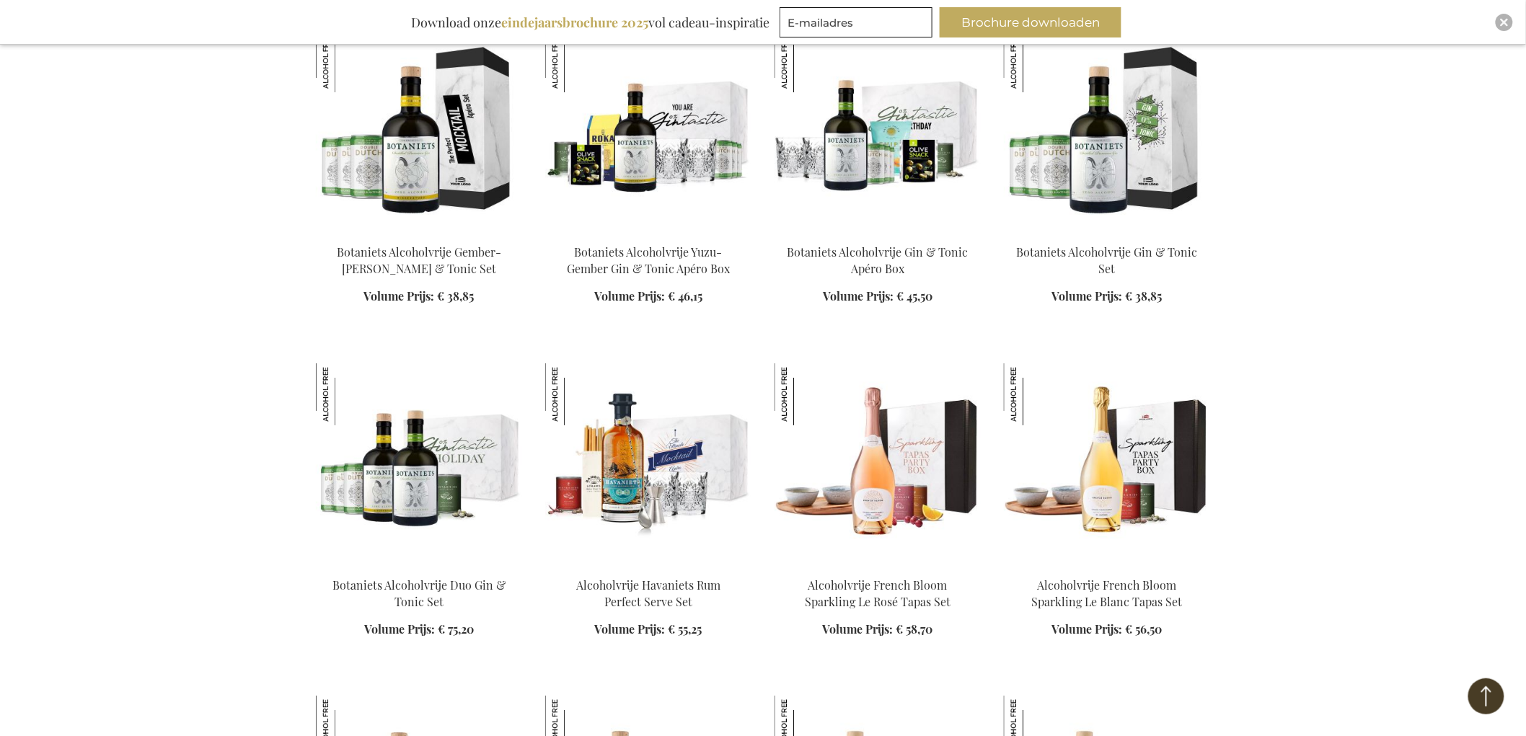
scroll to position [52212, 0]
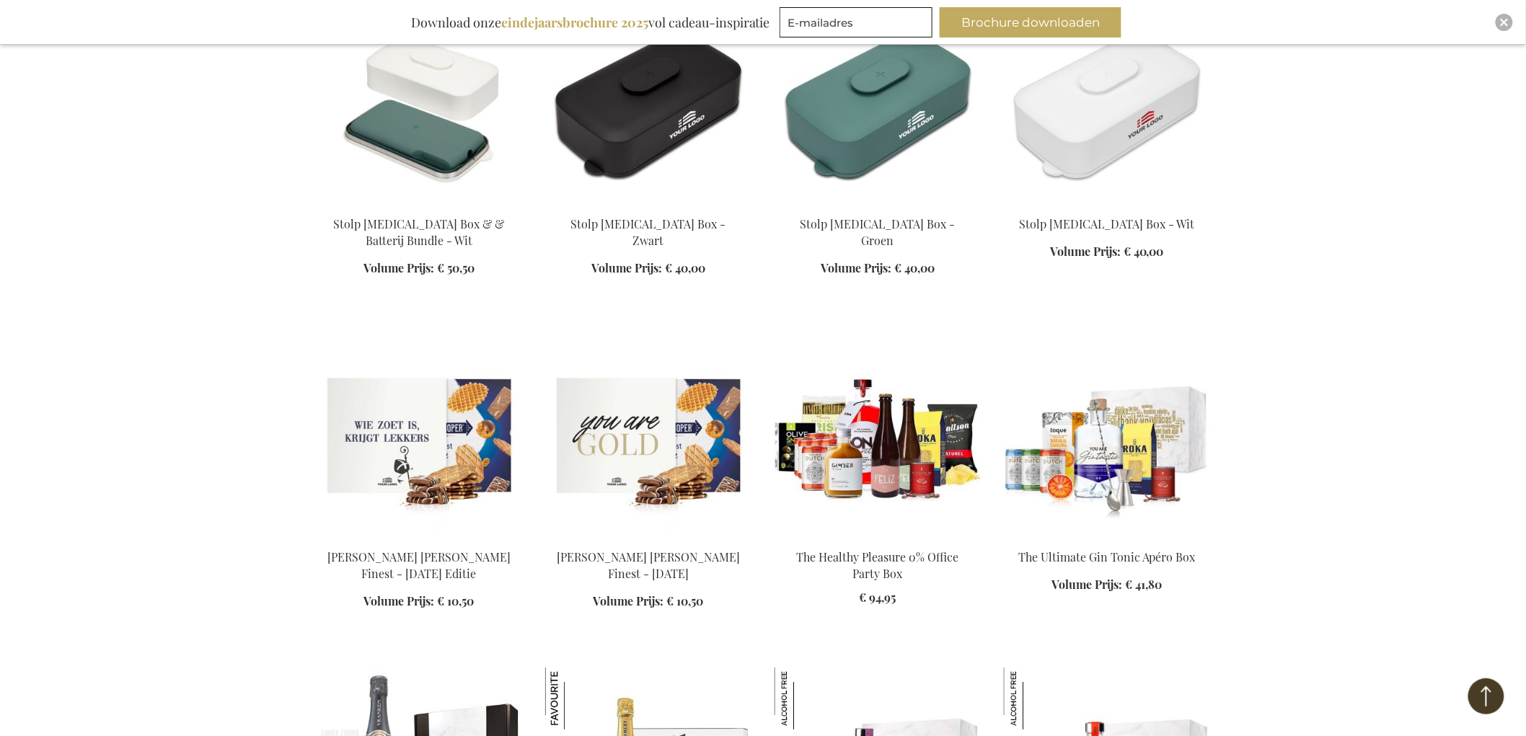
scroll to position [54856, 0]
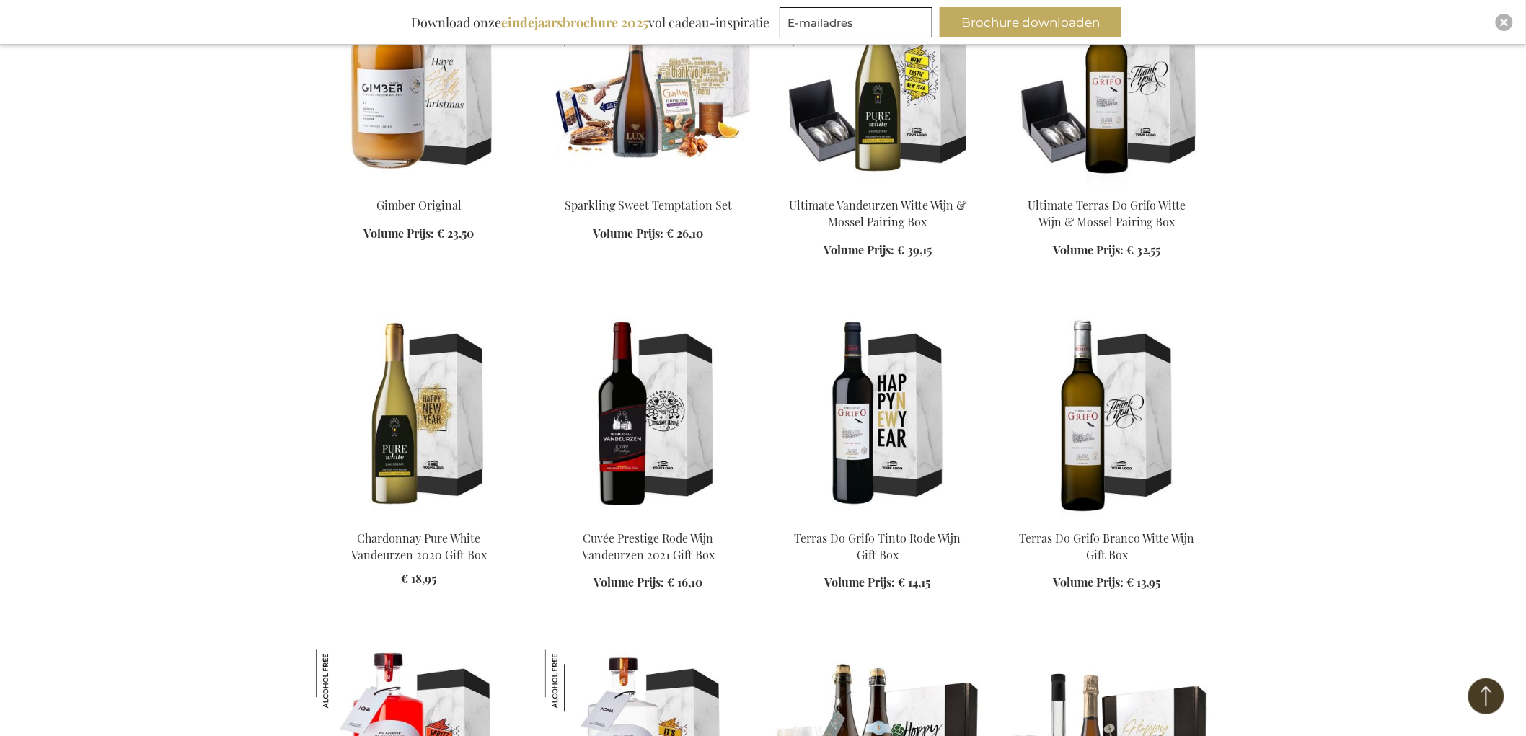
scroll to position [56378, 0]
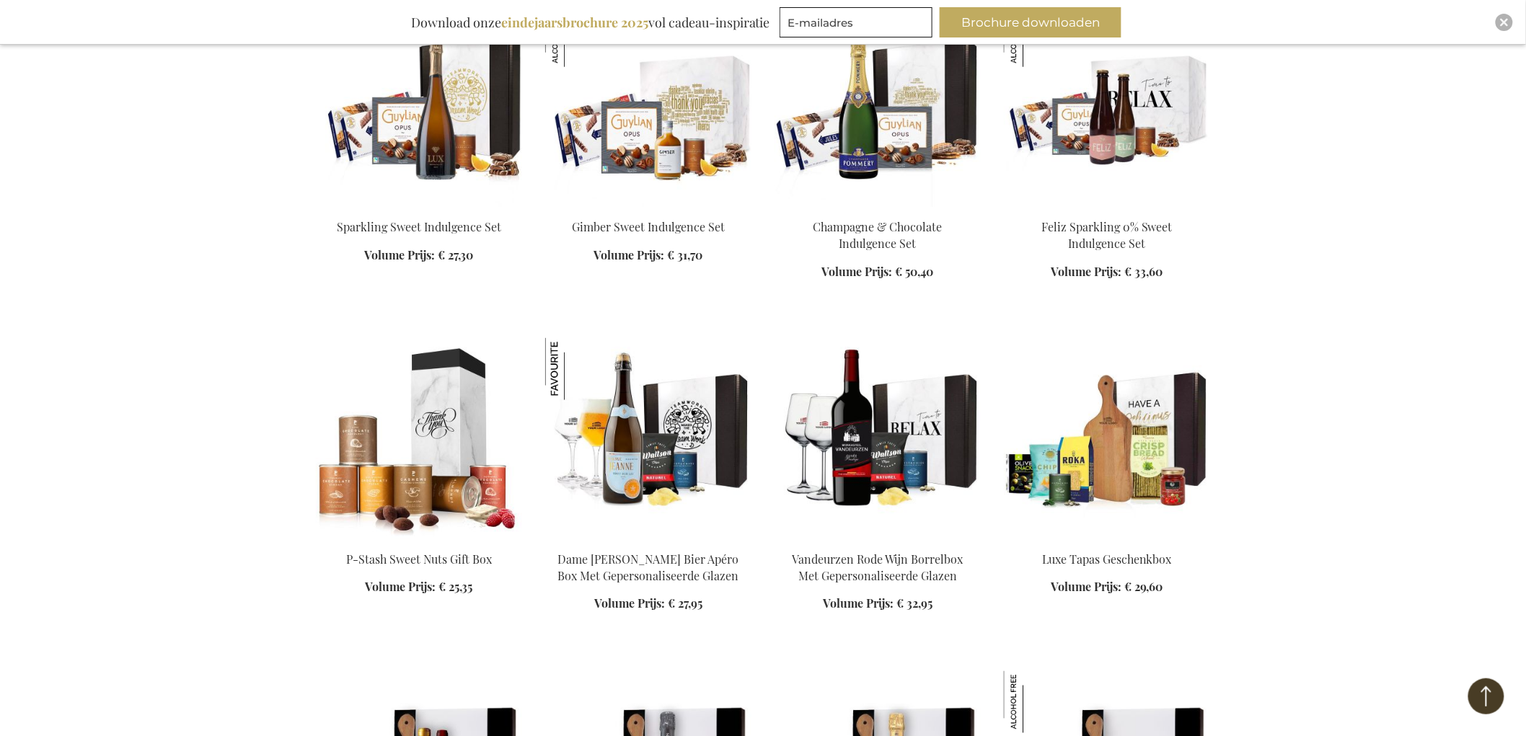
scroll to position [58061, 0]
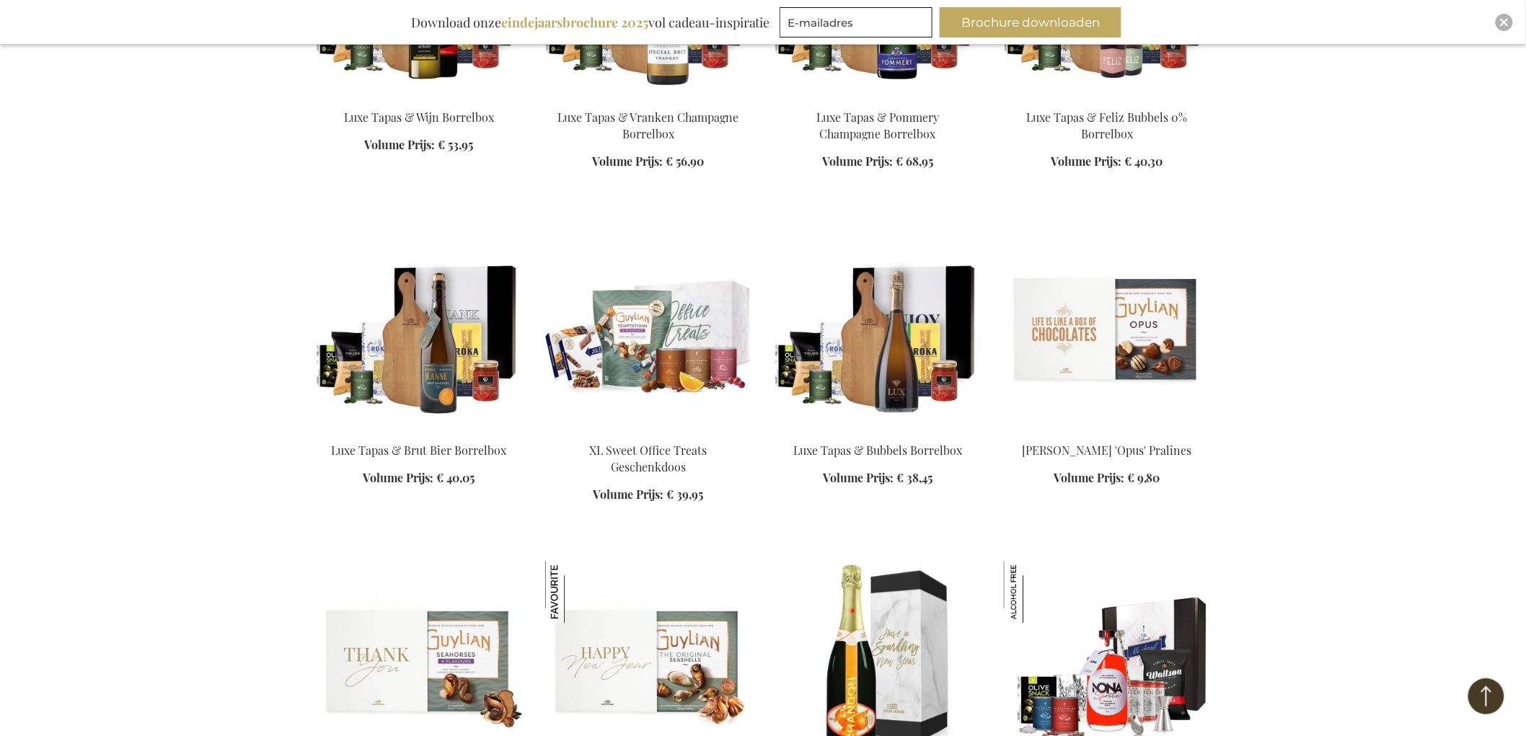
scroll to position [58942, 0]
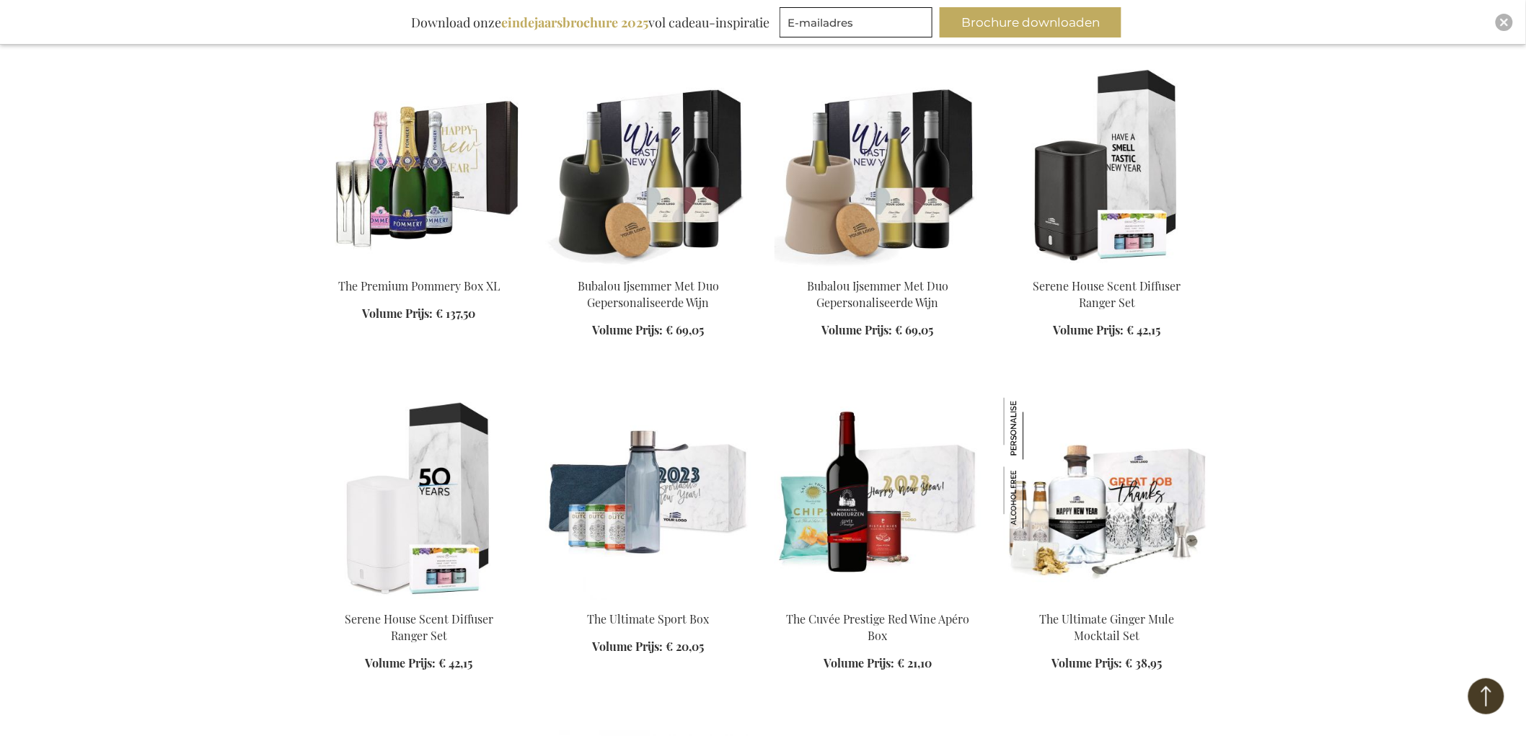
scroll to position [60544, 0]
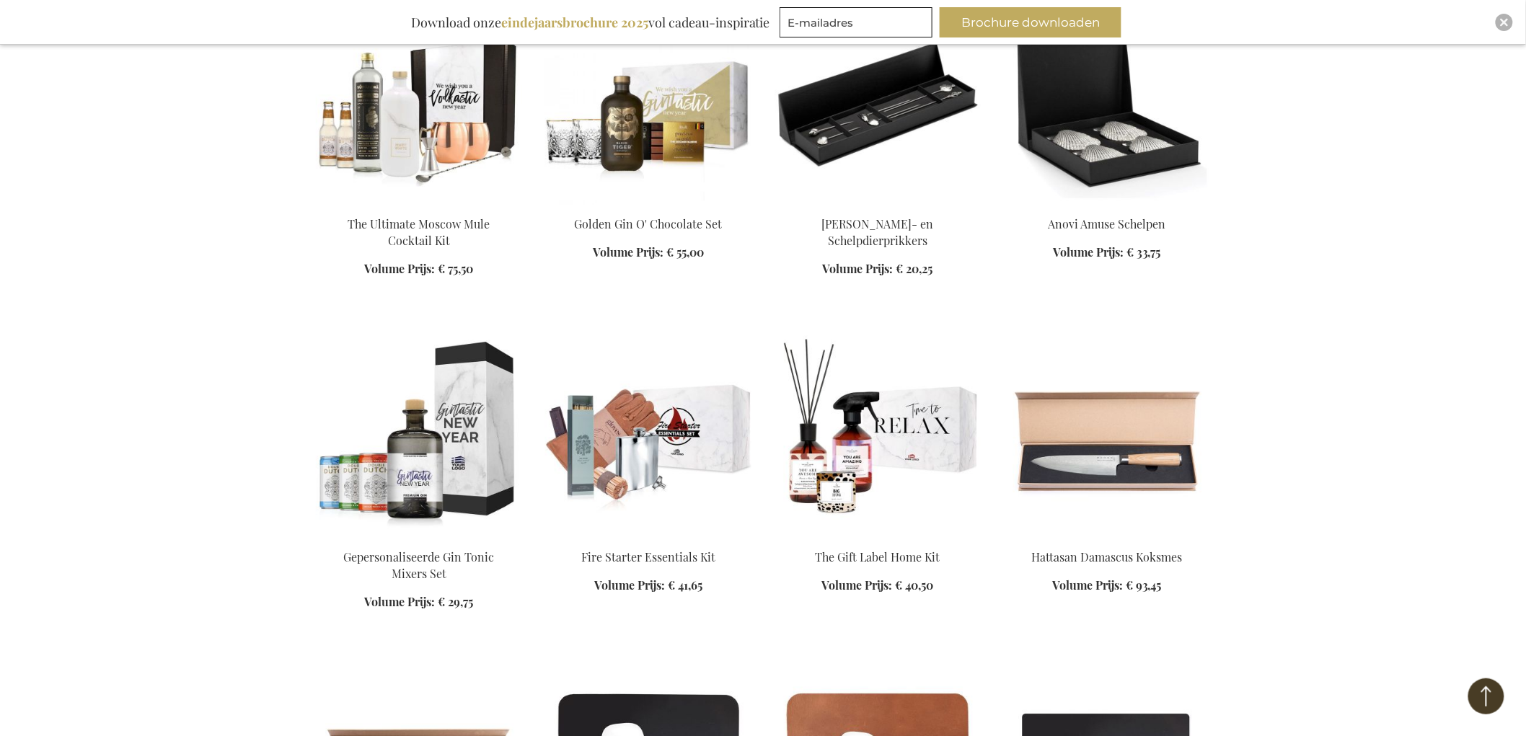
scroll to position [61425, 0]
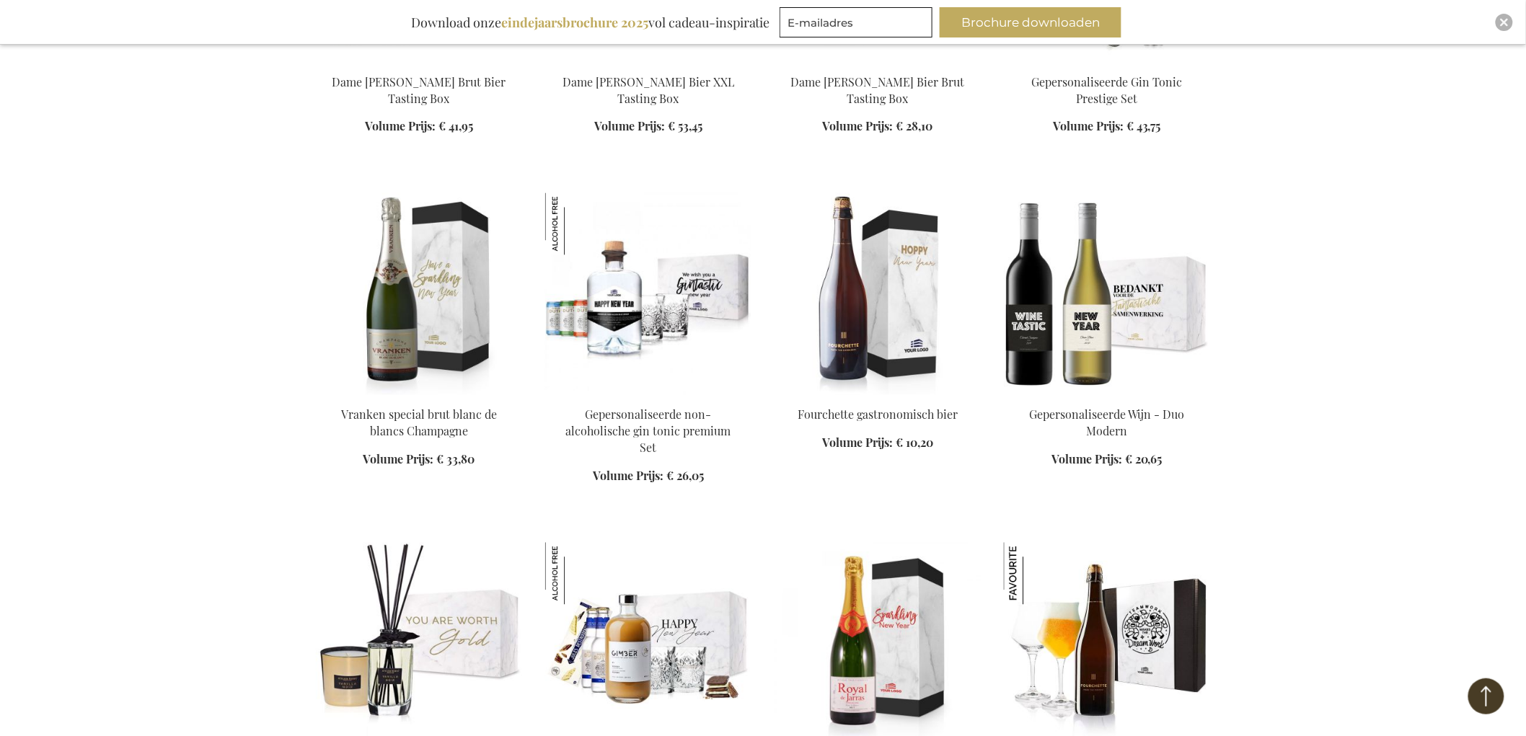
scroll to position [63028, 0]
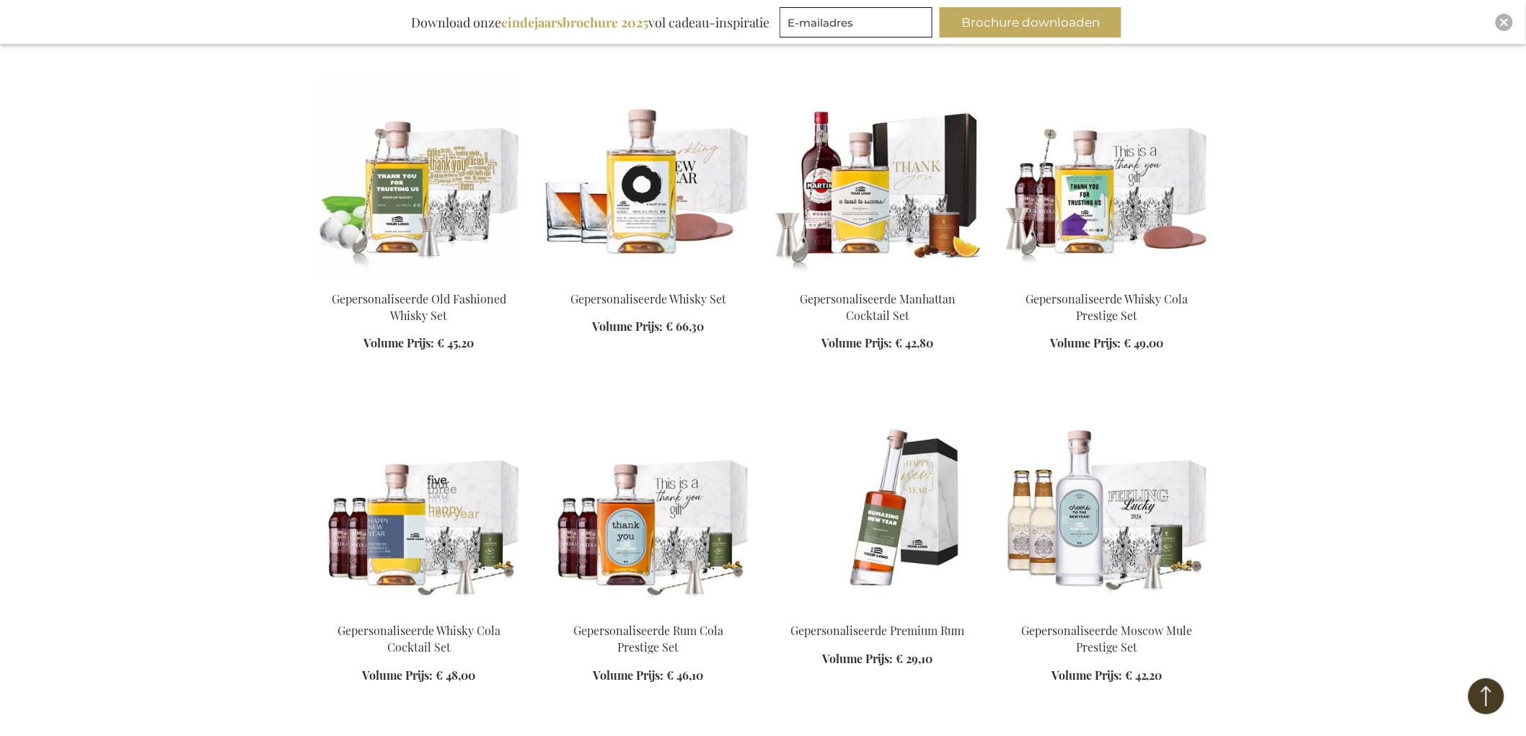
scroll to position [64869, 0]
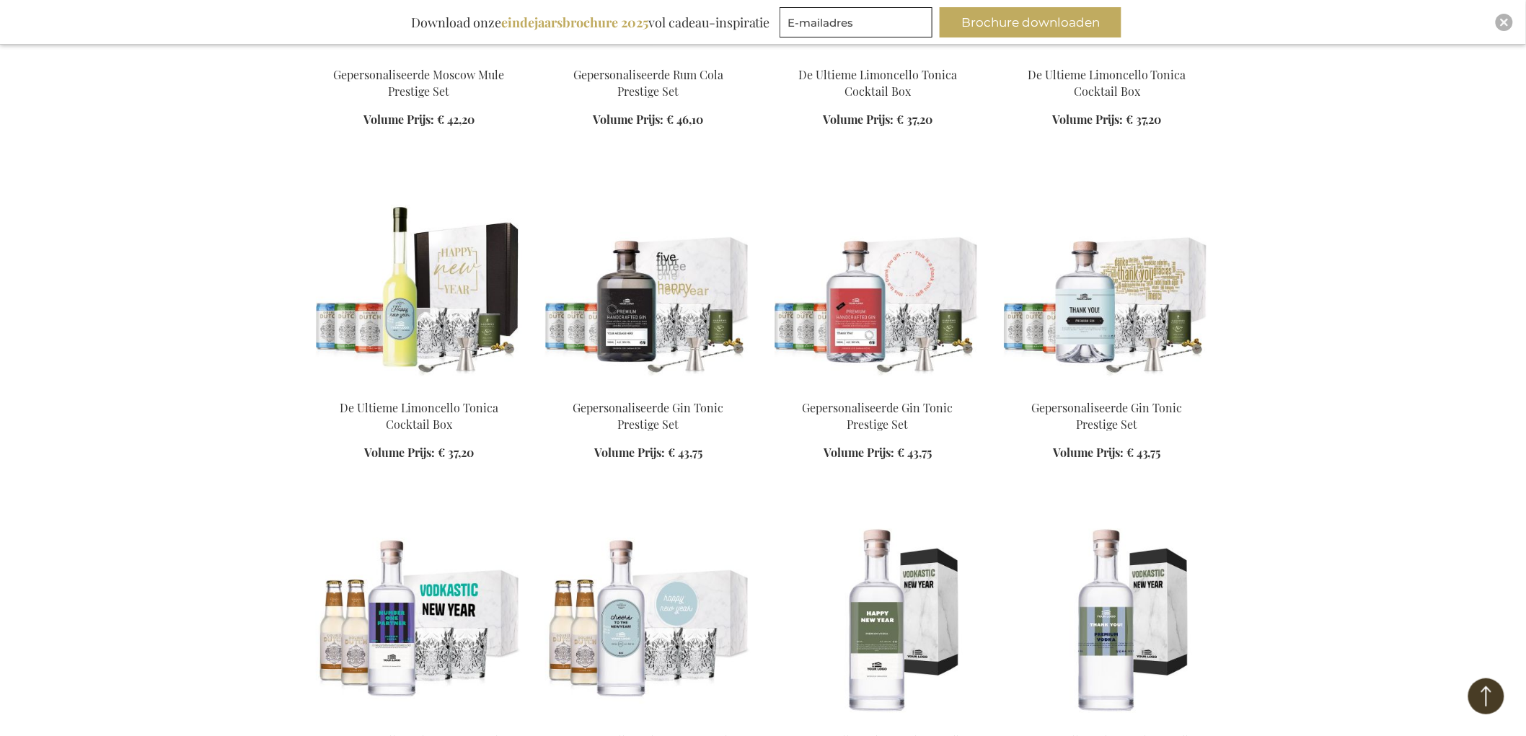
scroll to position [66153, 0]
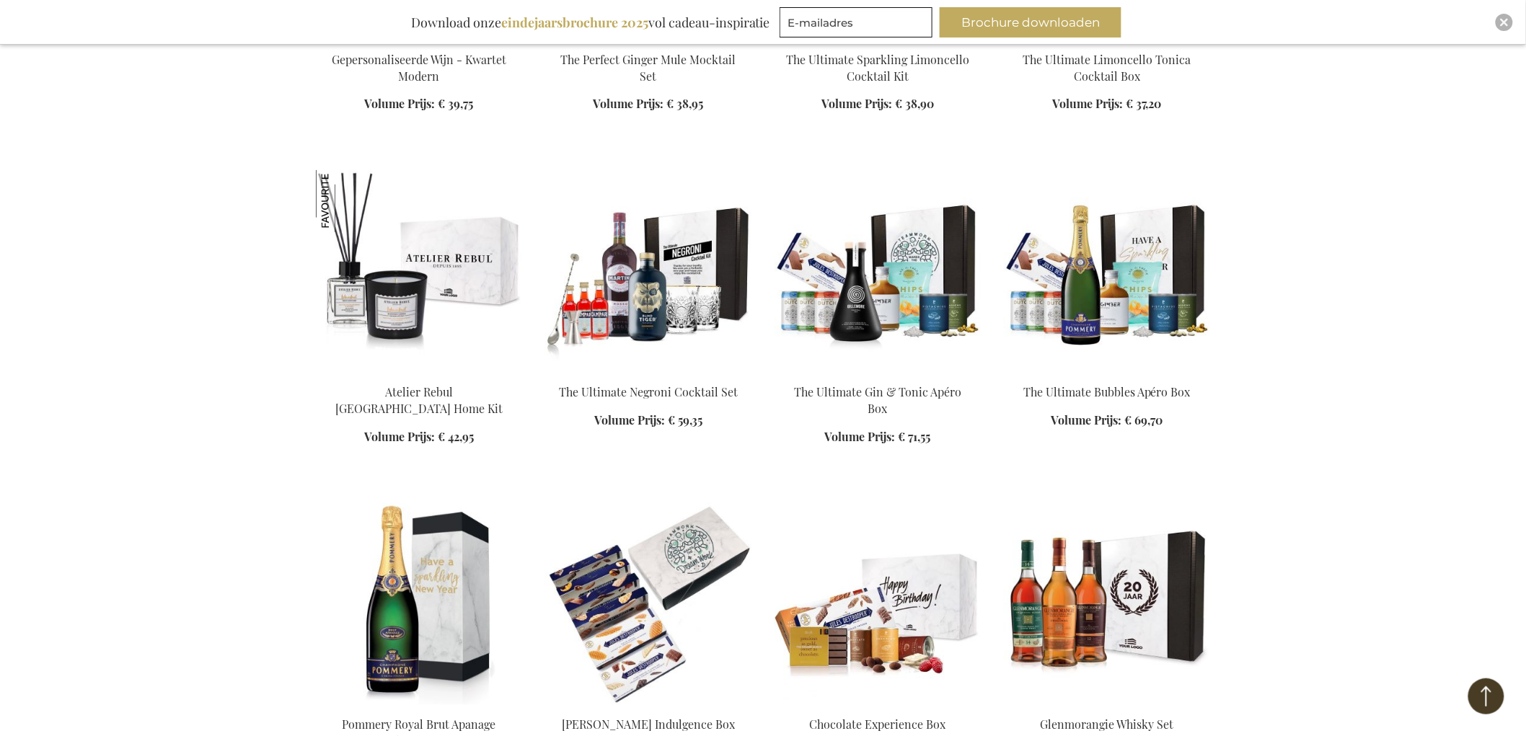
scroll to position [67034, 0]
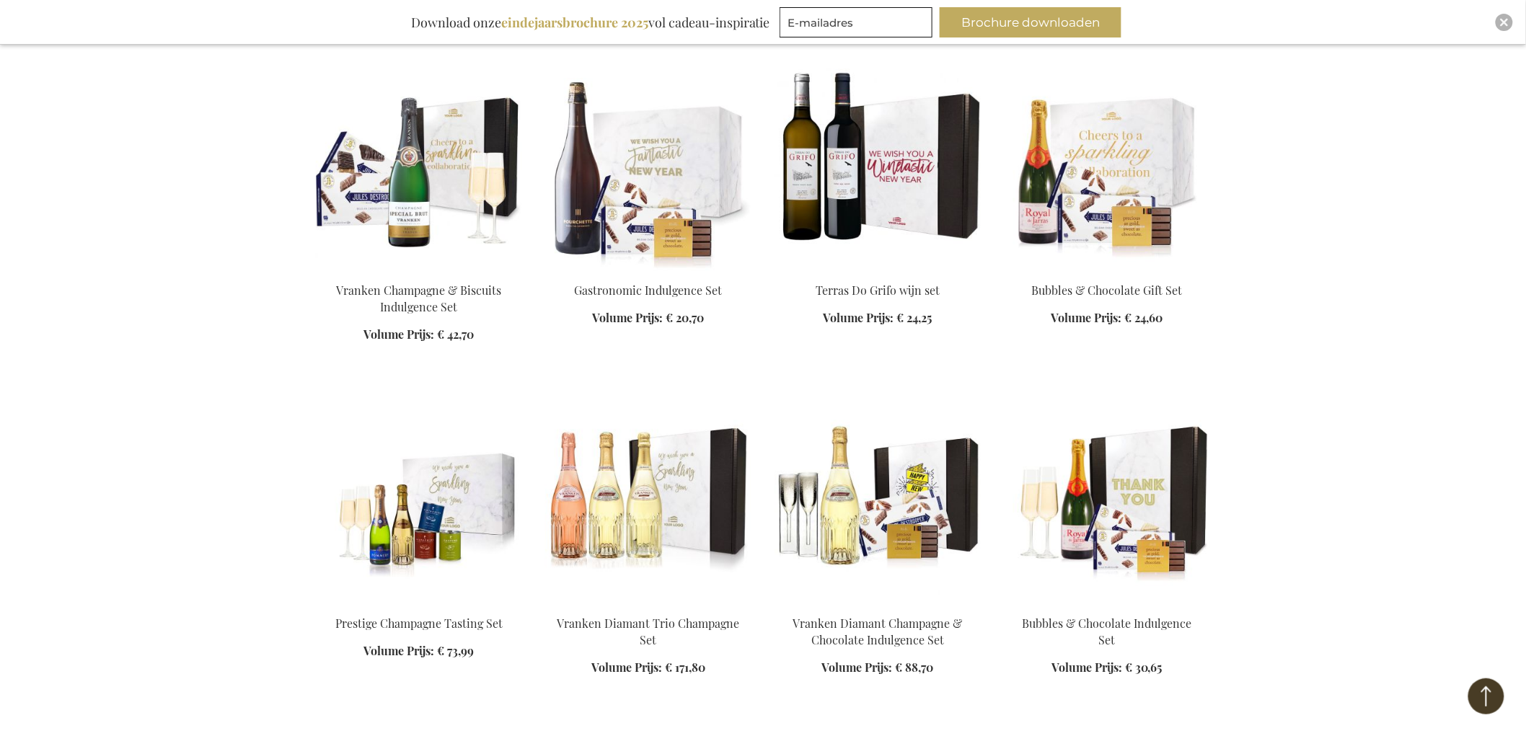
scroll to position [68236, 0]
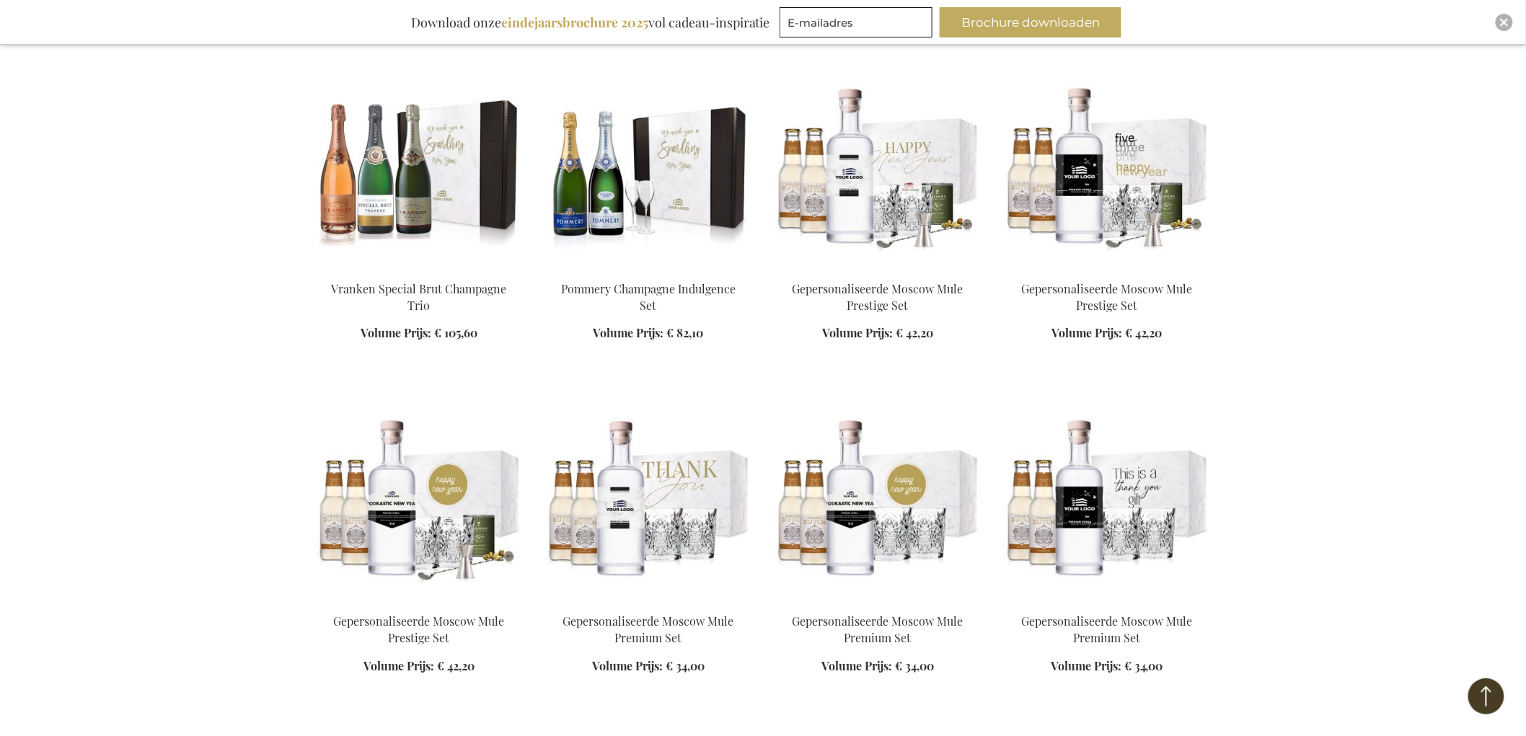
scroll to position [68801, 0]
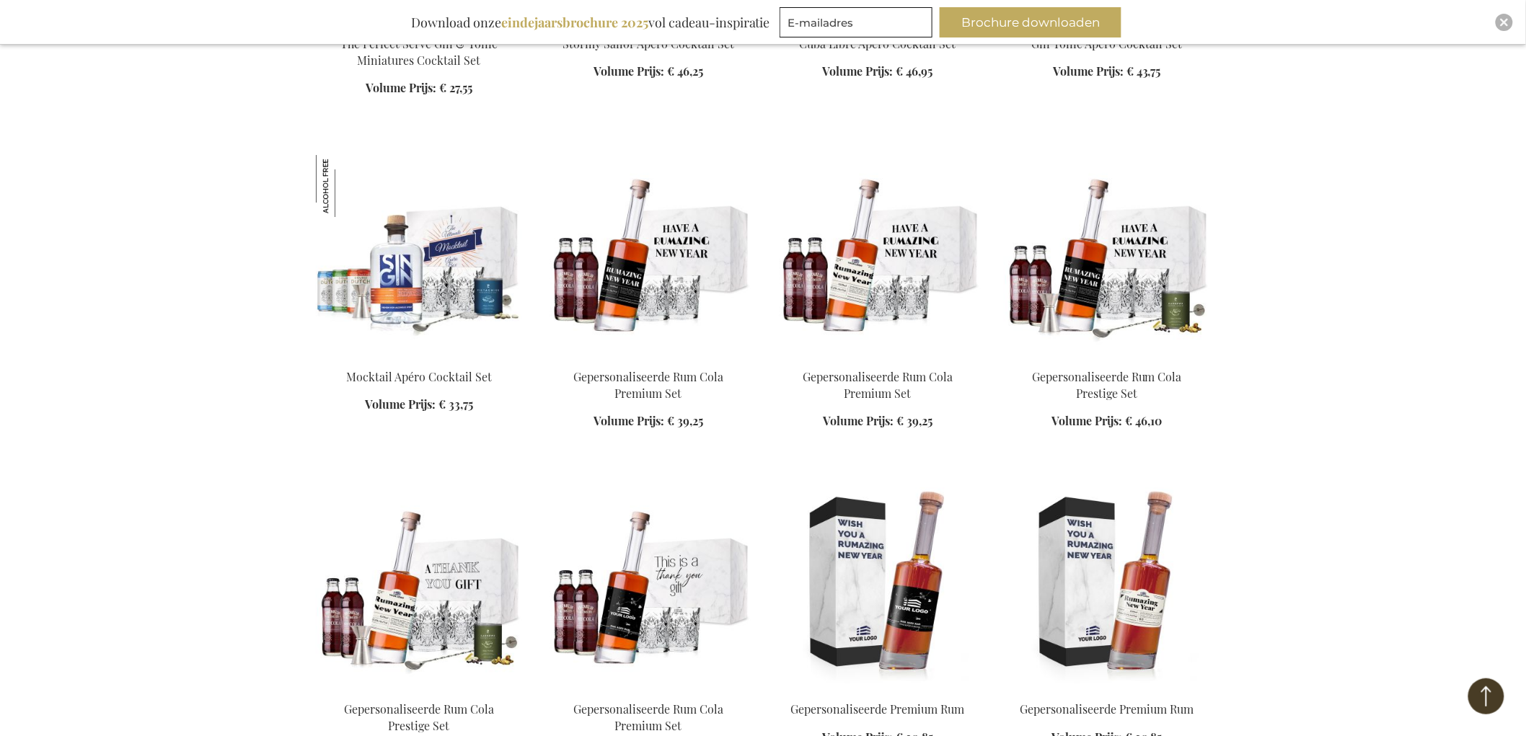
scroll to position [71200, 0]
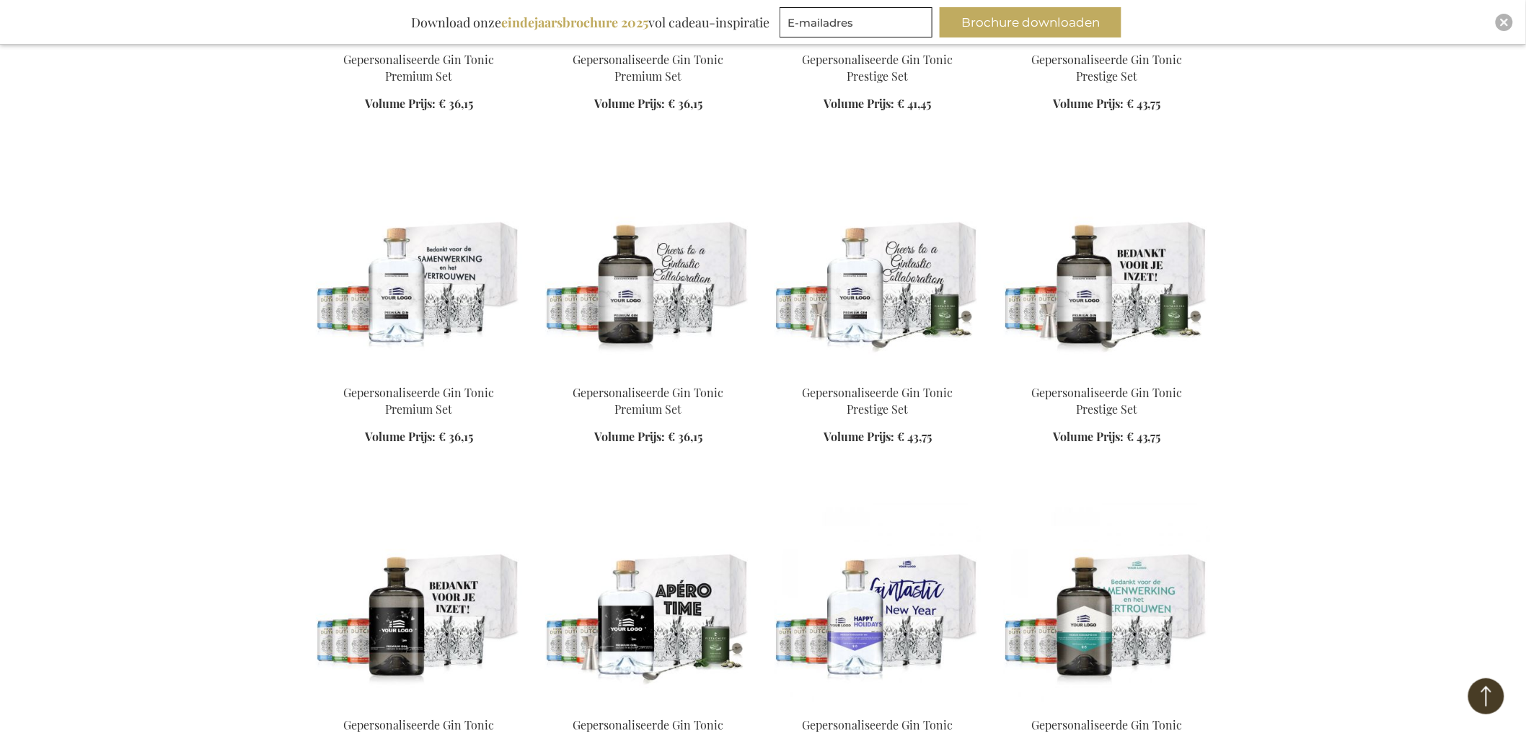
scroll to position [72803, 0]
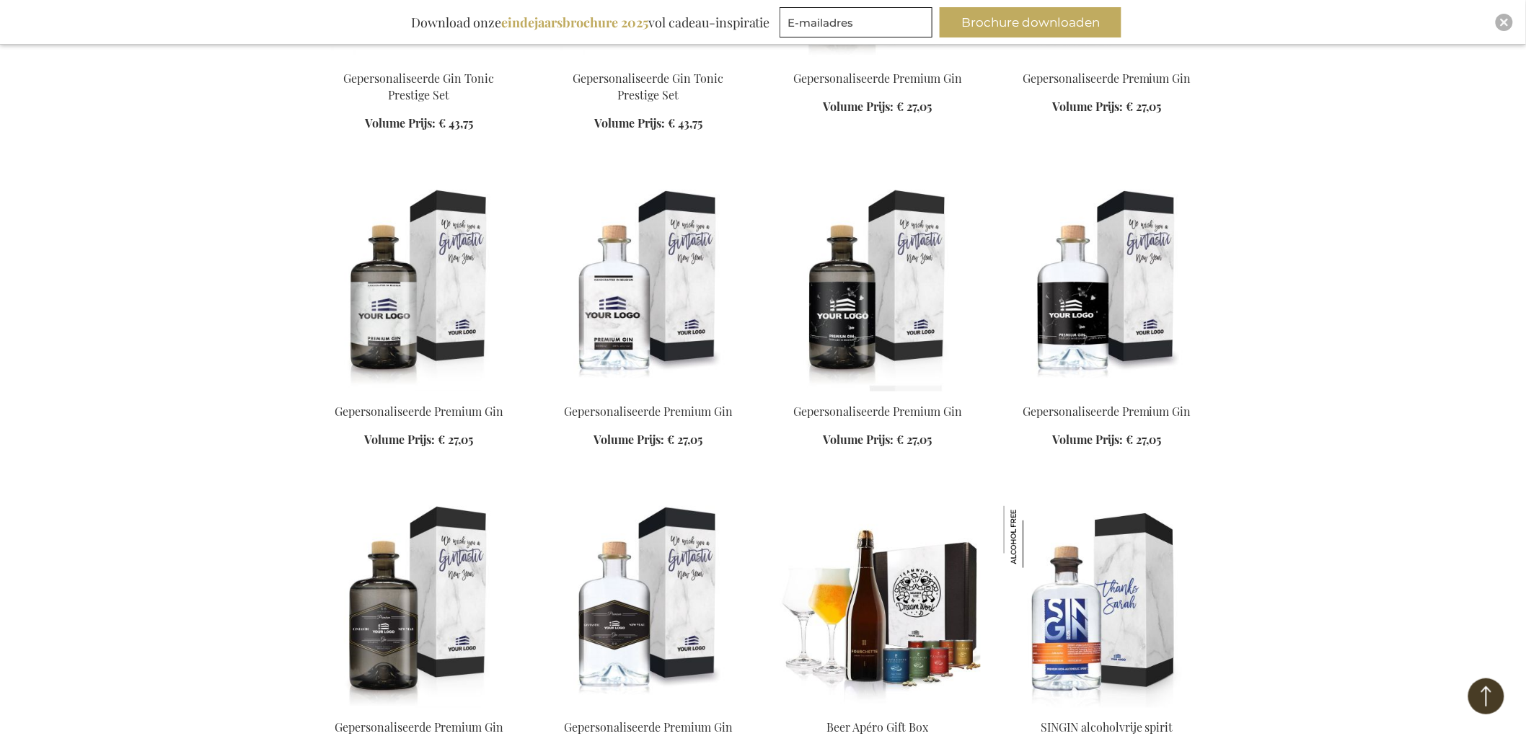
scroll to position [73763, 0]
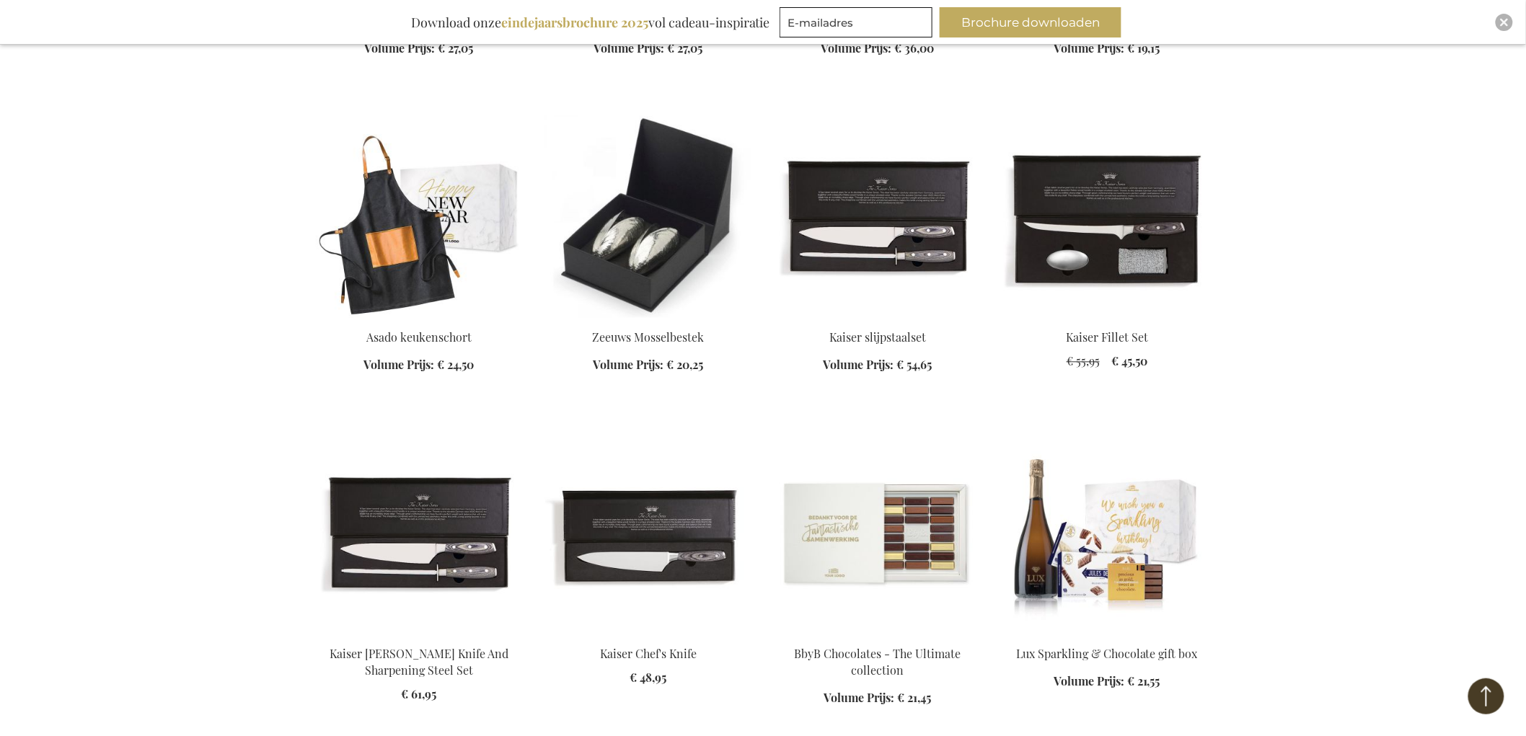
scroll to position [74404, 0]
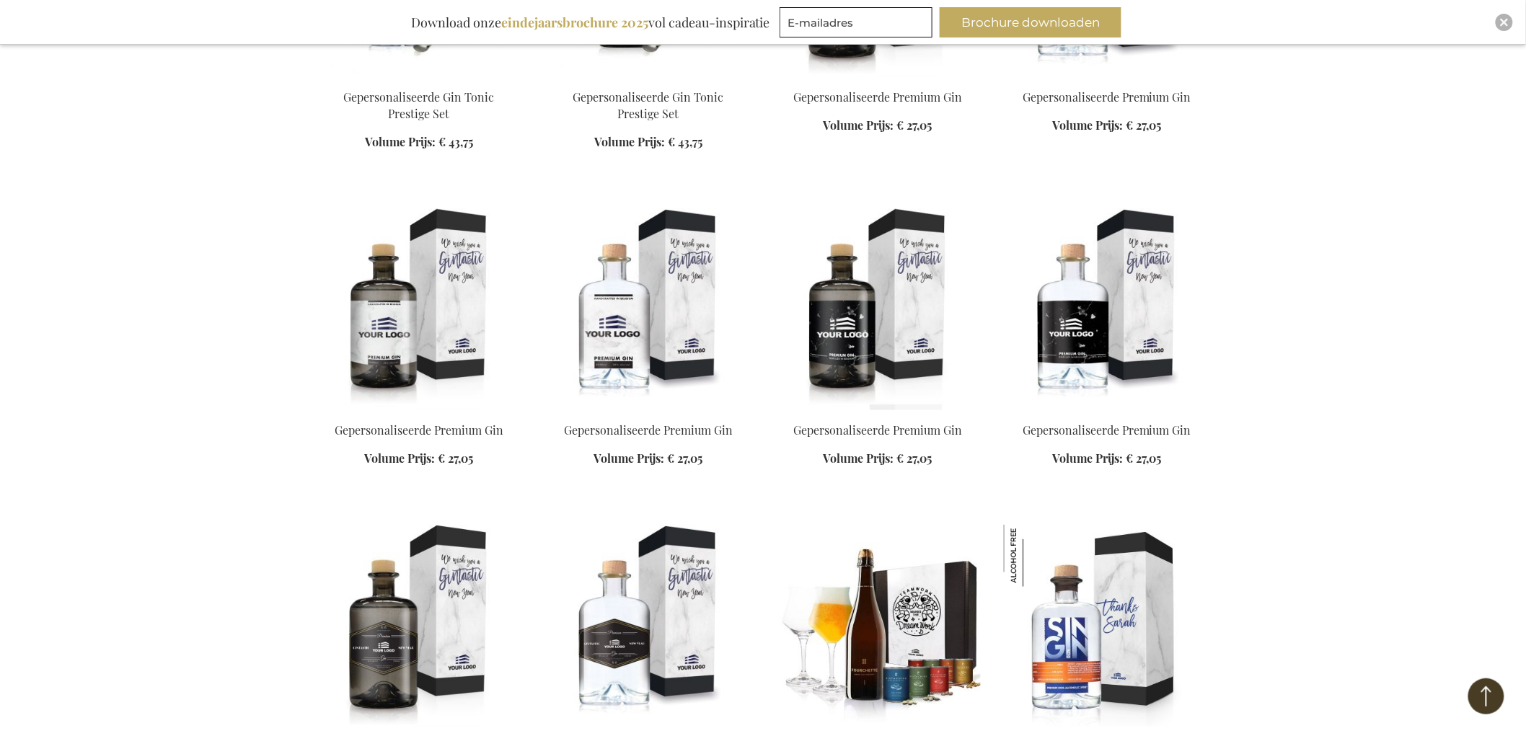
scroll to position [77297, 0]
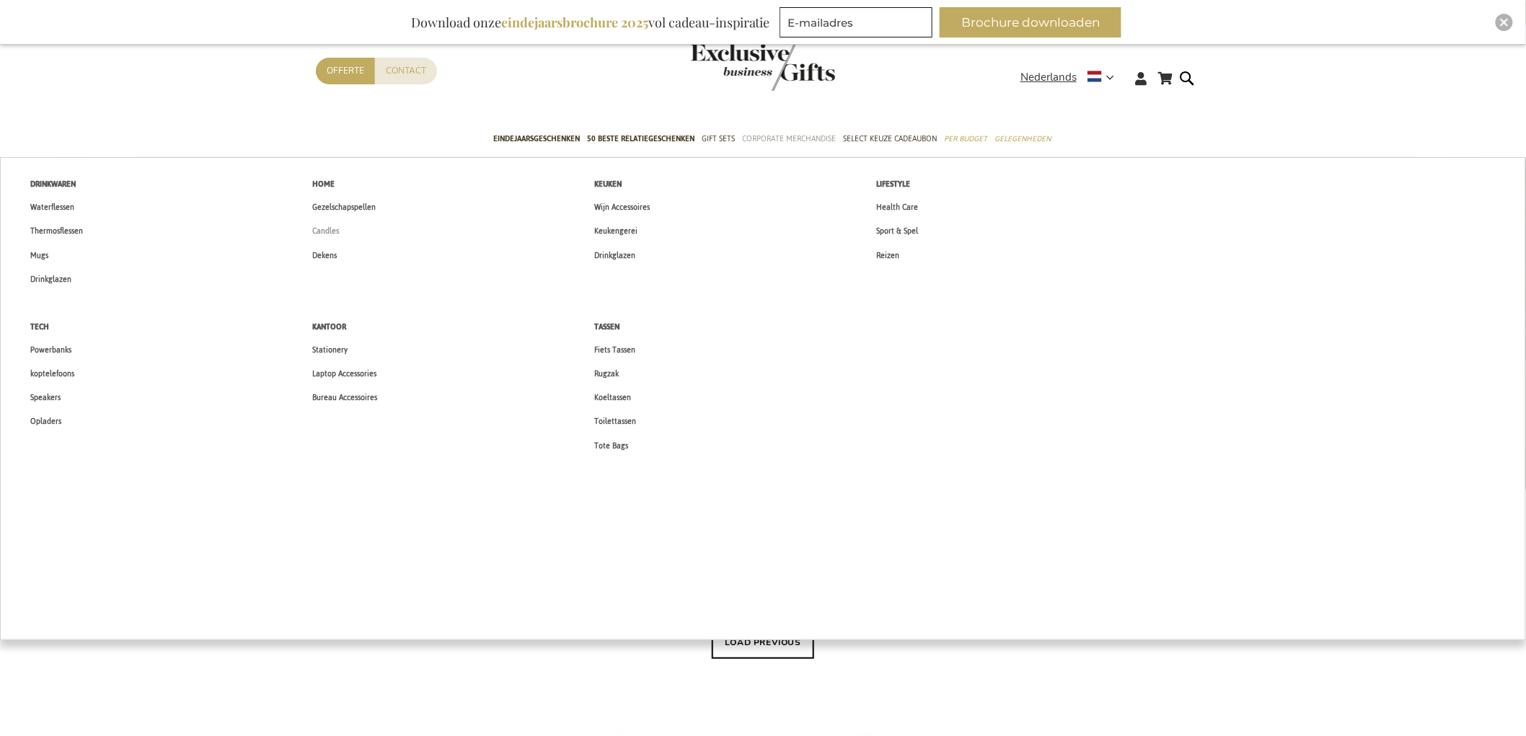
click at [333, 231] on span "Candles" at bounding box center [325, 231] width 27 height 15
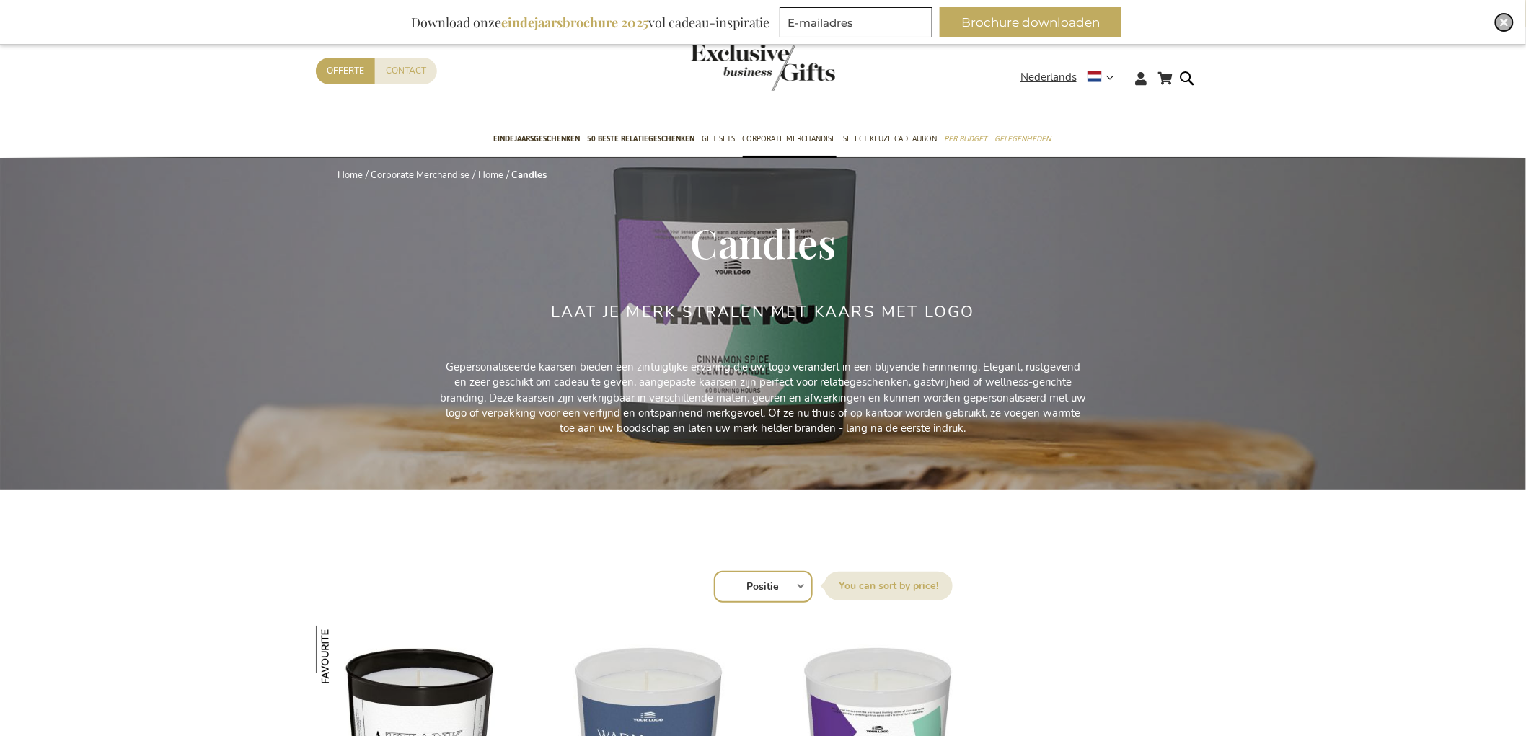
click at [1498, 24] on div "Close" at bounding box center [1503, 22] width 17 height 17
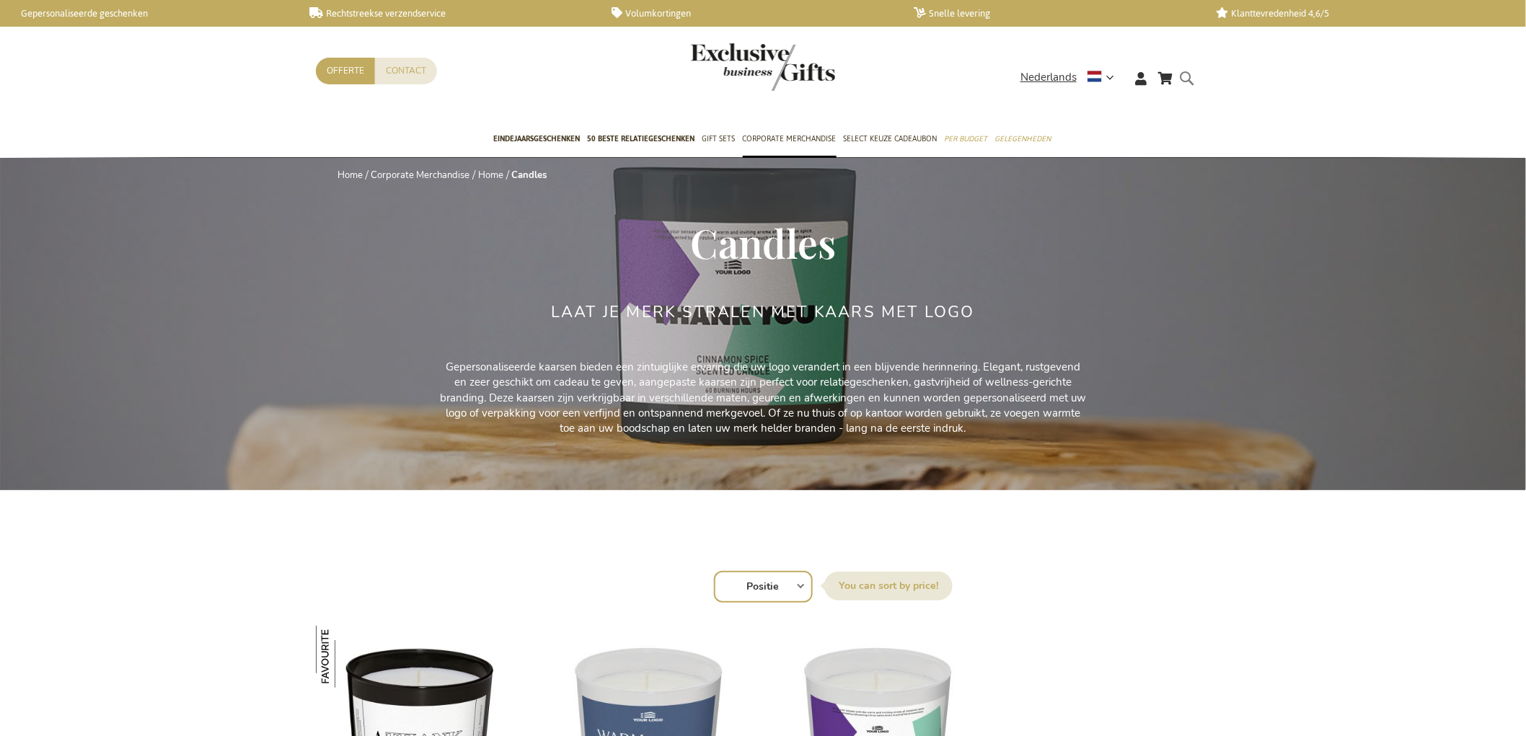
click at [1185, 73] on form "Search Search" at bounding box center [1191, 89] width 14 height 41
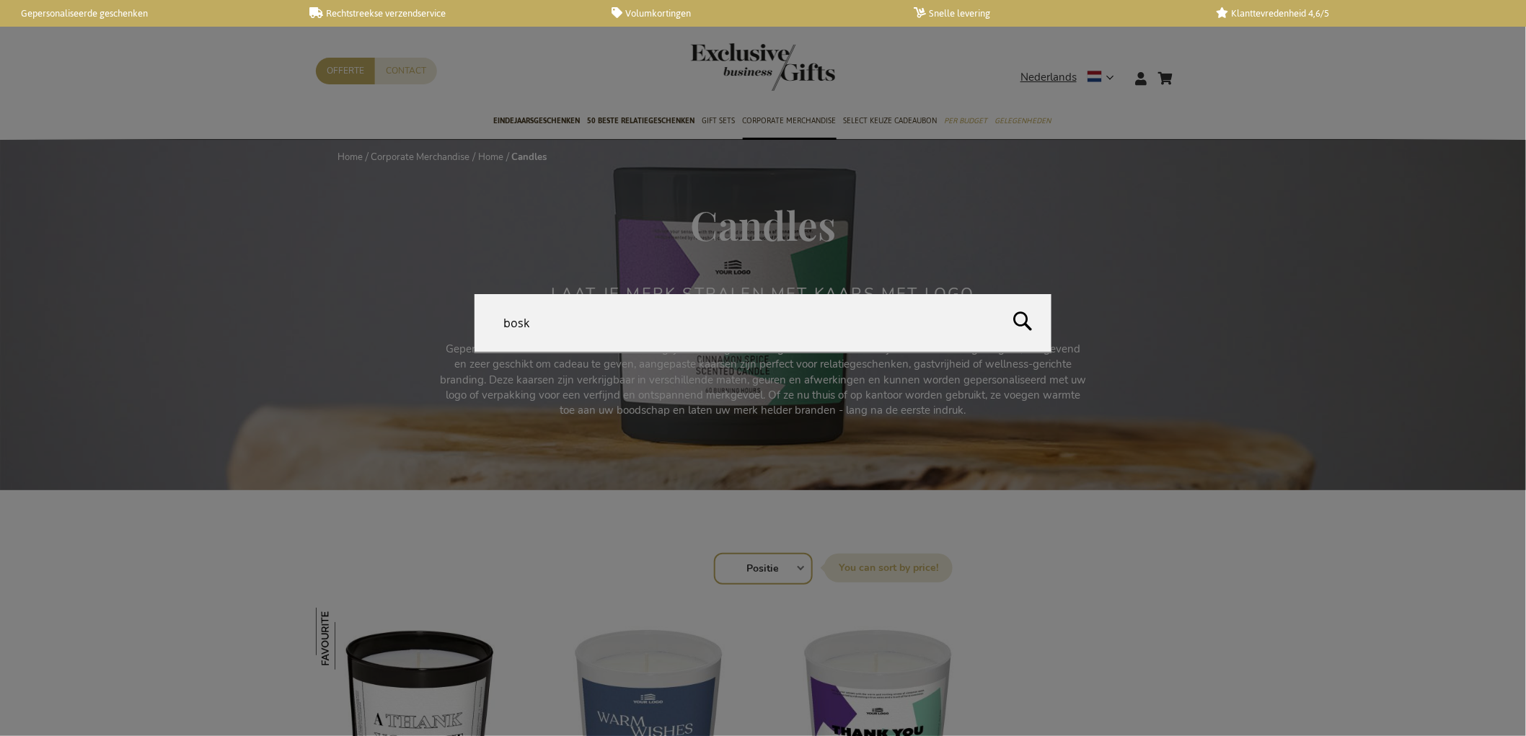
type input "boska"
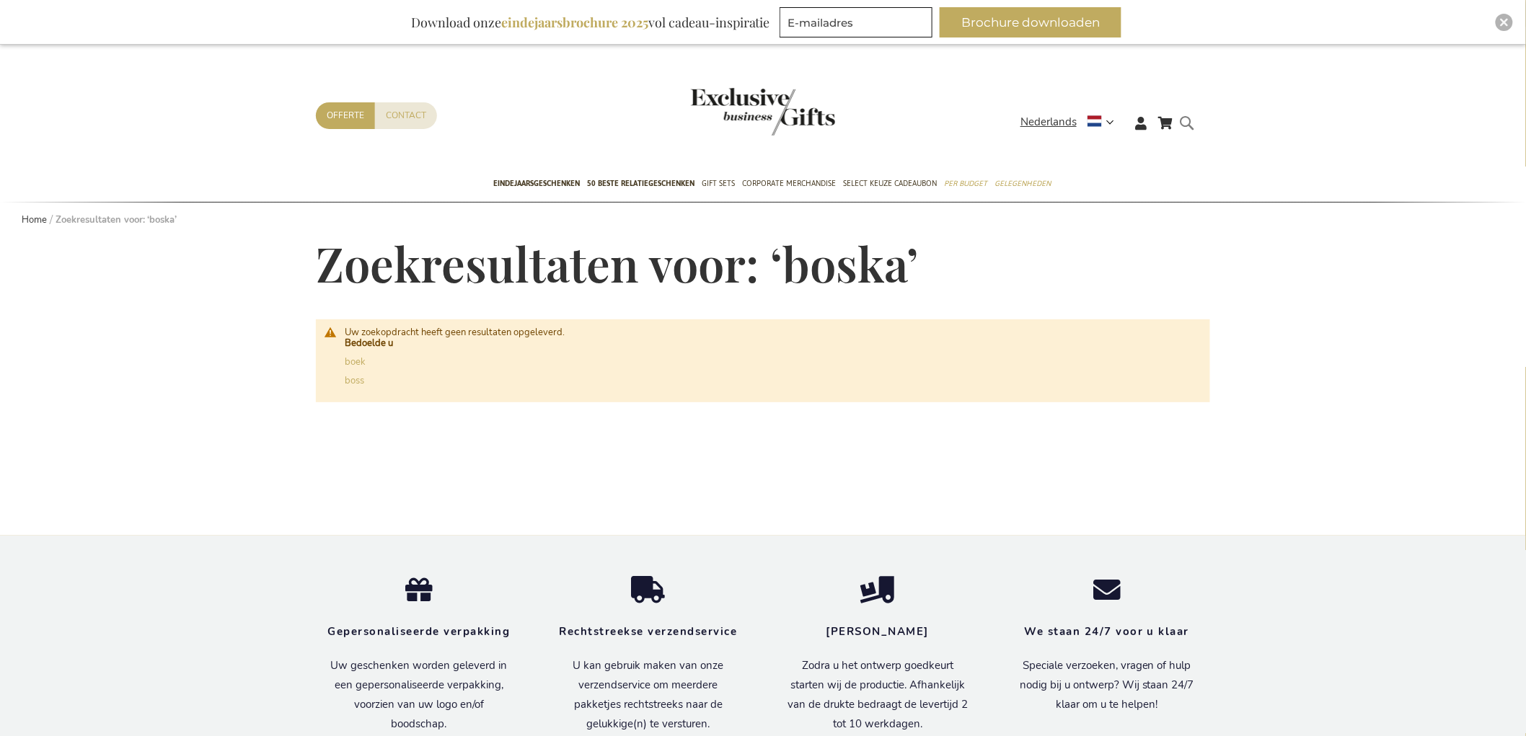
click at [1190, 127] on form "Search [GEOGRAPHIC_DATA] Search" at bounding box center [1191, 134] width 14 height 41
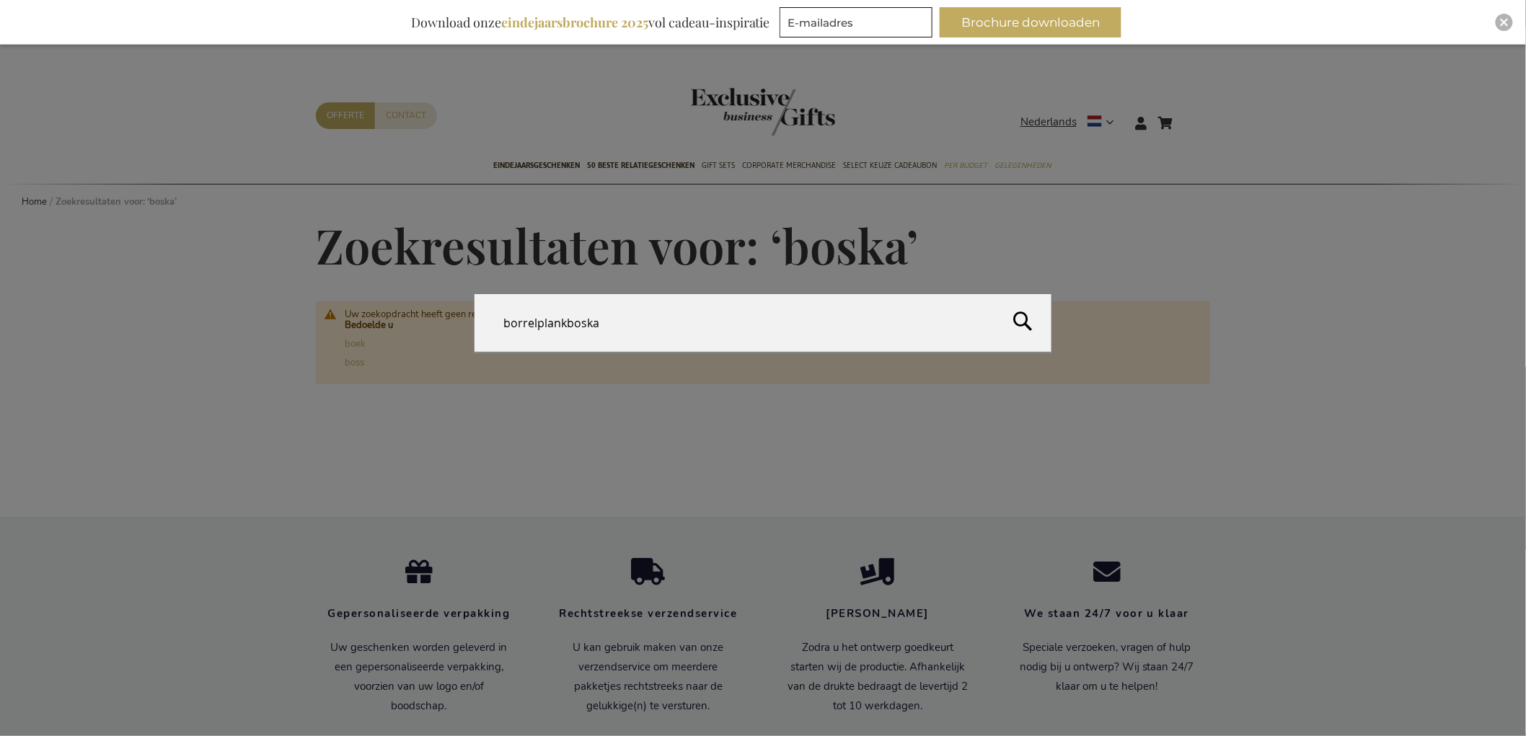
type input "borrelplank"
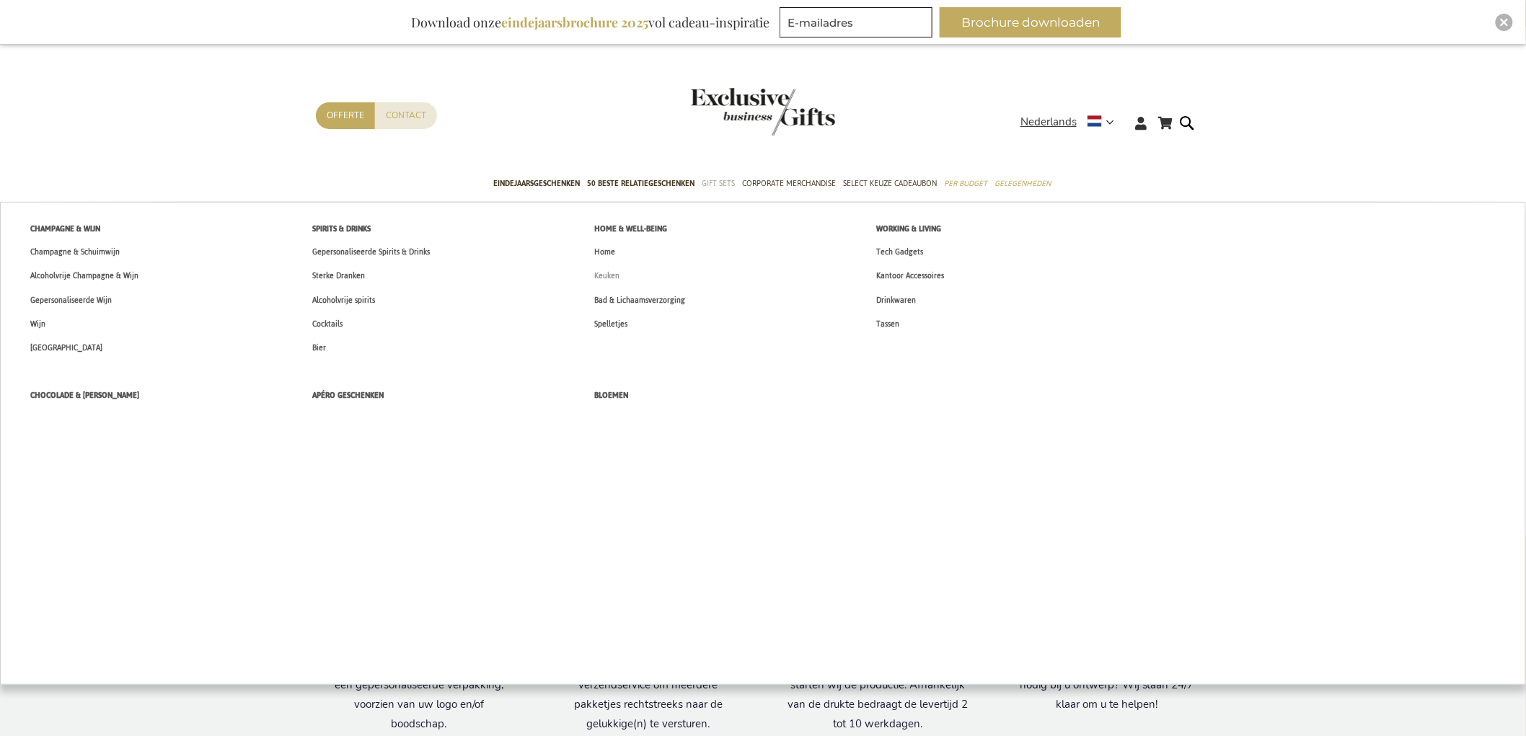
click at [622, 274] on link "Keuken" at bounding box center [608, 276] width 56 height 24
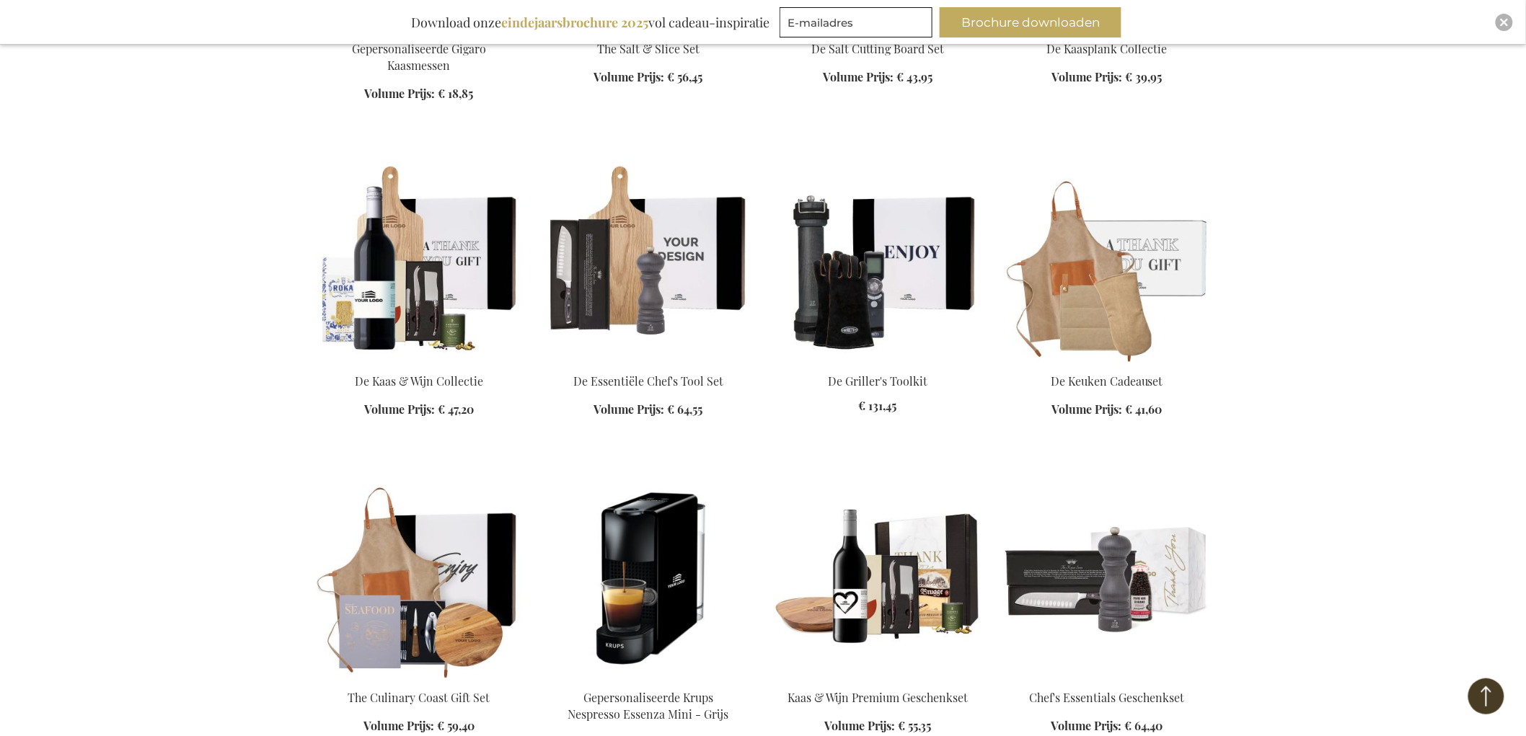
scroll to position [801, 0]
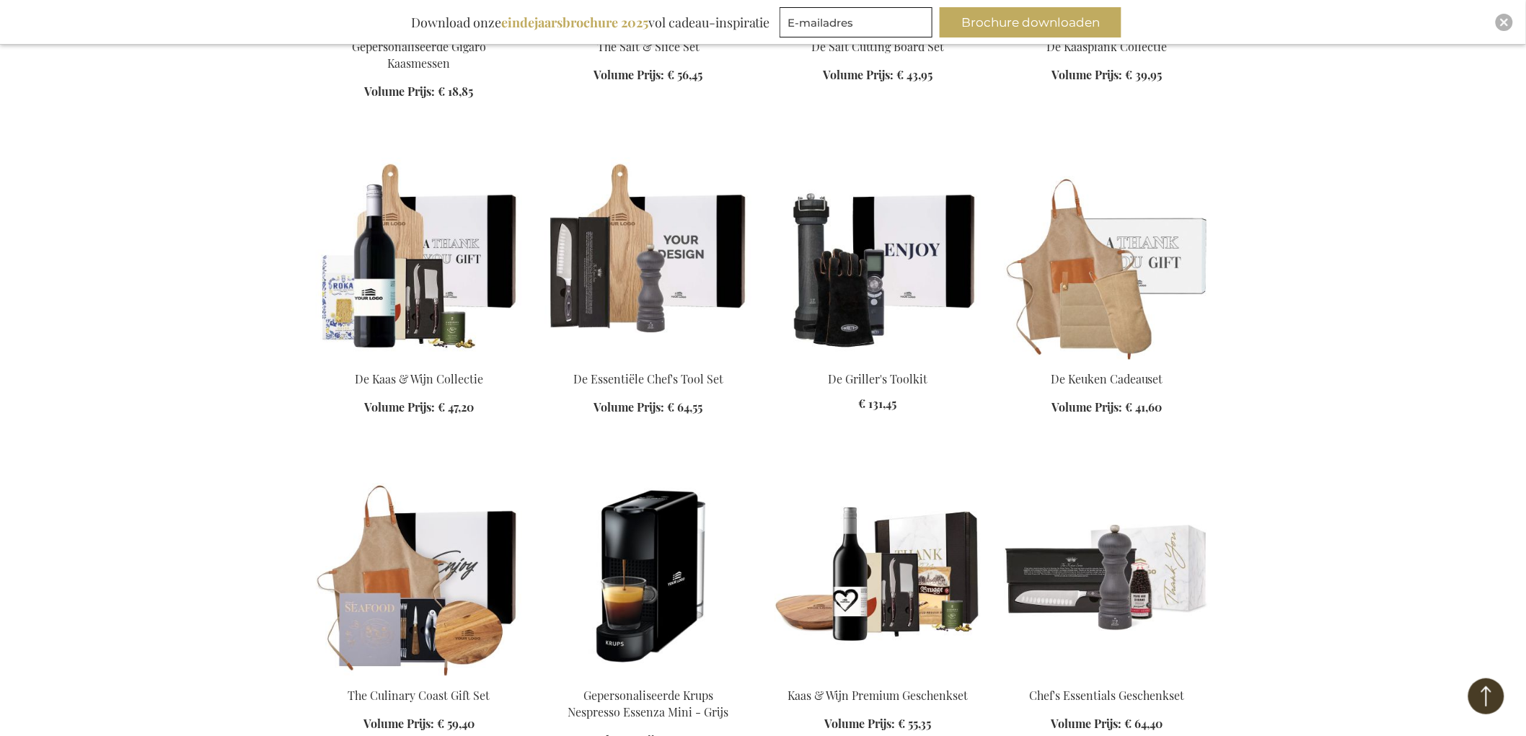
click at [640, 270] on img at bounding box center [648, 259] width 206 height 202
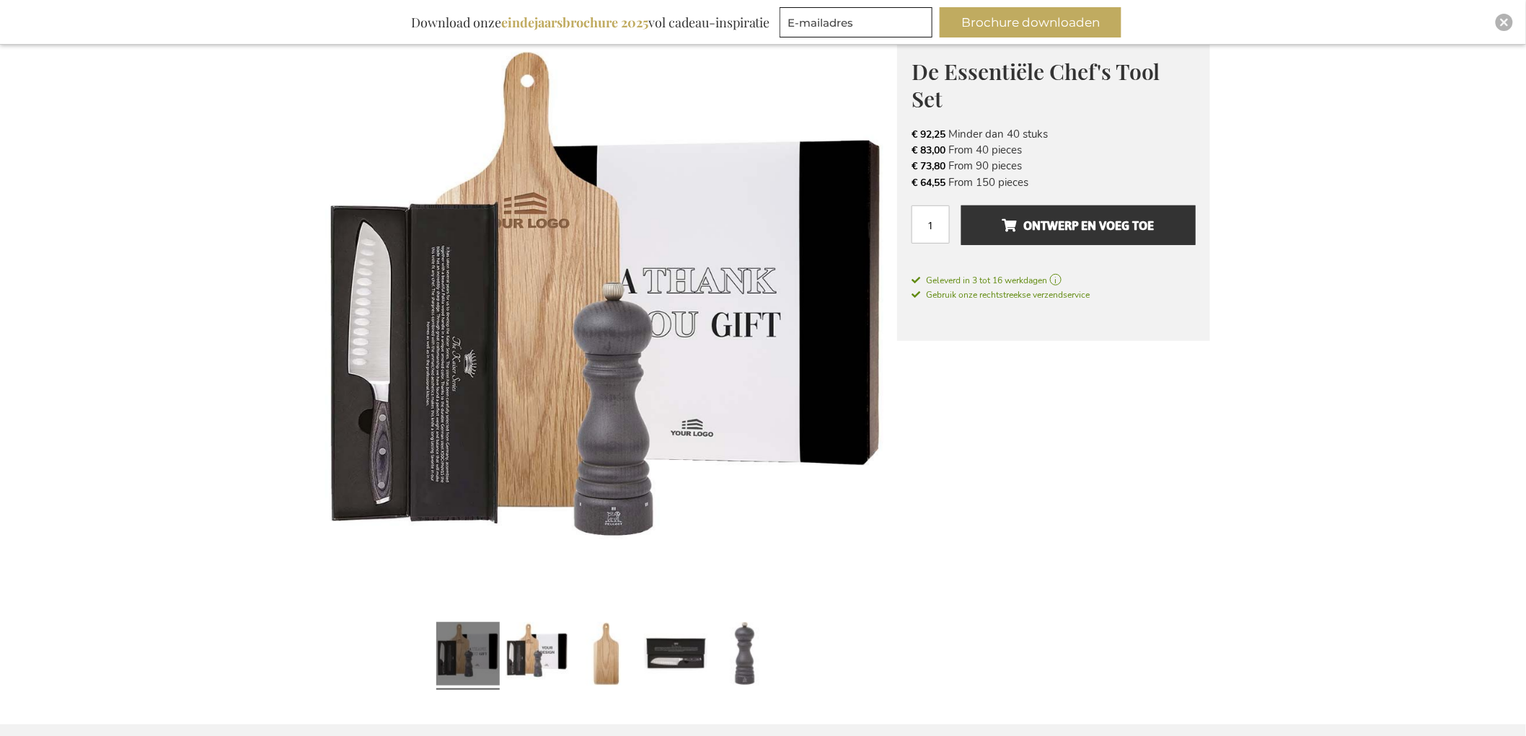
scroll to position [125, 0]
